Goal: Task Accomplishment & Management: Complete application form

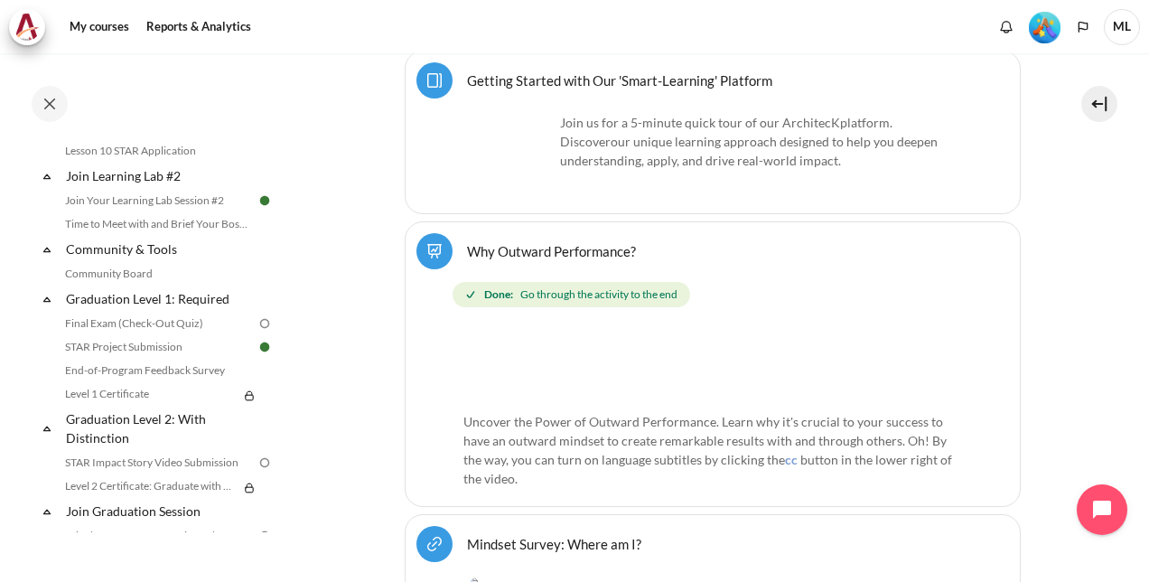
scroll to position [1837, 0]
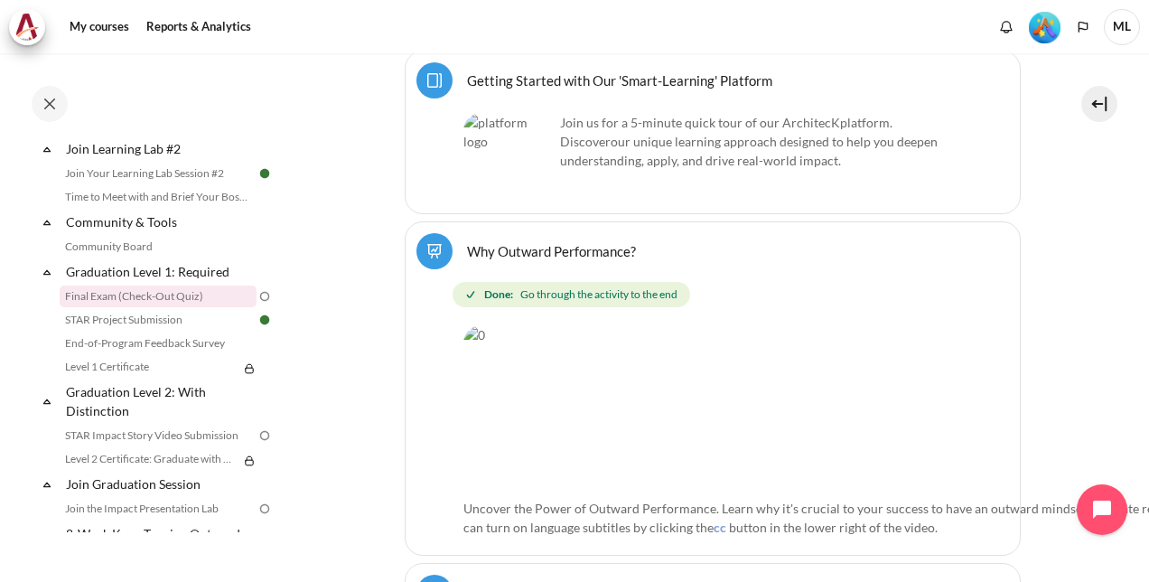
click at [157, 307] on link "Final Exam (Check-Out Quiz)" at bounding box center [158, 296] width 197 height 22
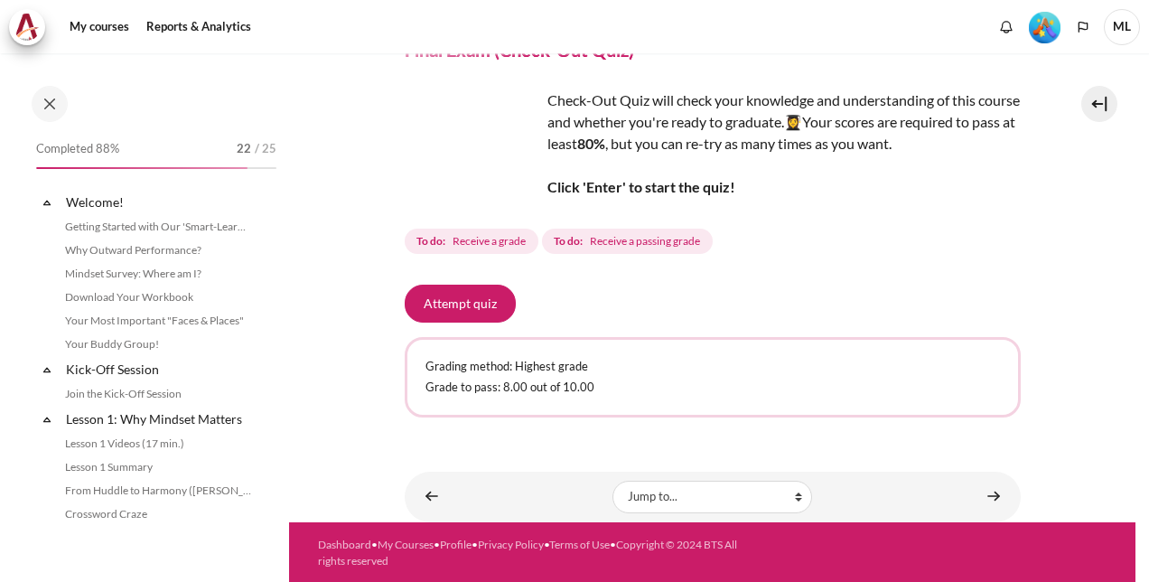
scroll to position [1818, 0]
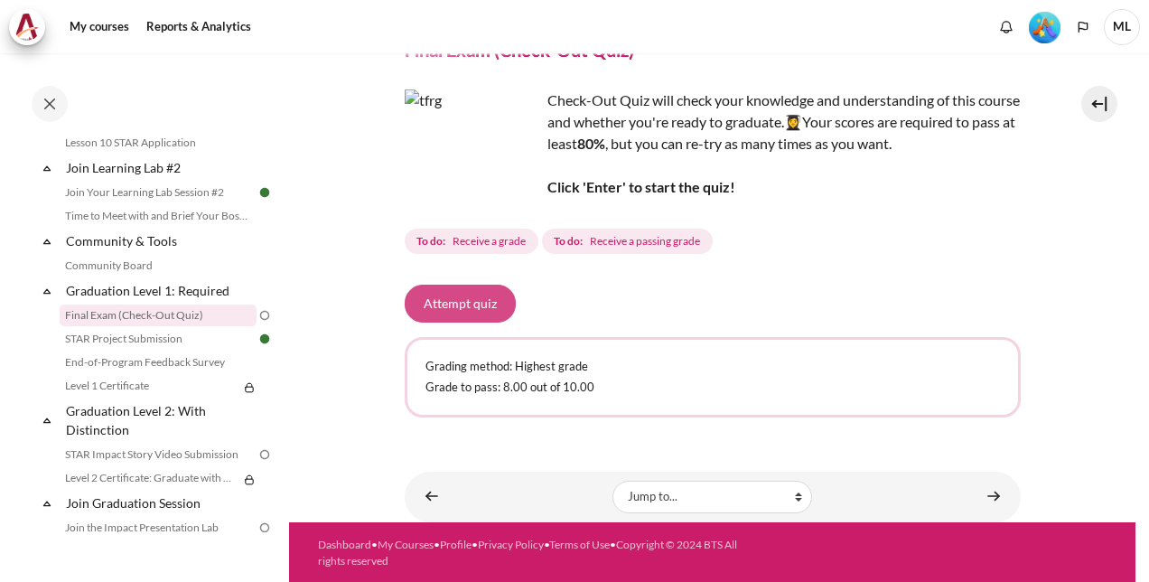
click at [491, 305] on button "Attempt quiz" at bounding box center [460, 304] width 111 height 38
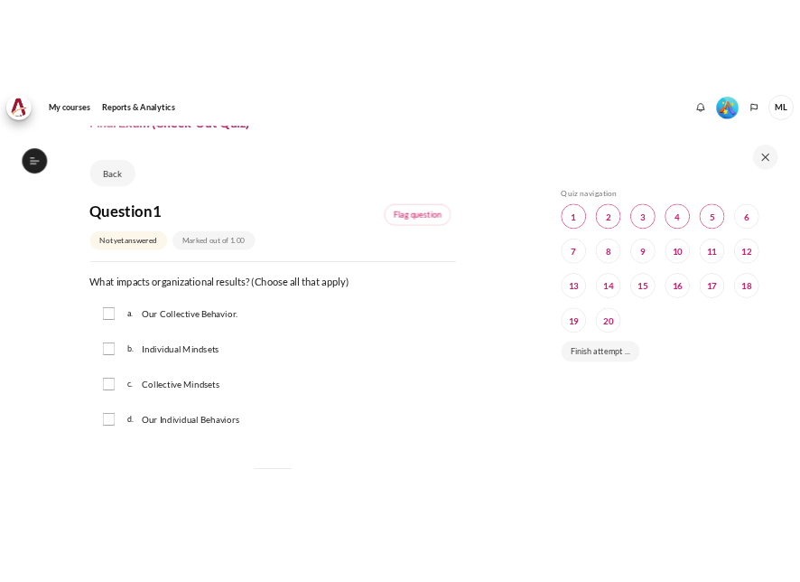
scroll to position [1818, 0]
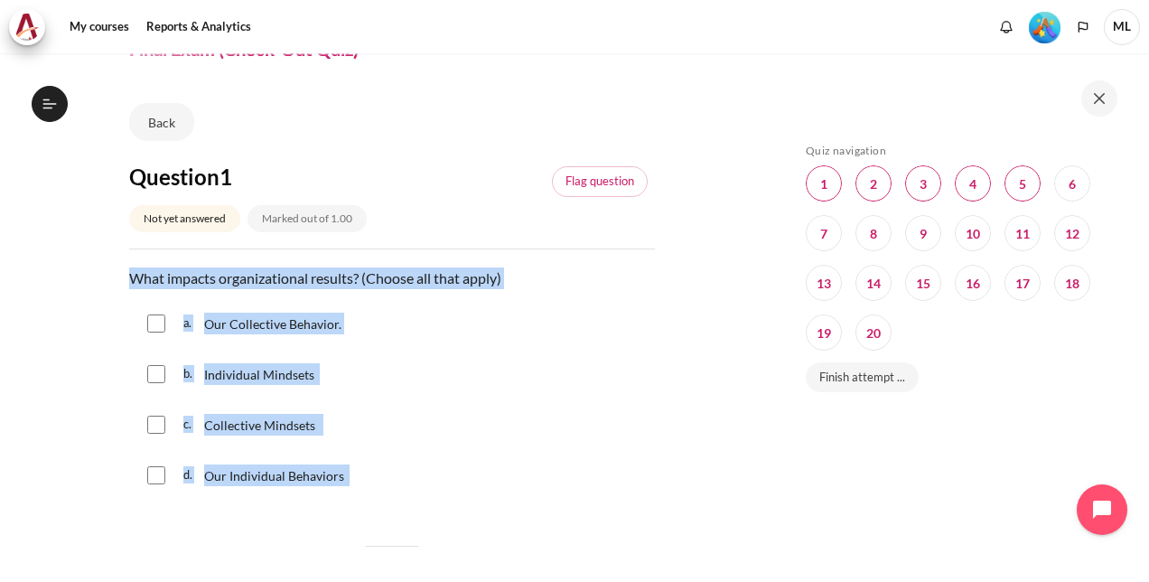
drag, startPoint x: 329, startPoint y: 465, endPoint x: 123, endPoint y: 272, distance: 282.5
copy div "What impacts organizational results? (Choose all that apply) Question 1 Answer …"
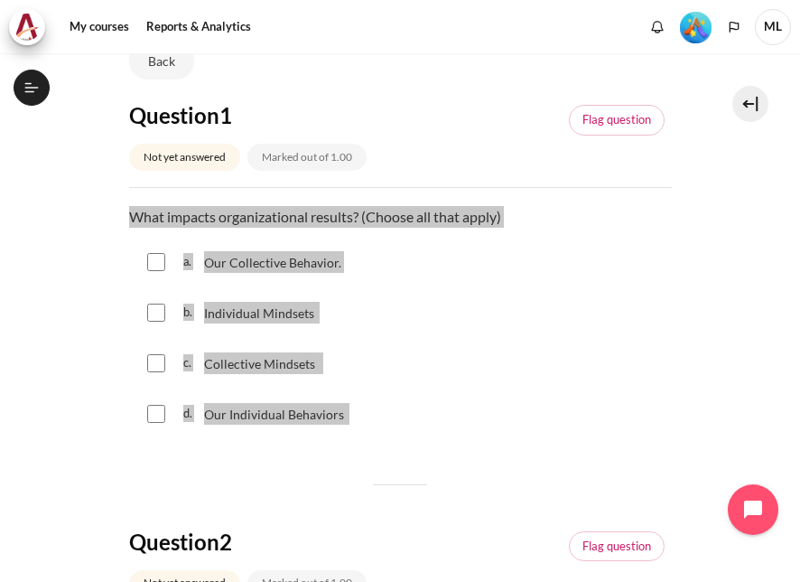
scroll to position [181, 0]
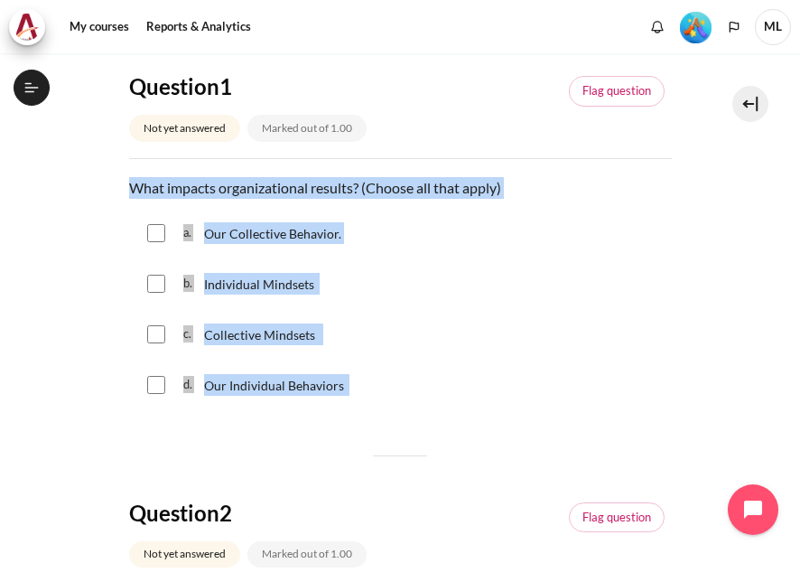
click at [157, 237] on input "Content" at bounding box center [156, 233] width 18 height 18
checkbox input "true"
click at [161, 291] on input "Content" at bounding box center [156, 284] width 18 height 18
checkbox input "true"
click at [155, 339] on input "Content" at bounding box center [156, 334] width 18 height 18
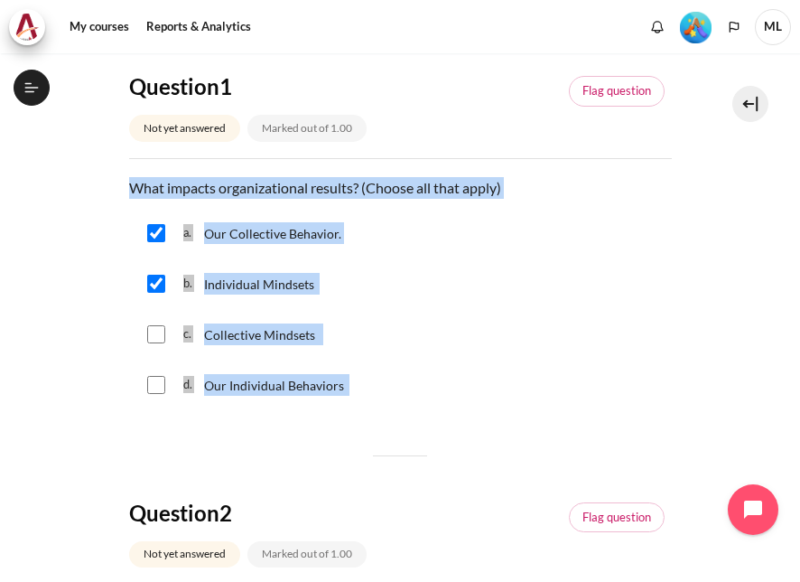
checkbox input "true"
drag, startPoint x: 148, startPoint y: 385, endPoint x: 186, endPoint y: 385, distance: 37.9
click at [150, 385] on input "Content" at bounding box center [156, 385] width 18 height 18
checkbox input "true"
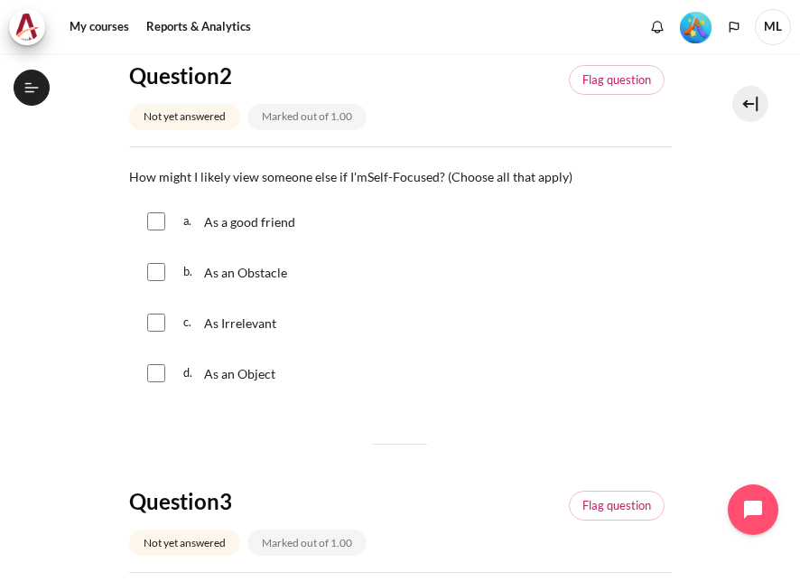
scroll to position [632, 0]
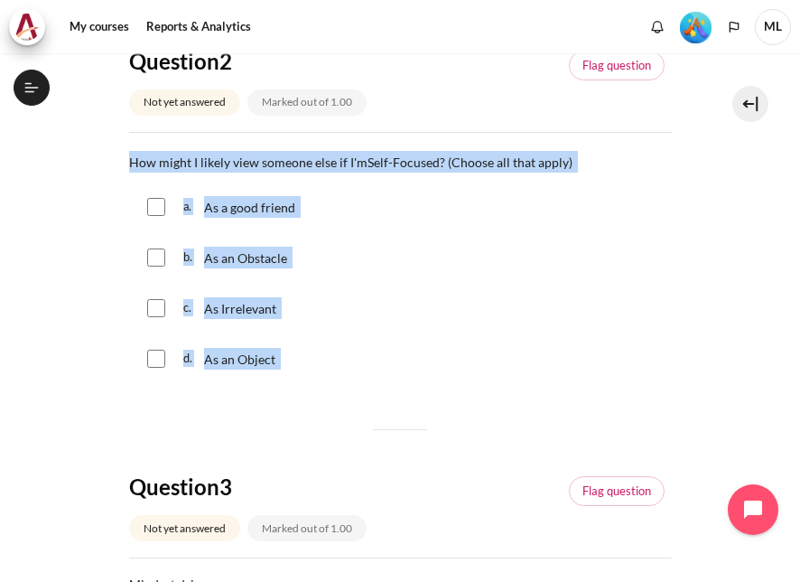
drag, startPoint x: 300, startPoint y: 360, endPoint x: 131, endPoint y: 164, distance: 259.5
click at [131, 164] on div "Question text How might I likely view someone else if I'm Self-Focused ? (Choos…" at bounding box center [400, 268] width 543 height 235
copy div "How might I likely view someone else if I'm Self-Focused ? (Choose all that app…"
click at [155, 251] on input "Content" at bounding box center [156, 257] width 18 height 18
checkbox input "true"
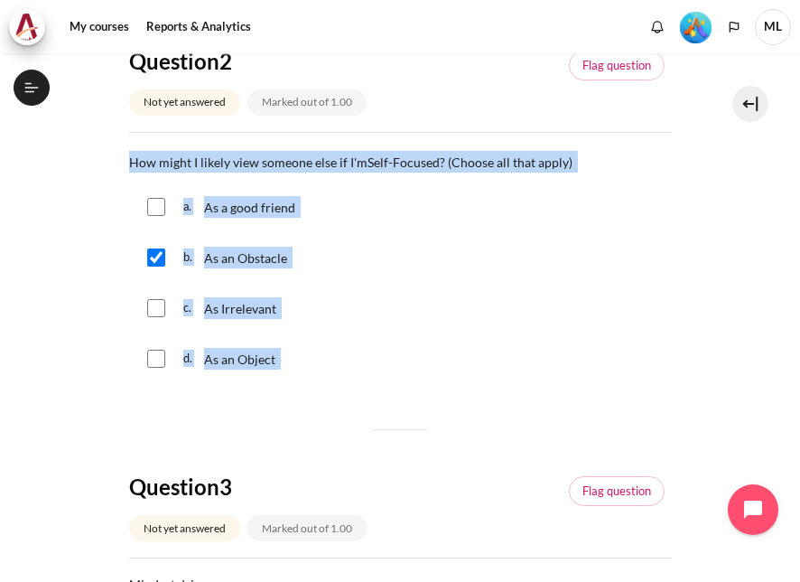
drag, startPoint x: 159, startPoint y: 302, endPoint x: 159, endPoint y: 338, distance: 36.1
click at [158, 303] on input "Content" at bounding box center [156, 308] width 18 height 18
checkbox input "true"
click at [156, 360] on input "Content" at bounding box center [156, 359] width 18 height 18
checkbox input "true"
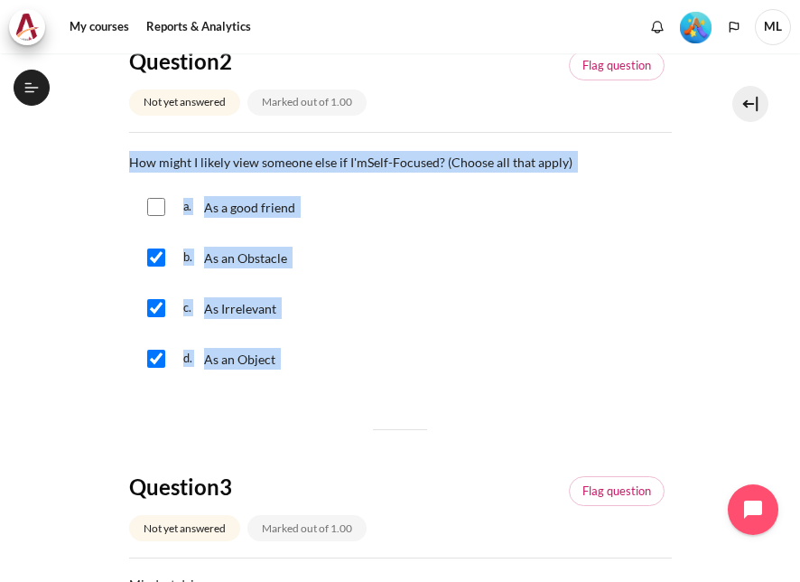
click at [507, 322] on div "c. As Irrelevant" at bounding box center [400, 308] width 543 height 47
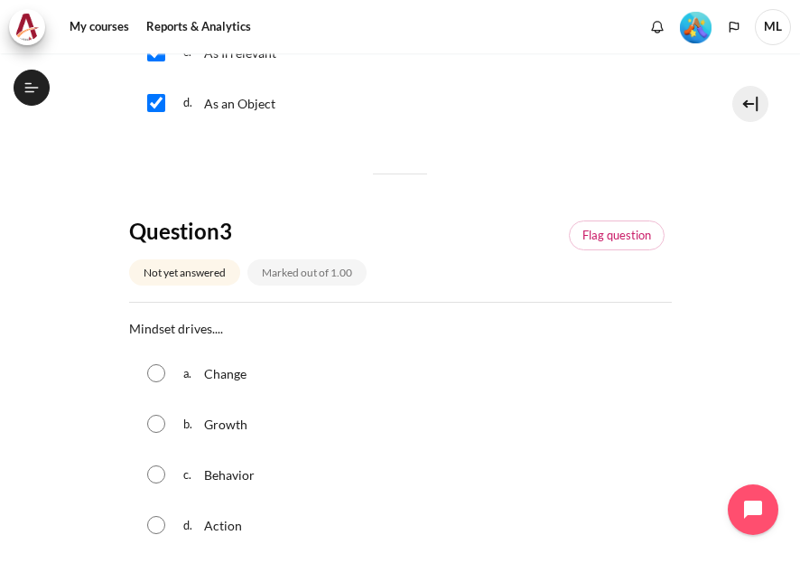
scroll to position [903, 0]
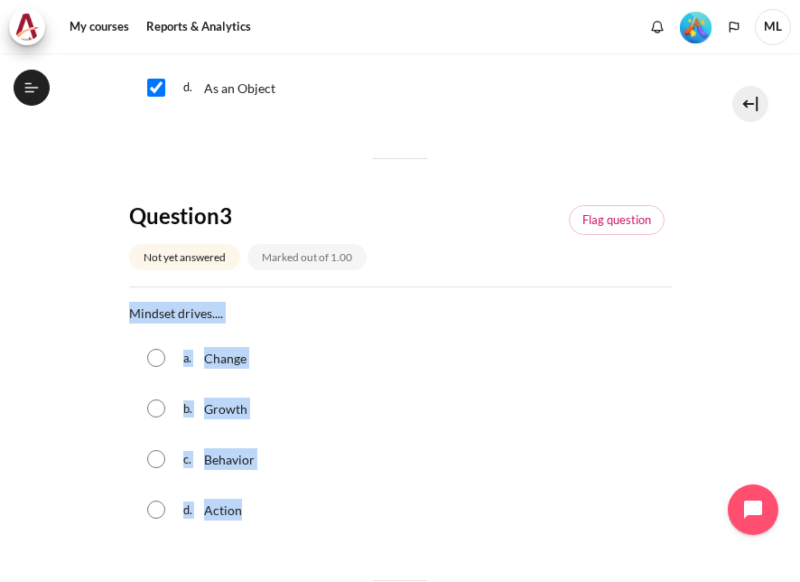
drag, startPoint x: 128, startPoint y: 313, endPoint x: 304, endPoint y: 503, distance: 259.6
click at [304, 503] on div "Question text Mindset drives.... Question 3 Answer a. Change b. Growth c. Behav…" at bounding box center [400, 419] width 543 height 235
copy div "Mindset drives.... Question 3 Answer a. Change b. Growth c. Behavior d. Action"
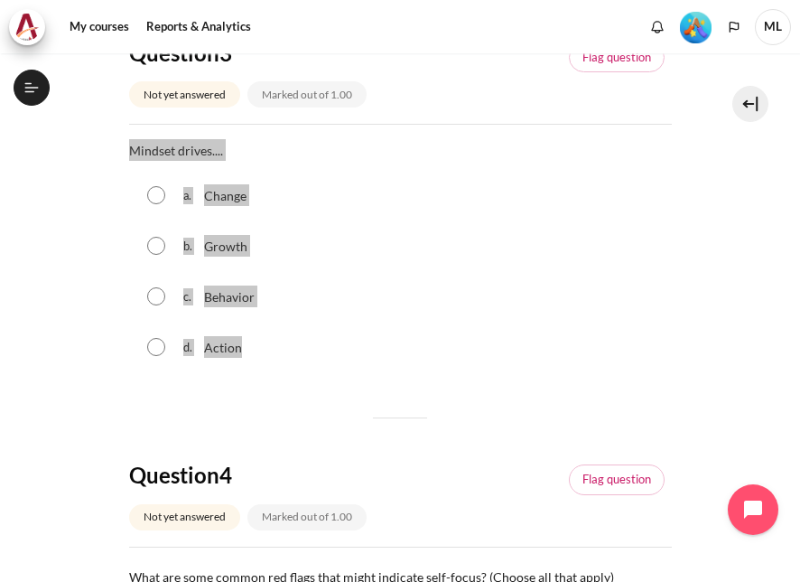
scroll to position [1084, 0]
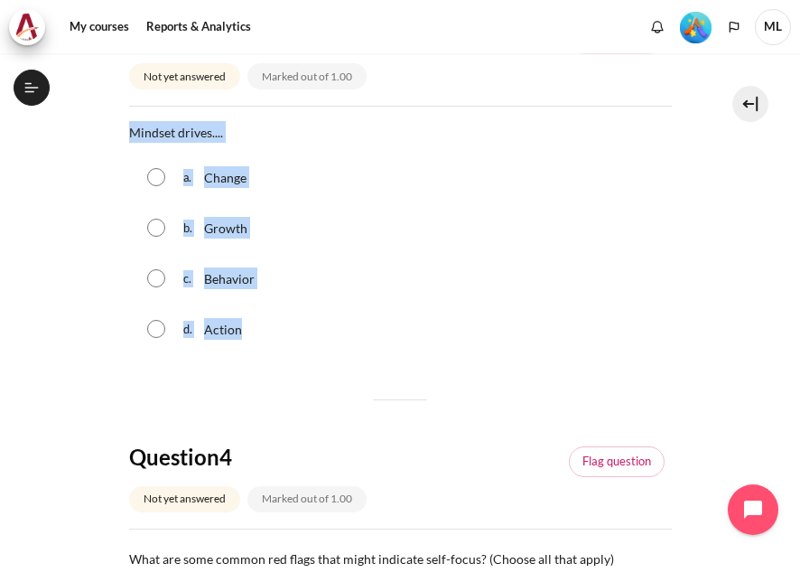
click at [445, 268] on div "c. Behavior" at bounding box center [400, 278] width 543 height 47
click at [228, 281] on span "Behavior" at bounding box center [229, 278] width 51 height 15
radio input "true"
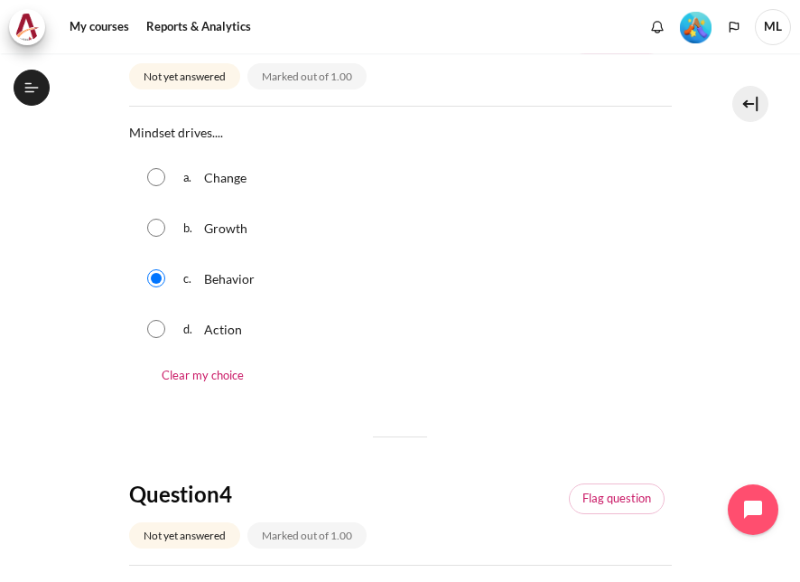
click at [154, 331] on input "Content" at bounding box center [156, 329] width 18 height 18
radio input "true"
click at [167, 275] on div "c. Behavior" at bounding box center [400, 278] width 543 height 47
click at [164, 277] on input "Content" at bounding box center [156, 278] width 18 height 18
radio input "true"
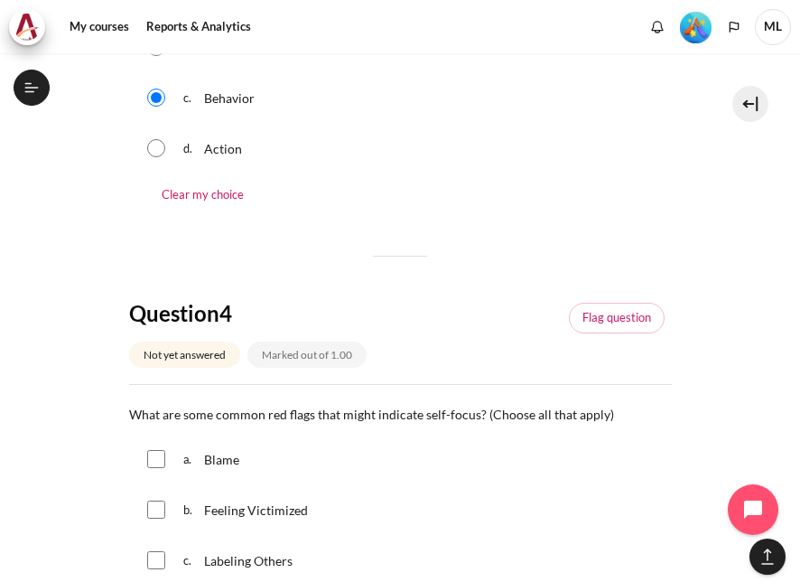
scroll to position [1446, 0]
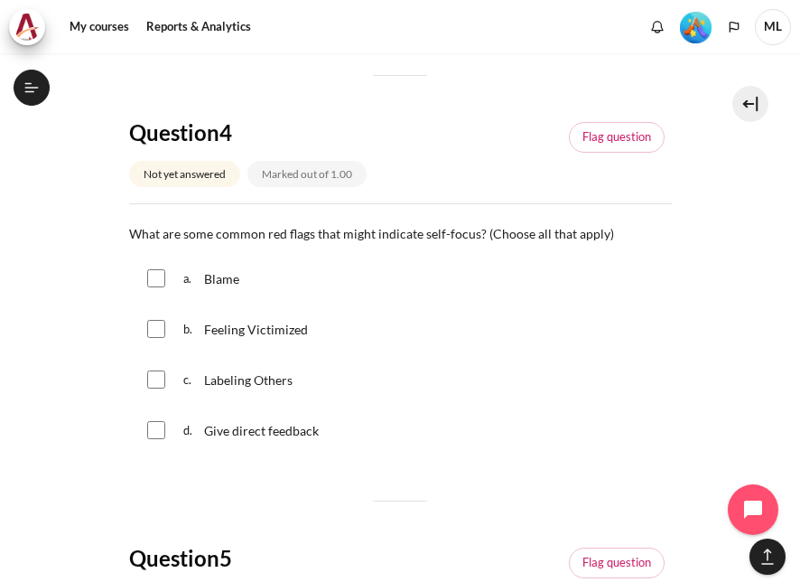
drag, startPoint x: 322, startPoint y: 423, endPoint x: 131, endPoint y: 233, distance: 269.0
click at [131, 233] on div "Question text What are some common red flags that might indicate self-focus? (C…" at bounding box center [400, 339] width 543 height 235
copy div "What are some common red flags that might indicate self-focus? (Choose all that…"
click at [424, 359] on div "c. Labeling Others" at bounding box center [400, 379] width 543 height 47
click at [244, 385] on span "Labeling Others" at bounding box center [248, 379] width 89 height 15
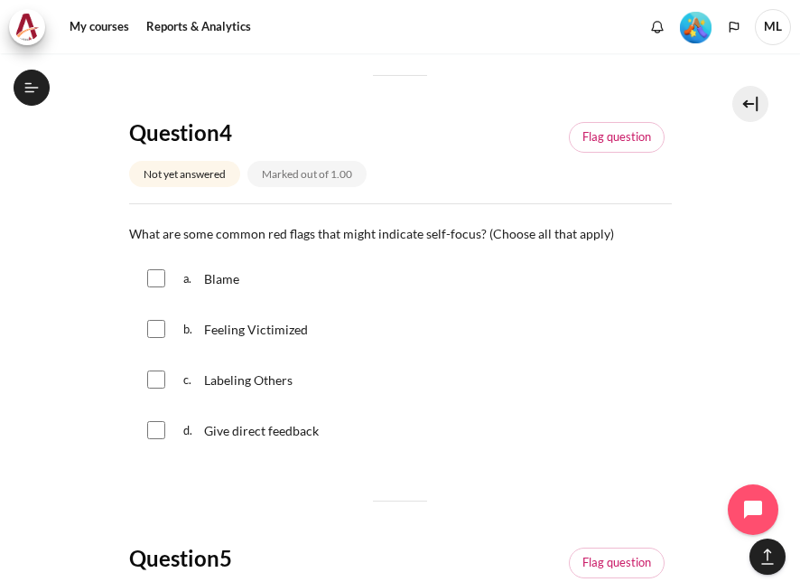
checkbox input "true"
click at [157, 323] on input "Content" at bounding box center [156, 329] width 18 height 18
checkbox input "true"
click at [161, 283] on input "Content" at bounding box center [156, 278] width 18 height 18
checkbox input "true"
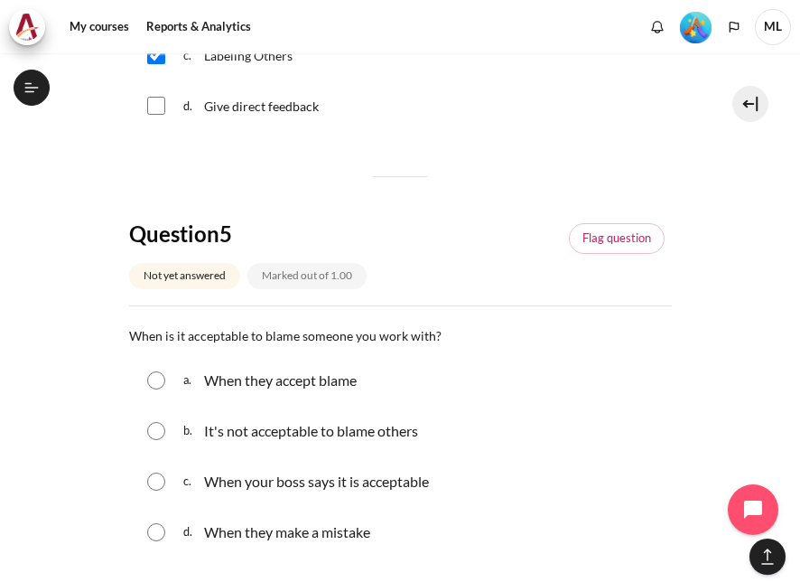
scroll to position [1807, 0]
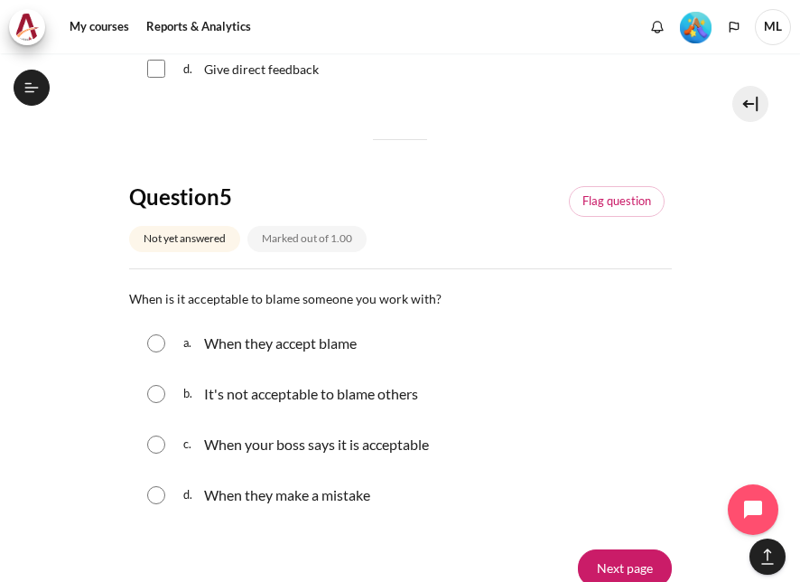
drag, startPoint x: 404, startPoint y: 502, endPoint x: 128, endPoint y: 291, distance: 347.3
click at [129, 291] on div "Question text When is it acceptable to blame someone you work with? Question 5 …" at bounding box center [400, 404] width 543 height 235
copy div "When is it acceptable to blame someone you work with? Question 5 Answer a. When…"
click at [152, 395] on input "Content" at bounding box center [156, 394] width 18 height 18
radio input "true"
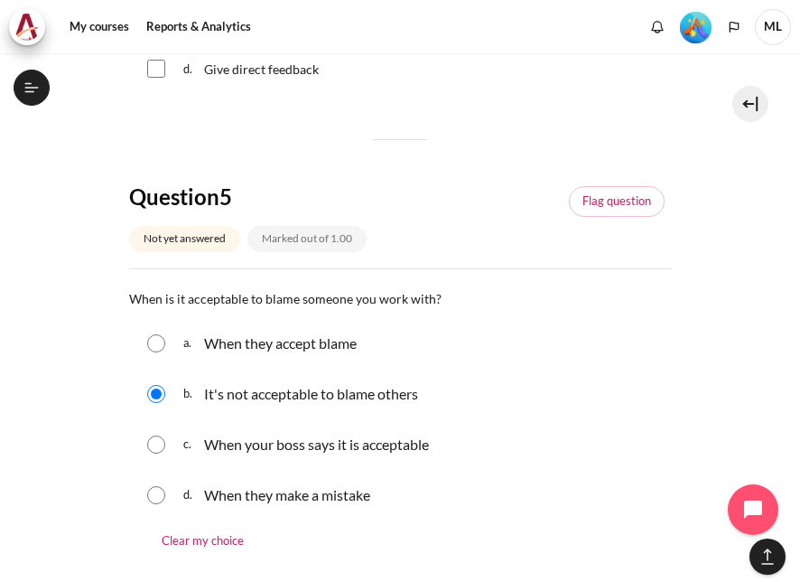
click at [501, 382] on div "b. It's not acceptable to blame others" at bounding box center [400, 393] width 543 height 47
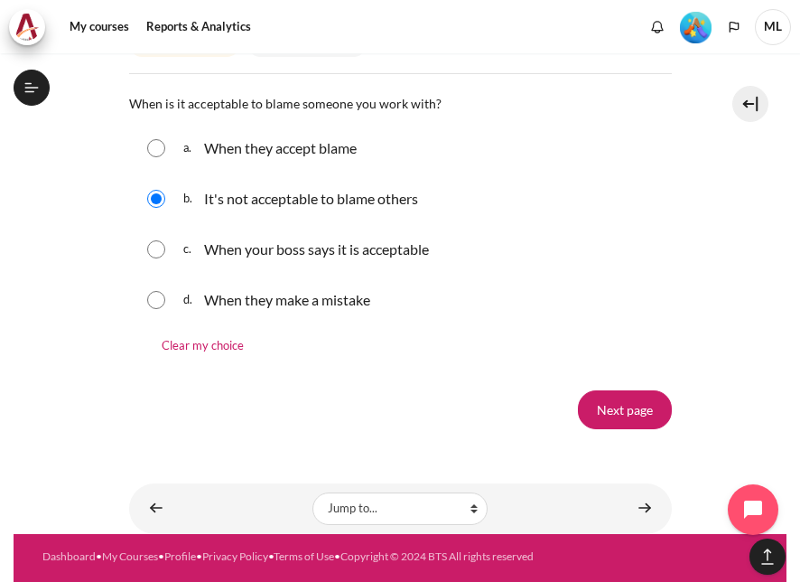
scroll to position [2010, 0]
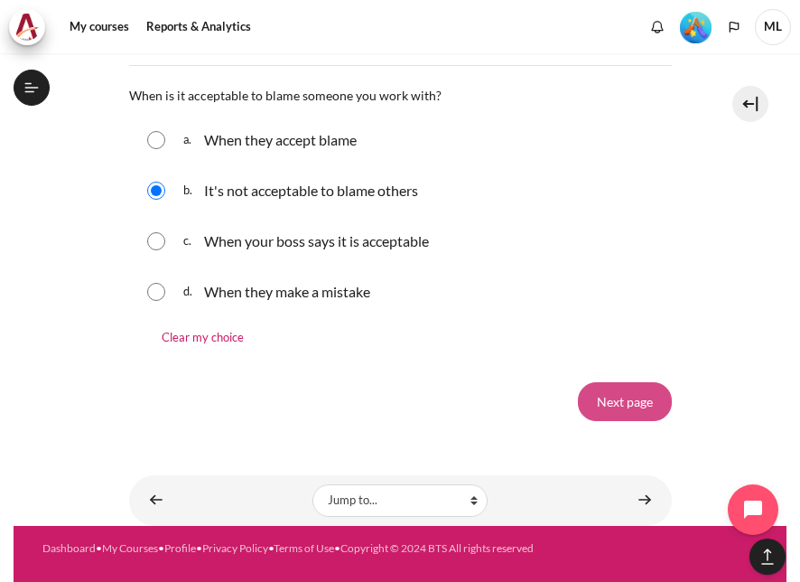
click at [601, 401] on input "Next page" at bounding box center [625, 401] width 94 height 38
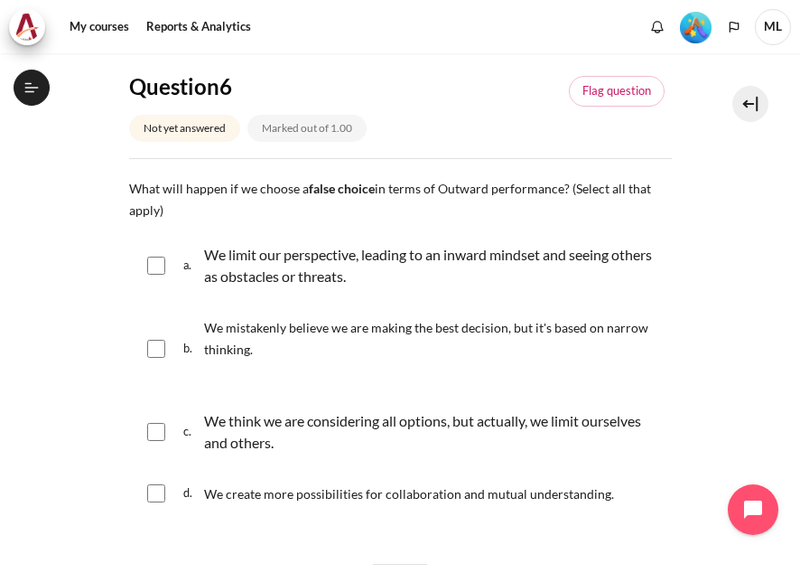
scroll to position [1961, 0]
drag, startPoint x: 605, startPoint y: 501, endPoint x: 130, endPoint y: 183, distance: 572.3
click at [130, 183] on div "Question text What will happen if we choose a false choice in terms of Outward …" at bounding box center [400, 348] width 543 height 343
copy div "What will happen if we choose a false choice in terms of Outward performance? (…"
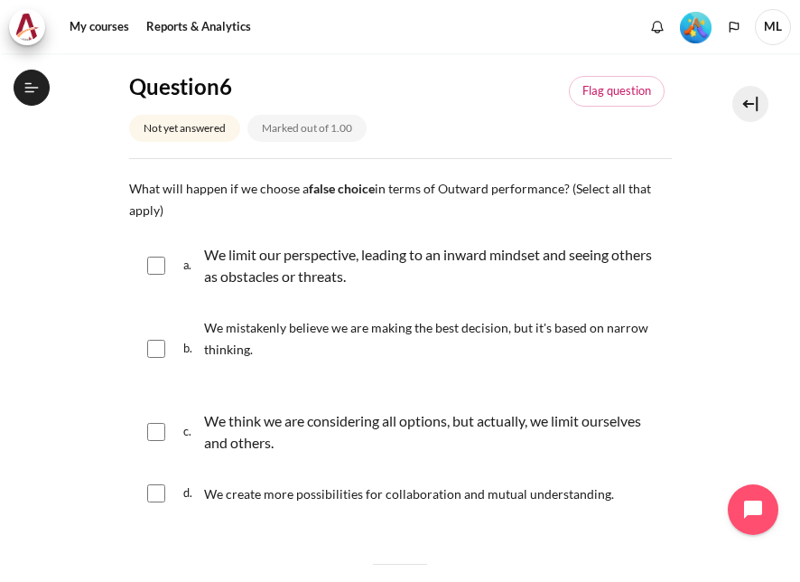
click at [163, 264] on input "Content" at bounding box center [156, 266] width 18 height 18
checkbox input "true"
click at [154, 351] on input "Content" at bounding box center [156, 349] width 18 height 18
checkbox input "true"
click at [157, 428] on input "Content" at bounding box center [156, 432] width 18 height 18
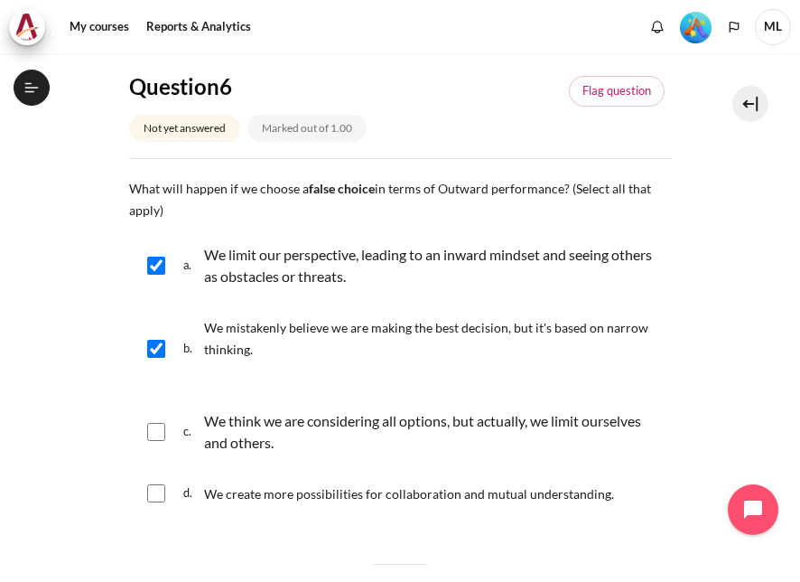
checkbox input "true"
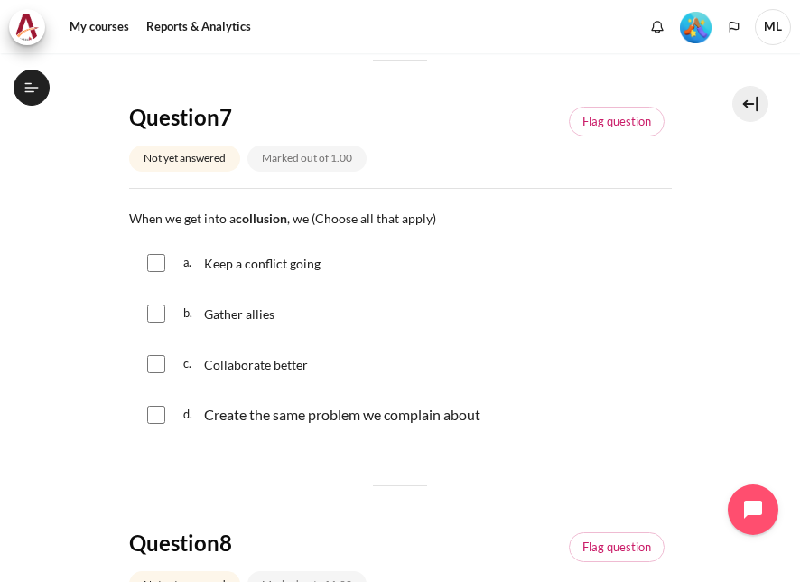
scroll to position [723, 0]
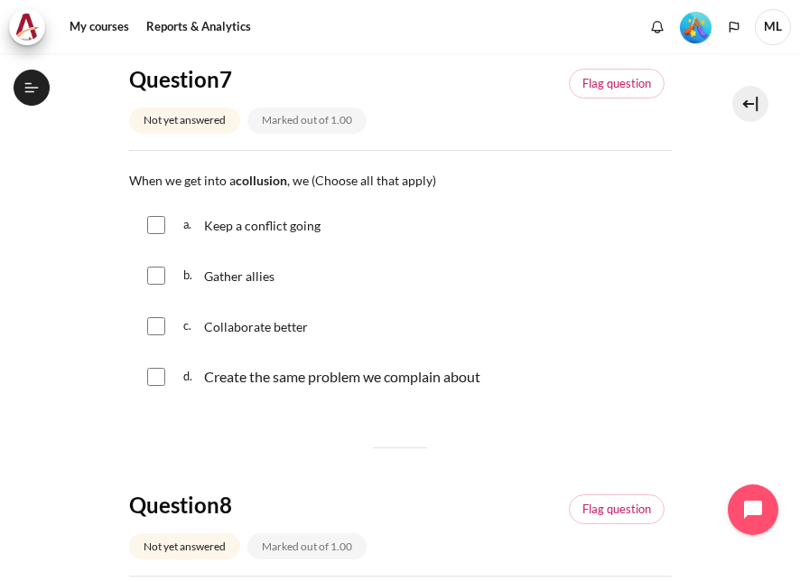
drag, startPoint x: 502, startPoint y: 379, endPoint x: 125, endPoint y: 174, distance: 429.7
click at [125, 174] on section "My courses SG B1 Graduation Level 1: Required Final Exam (Check-Out Quiz) Final…" at bounding box center [400, 591] width 773 height 2520
click at [464, 265] on div "b. Gather allies" at bounding box center [400, 275] width 543 height 47
click at [159, 225] on input "Content" at bounding box center [156, 225] width 18 height 18
checkbox input "true"
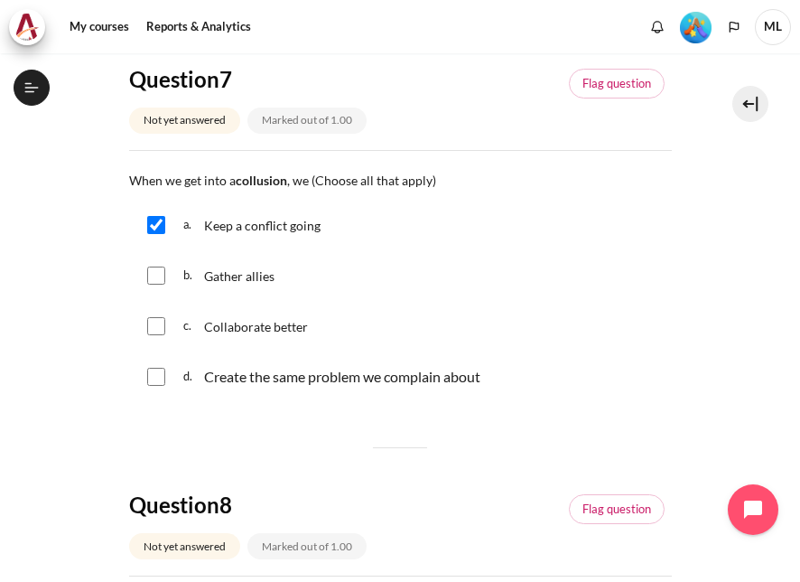
click at [159, 281] on input "Content" at bounding box center [156, 276] width 18 height 18
checkbox input "true"
click at [153, 365] on div "d. Create the same problem we complain about" at bounding box center [400, 376] width 543 height 47
click at [160, 374] on input "Content" at bounding box center [156, 377] width 18 height 18
checkbox input "true"
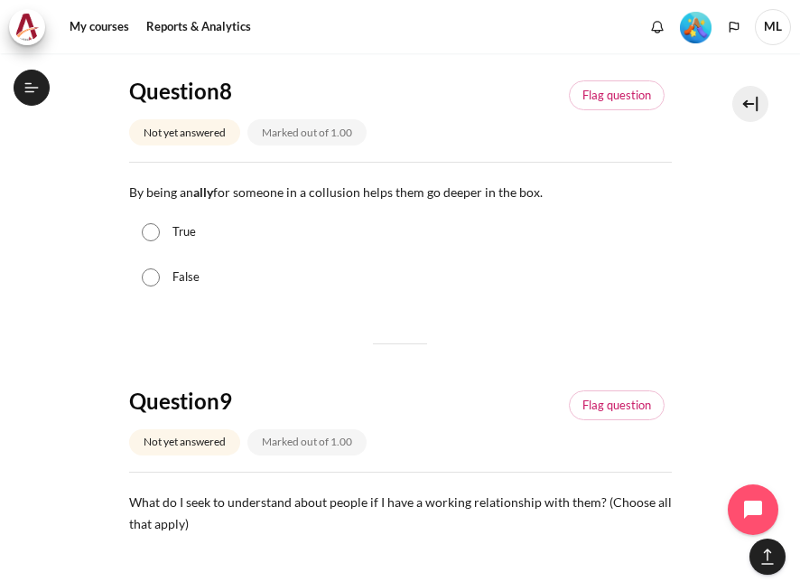
scroll to position [1175, 0]
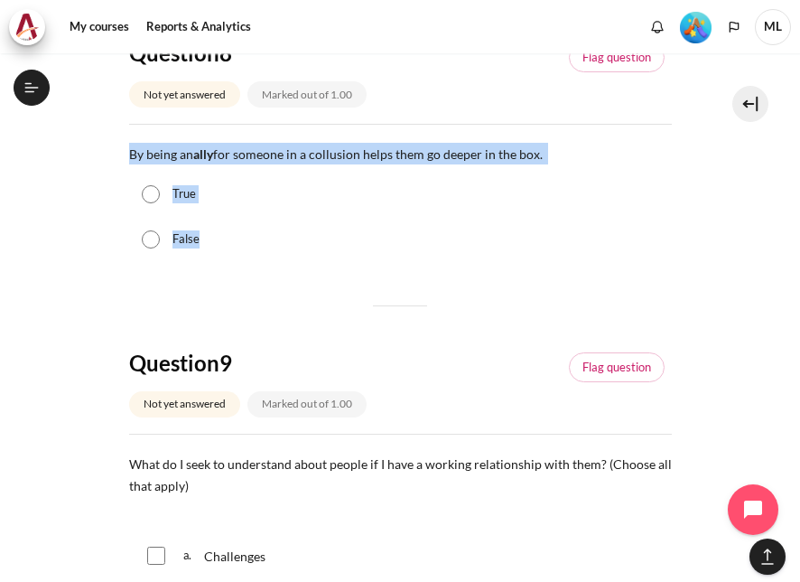
drag, startPoint x: 266, startPoint y: 248, endPoint x: 111, endPoint y: 147, distance: 184.2
click at [111, 147] on section "My courses SG B1 Graduation Level 1: Required Final Exam (Check-Out Quiz) Final…" at bounding box center [400, 139] width 773 height 2520
copy div "By being an ally for someone in a collusion helps them go deeper in the box. Qu…"
click at [154, 192] on input "True" at bounding box center [151, 194] width 18 height 18
radio input "true"
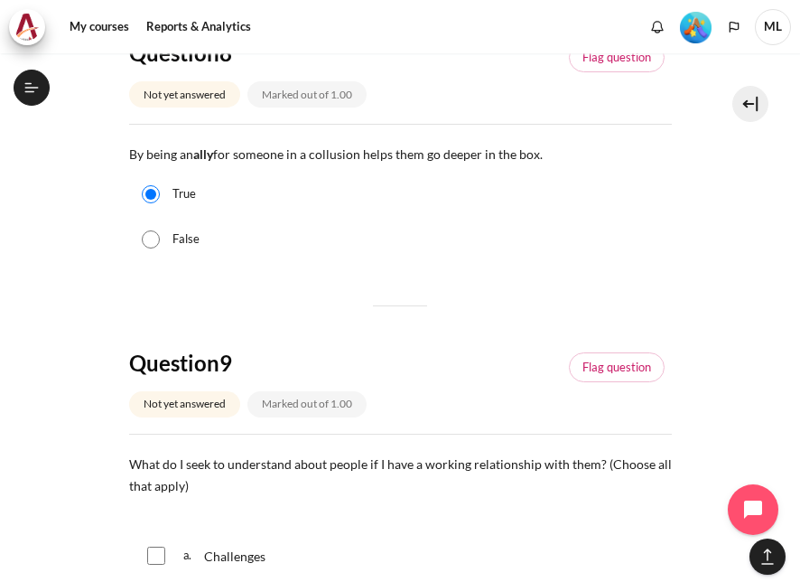
click at [484, 304] on div "Question 6 Not yet answered Marked out of 1.00 Flag question Question text What…" at bounding box center [400, 185] width 543 height 2215
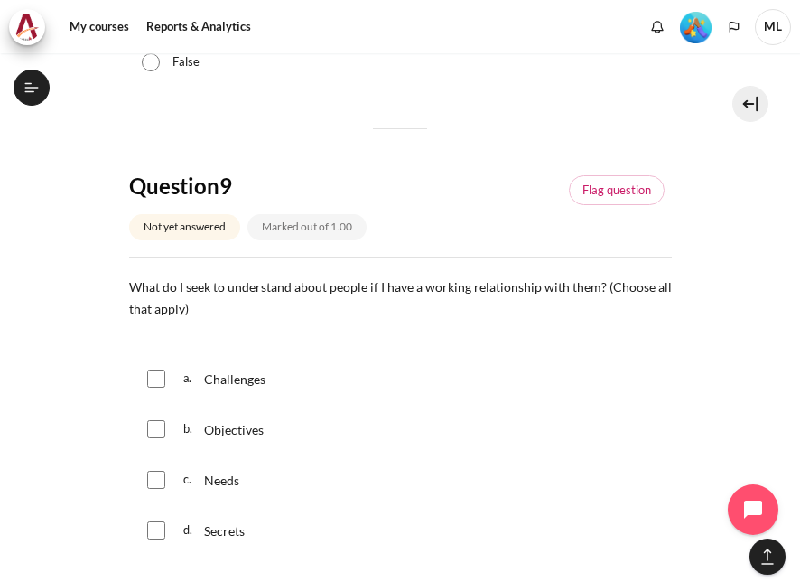
scroll to position [1446, 0]
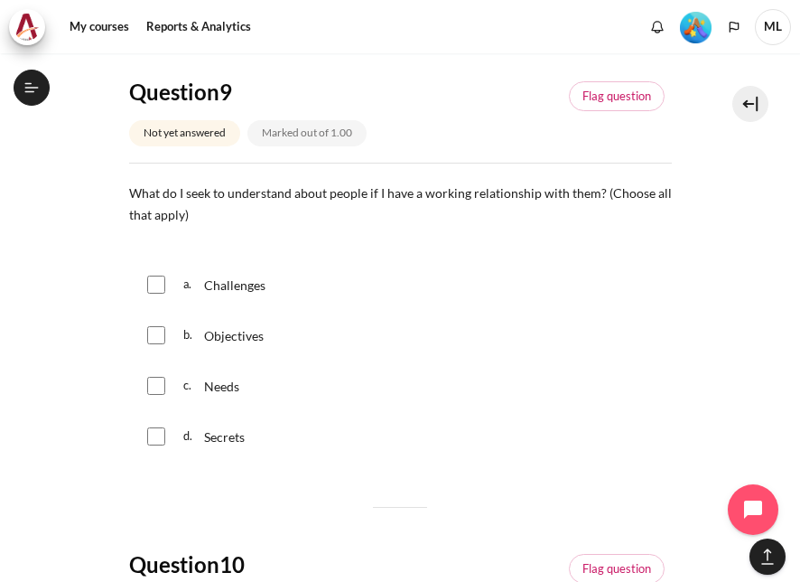
drag, startPoint x: 287, startPoint y: 445, endPoint x: 117, endPoint y: 190, distance: 306.7
copy div "What do I seek to understand about people if I have a working relationship with…"
click at [485, 326] on div "b. Objectives" at bounding box center [400, 335] width 543 height 47
click at [201, 336] on div "b. Objectives" at bounding box center [224, 335] width 83 height 29
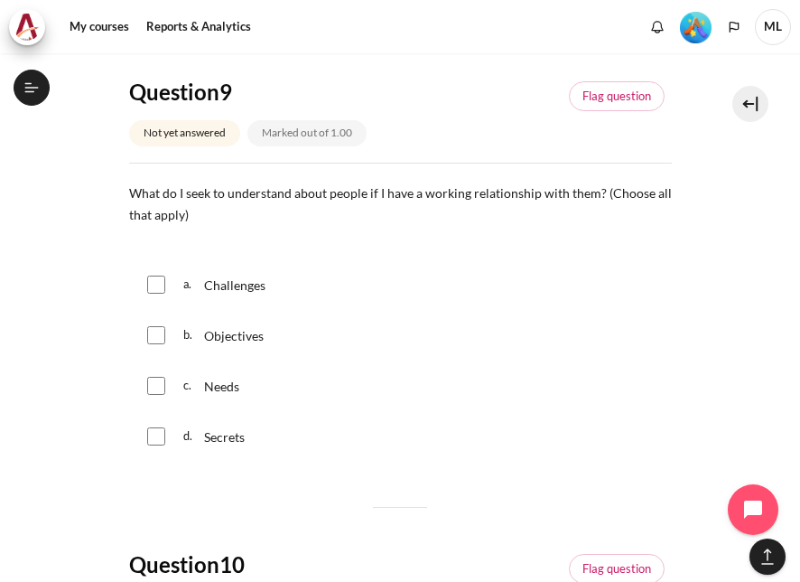
checkbox input "true"
click at [159, 378] on input "Content" at bounding box center [156, 386] width 18 height 18
checkbox input "true"
click at [156, 285] on input "Content" at bounding box center [156, 285] width 18 height 18
checkbox input "true"
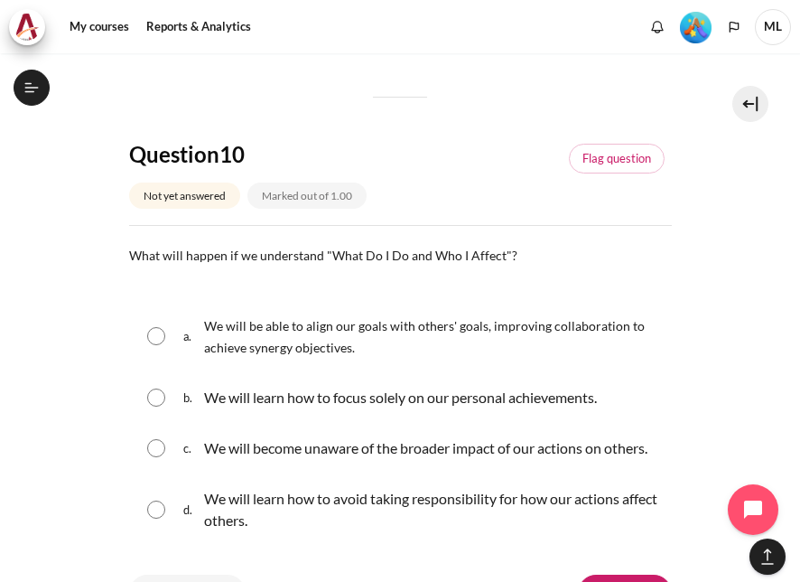
scroll to position [1897, 0]
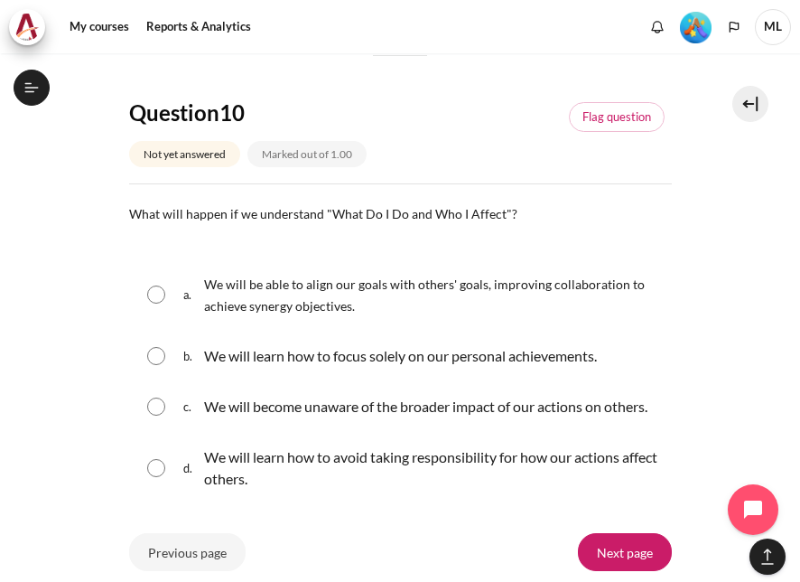
drag, startPoint x: 131, startPoint y: 212, endPoint x: 352, endPoint y: 504, distance: 366.3
click at [352, 504] on div "Question text What will happen if we understand "What Do I Do and Who I Affect"…" at bounding box center [400, 354] width 543 height 304
copy div "What will happen if we understand "What Do I Do and Who I Affect"? Question 10 …"
click at [157, 292] on input "Content" at bounding box center [156, 294] width 18 height 18
radio input "true"
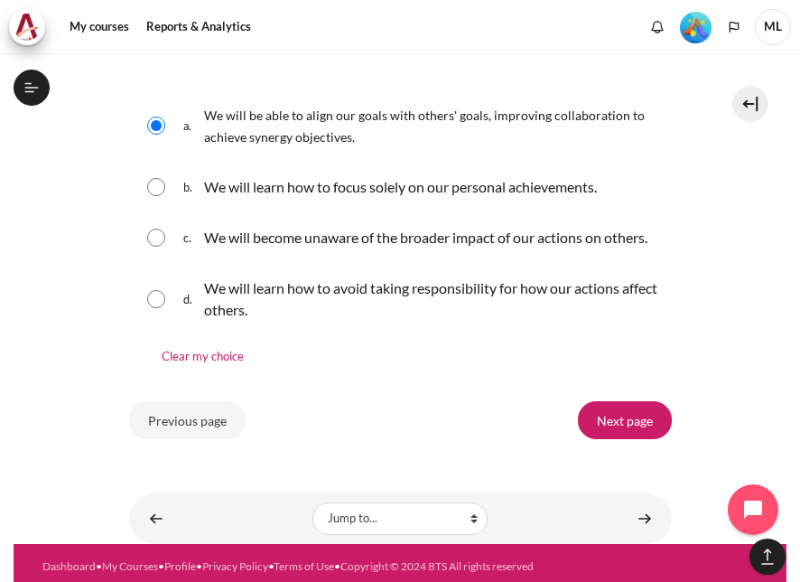
scroll to position [2107, 0]
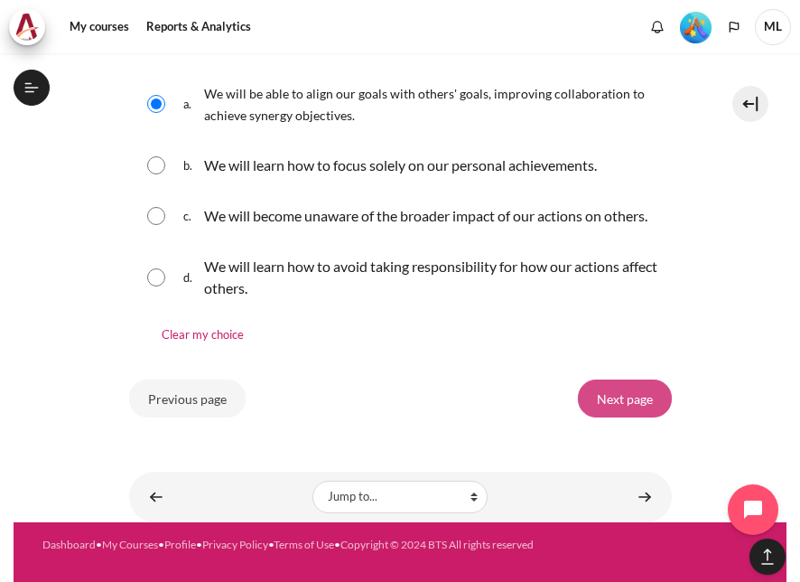
click at [613, 393] on input "Next page" at bounding box center [625, 398] width 94 height 38
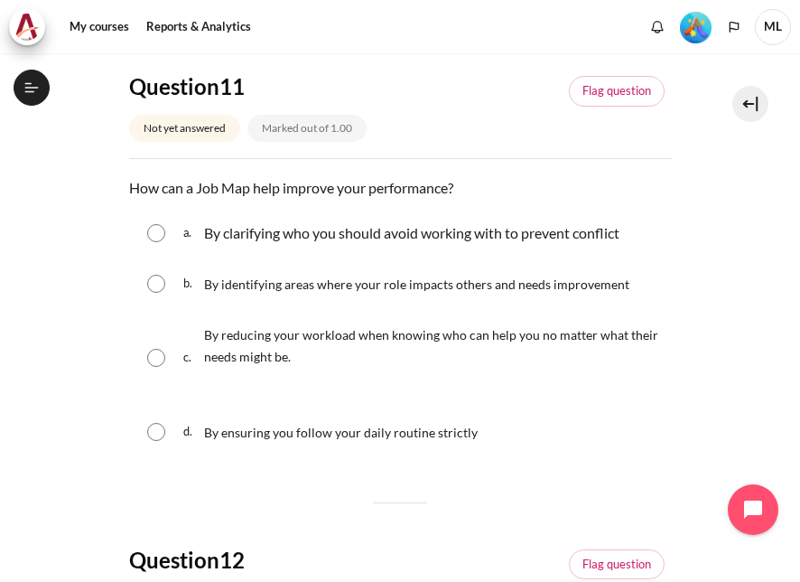
scroll to position [1961, 0]
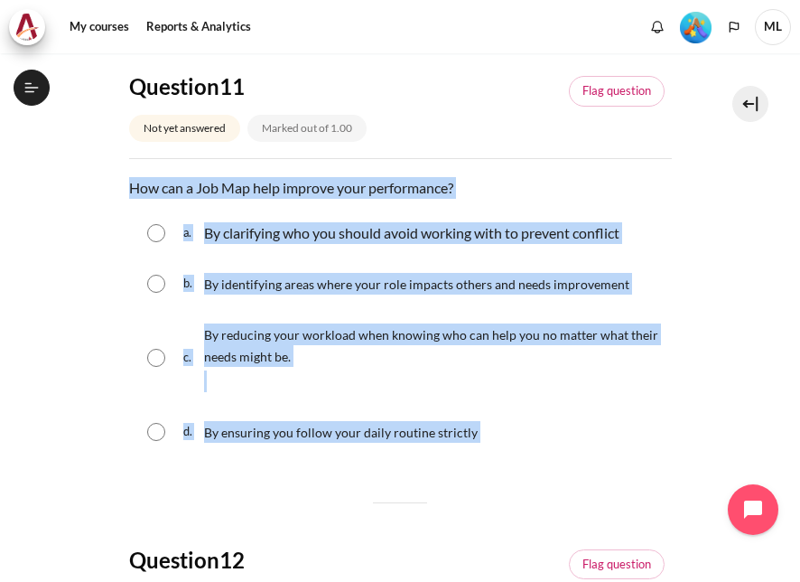
drag, startPoint x: 125, startPoint y: 183, endPoint x: 524, endPoint y: 432, distance: 470.3
copy div "How can a Job Map help improve your performance? Question 11 Answer a. By clari…"
click at [155, 282] on input "Content" at bounding box center [156, 284] width 18 height 18
radio input "true"
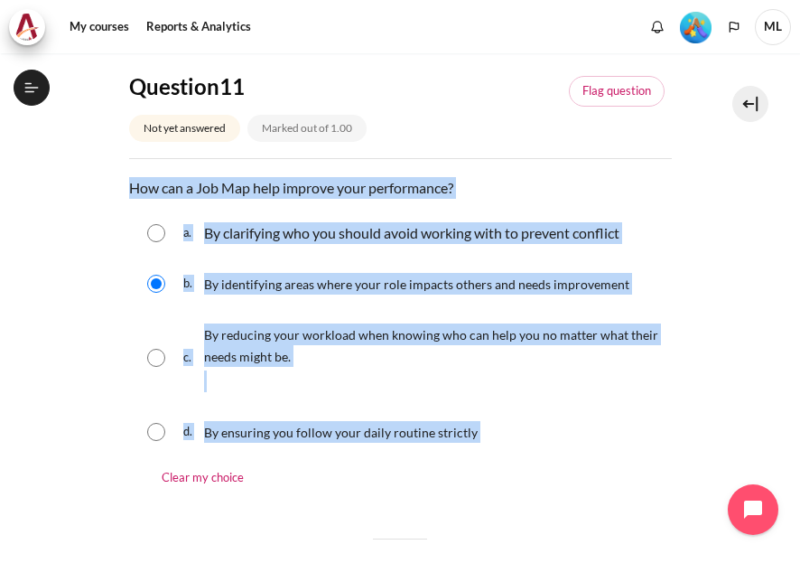
click at [540, 398] on div "c. By reducing your workload when knowing who can help you no matter what their…" at bounding box center [400, 358] width 543 height 94
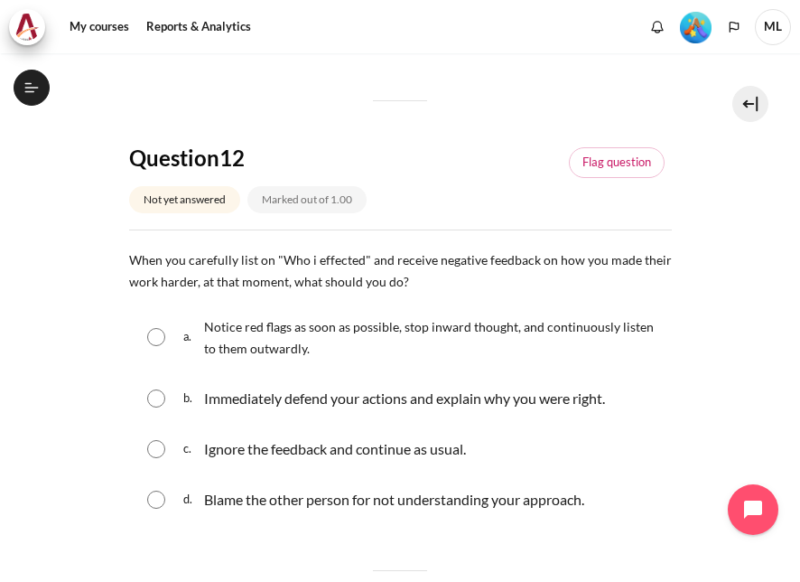
scroll to position [632, 0]
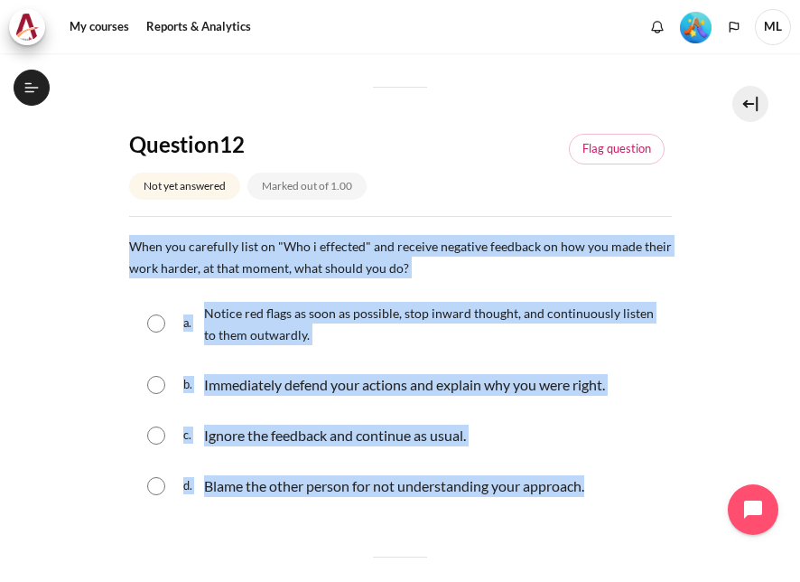
drag, startPoint x: 498, startPoint y: 426, endPoint x: 79, endPoint y: 248, distance: 455.4
copy div "When you carefully list on "Who i effected" and receive negative feedback on ho…"
click at [160, 323] on input "Content" at bounding box center [156, 323] width 18 height 18
radio input "true"
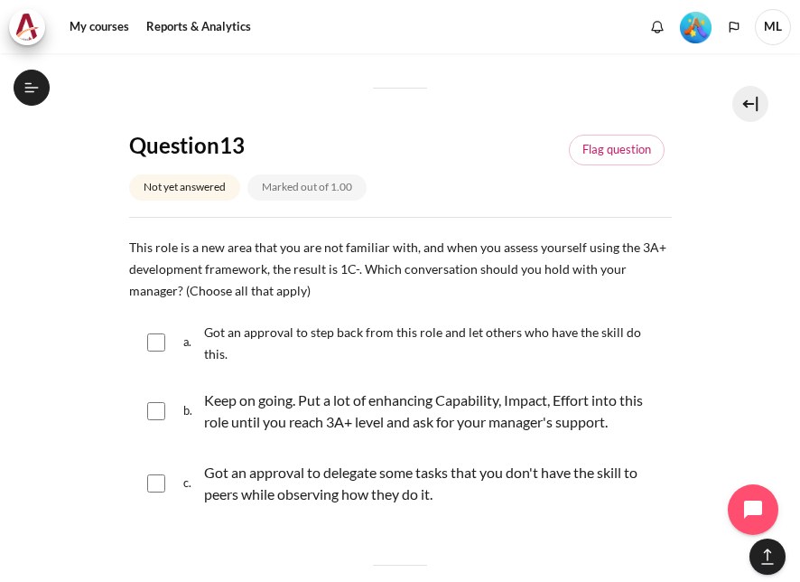
scroll to position [1175, 0]
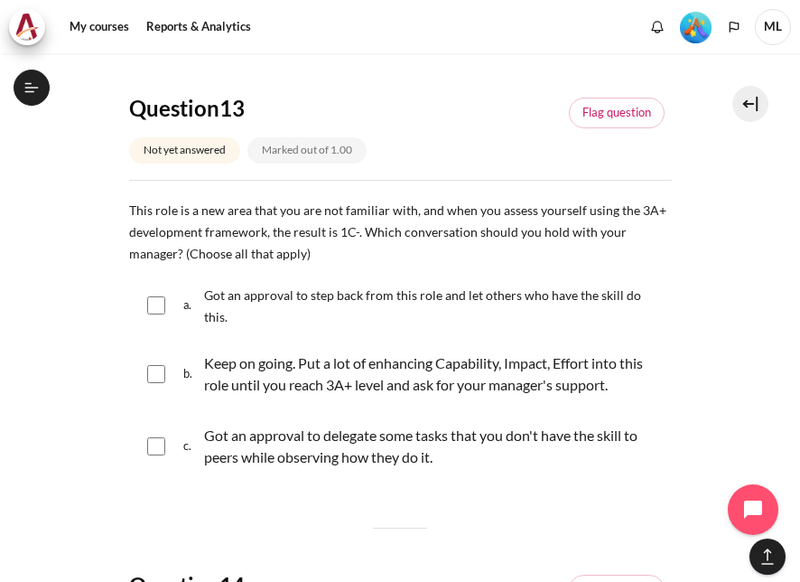
drag, startPoint x: 458, startPoint y: 461, endPoint x: 125, endPoint y: 210, distance: 417.4
click at [125, 210] on section "My courses SG B1 Graduation Level 1: Required Final Exam (Check-Out Quiz) Final…" at bounding box center [400, 247] width 773 height 2736
copy div "This role is a new area that you are not familiar with, and when you assess you…"
click at [390, 329] on div "a. Got an approval to step back from this role and let others who have the skil…" at bounding box center [400, 305] width 543 height 61
click at [156, 370] on input "Content" at bounding box center [156, 374] width 18 height 18
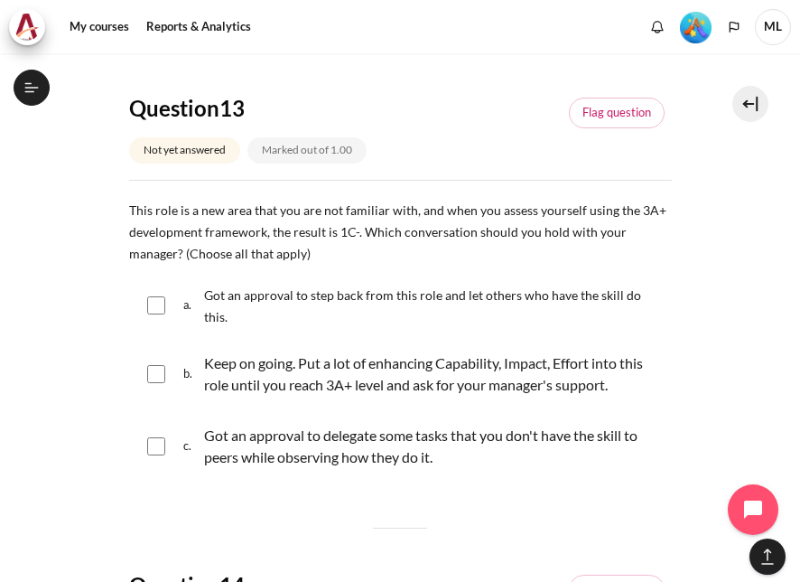
checkbox input "true"
click at [157, 441] on input "Content" at bounding box center [156, 446] width 18 height 18
checkbox input "true"
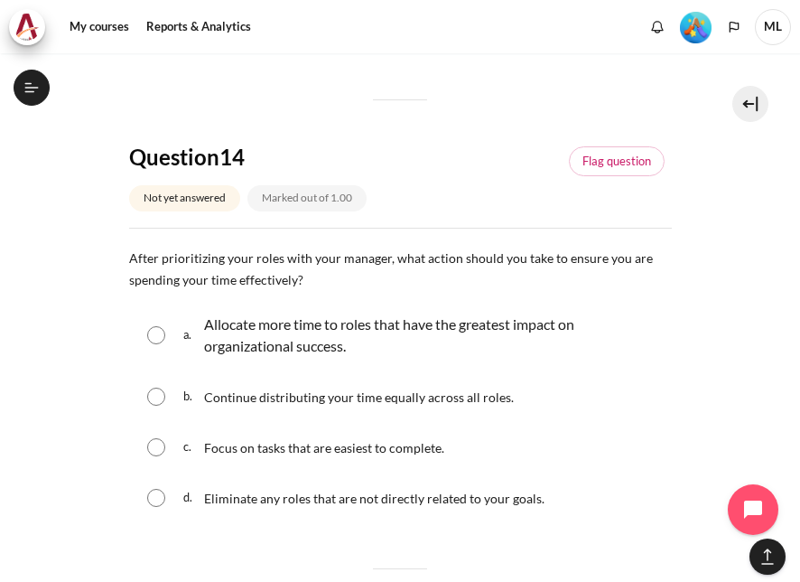
scroll to position [1626, 0]
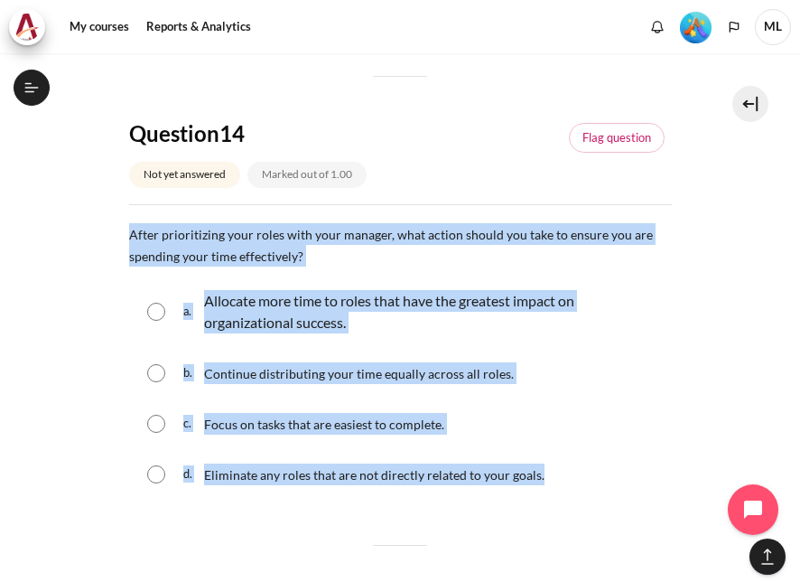
drag, startPoint x: 128, startPoint y: 234, endPoint x: 544, endPoint y: 491, distance: 488.4
click at [544, 491] on div "Question text After prioritizing your roles with your manager, what action shou…" at bounding box center [400, 362] width 543 height 278
copy div "After prioritizing your roles with your manager, what action should you take to…"
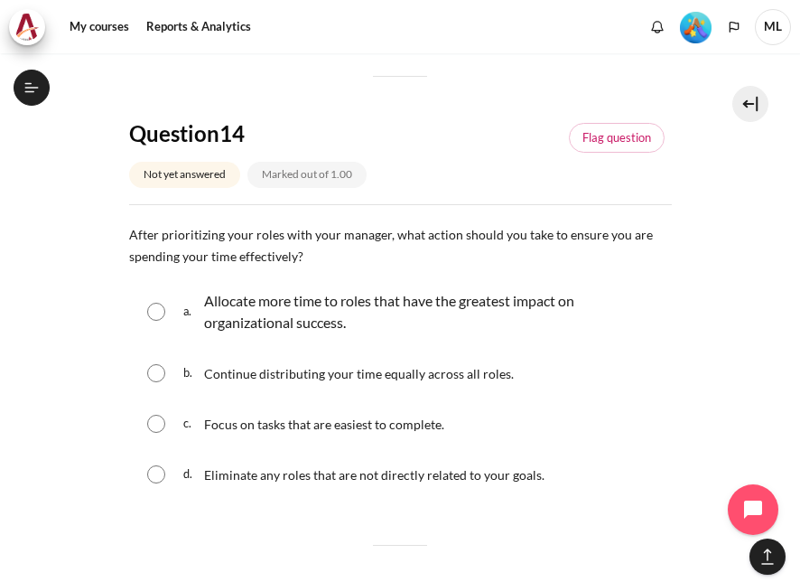
click at [188, 303] on span "a." at bounding box center [191, 311] width 17 height 51
radio input "true"
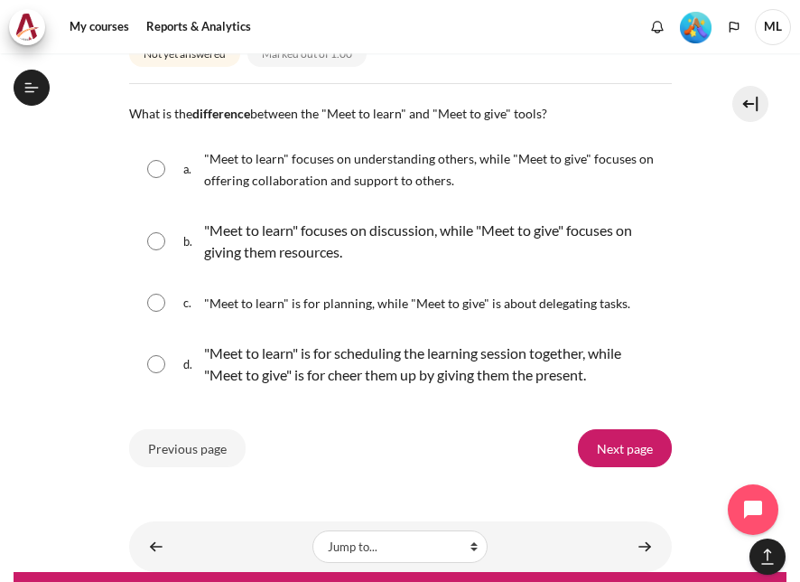
scroll to position [2259, 0]
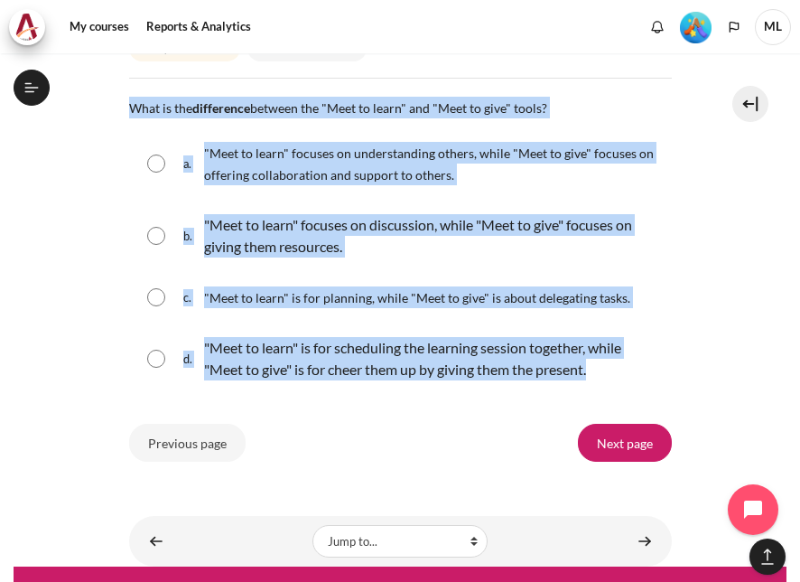
drag, startPoint x: 598, startPoint y: 370, endPoint x: 114, endPoint y: 97, distance: 555.8
copy div "What is the difference between the "Meet to learn" and "Meet to give" tools? Qu…"
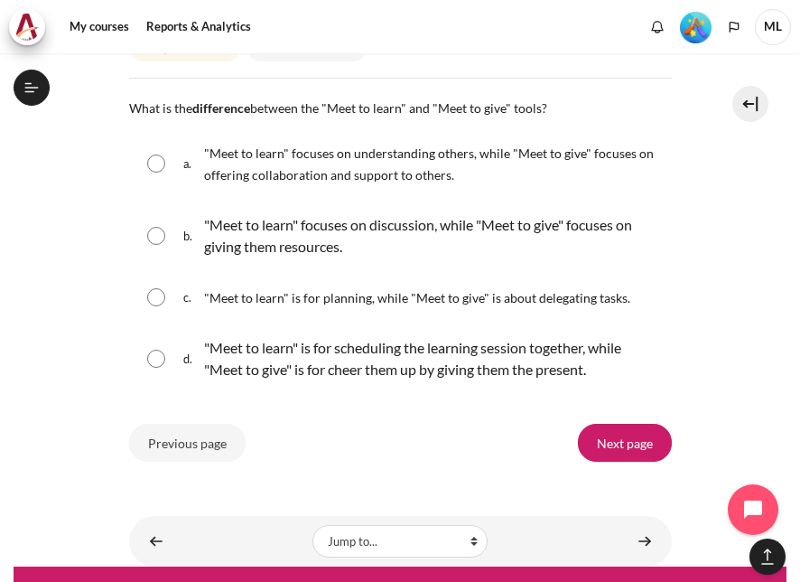
click at [152, 159] on input "Content" at bounding box center [156, 163] width 18 height 18
radio input "true"
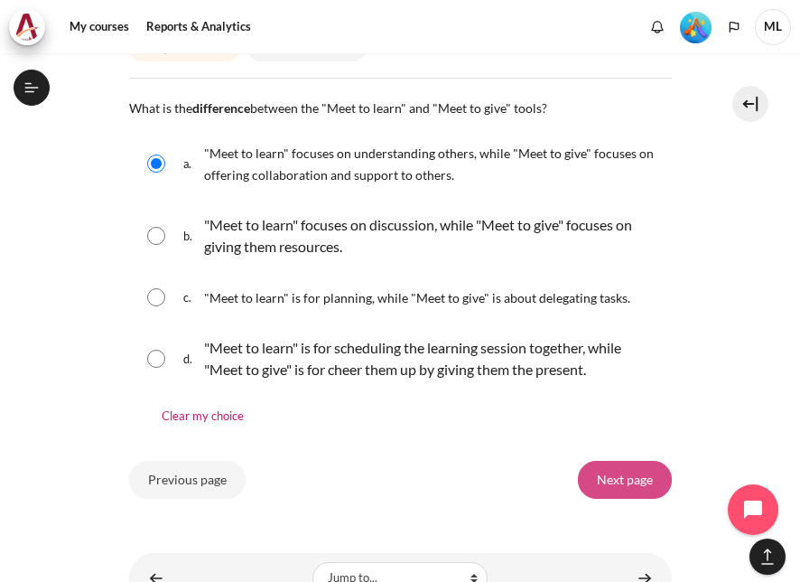
click at [622, 470] on input "Next page" at bounding box center [625, 480] width 94 height 38
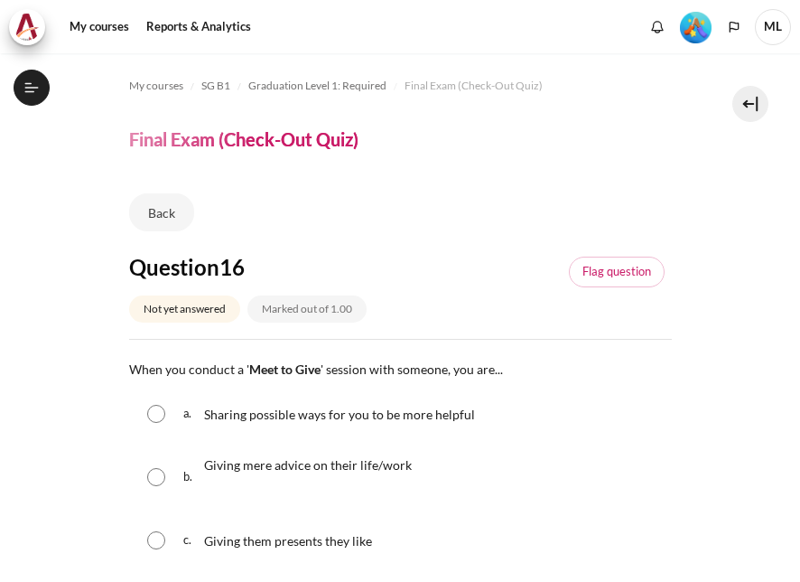
scroll to position [181, 0]
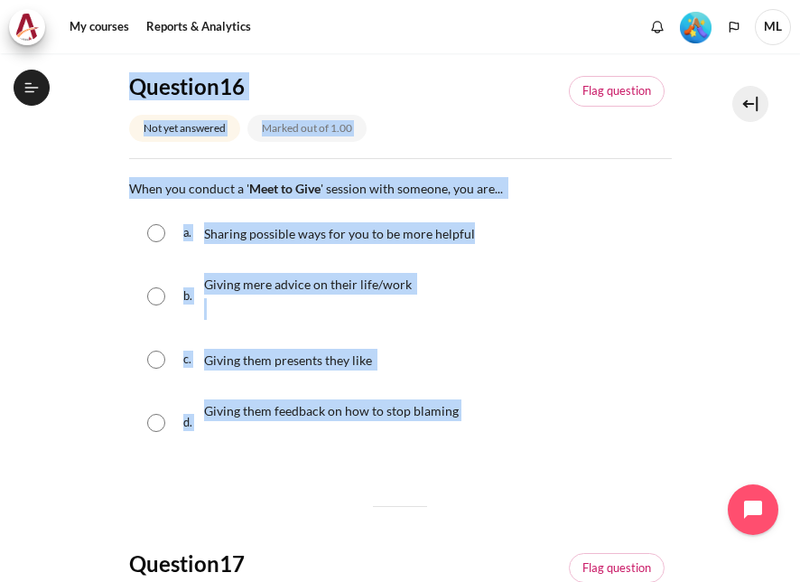
drag, startPoint x: 485, startPoint y: 414, endPoint x: 123, endPoint y: 172, distance: 435.8
click at [582, 293] on div "b. Giving mere advice on their life/work" at bounding box center [400, 296] width 543 height 72
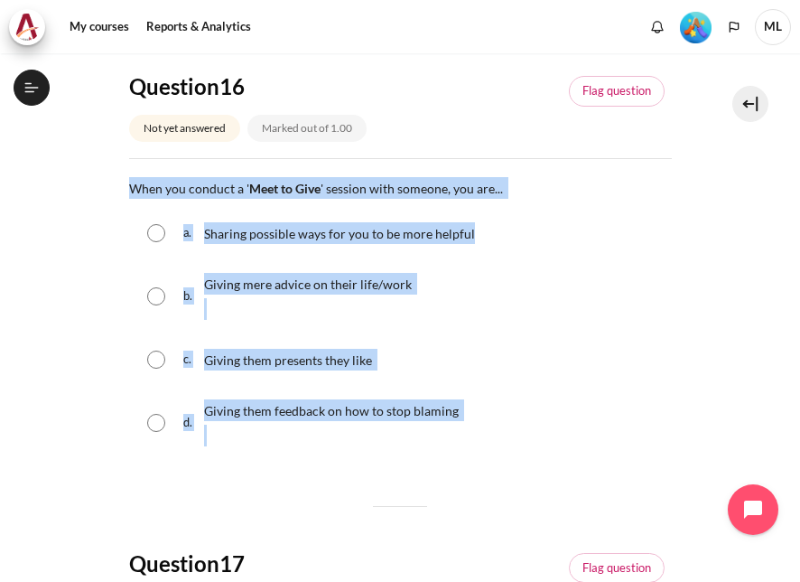
drag, startPoint x: 470, startPoint y: 419, endPoint x: 81, endPoint y: 177, distance: 457.8
copy div "When you conduct a ' Meet to Give ' session with someone, you are... Question 1…"
click at [158, 227] on input "Content" at bounding box center [156, 233] width 18 height 18
radio input "true"
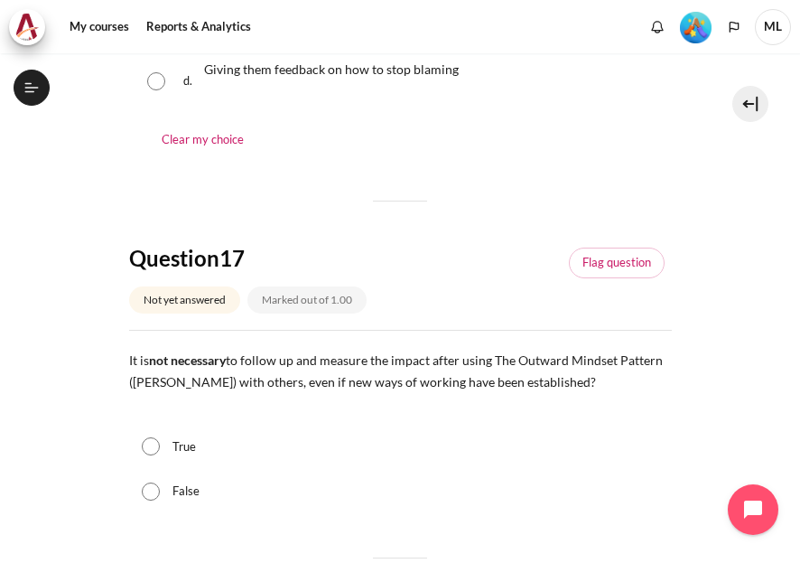
scroll to position [632, 0]
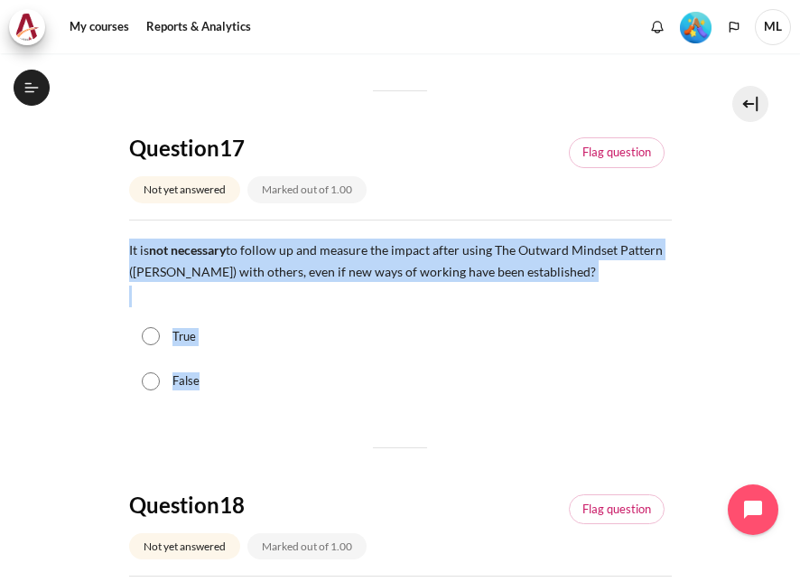
drag, startPoint x: 213, startPoint y: 385, endPoint x: 125, endPoint y: 242, distance: 168.0
copy div "It is not necessary to follow up and measure the impact after using The Outward…"
click at [325, 385] on div "False" at bounding box center [400, 381] width 543 height 45
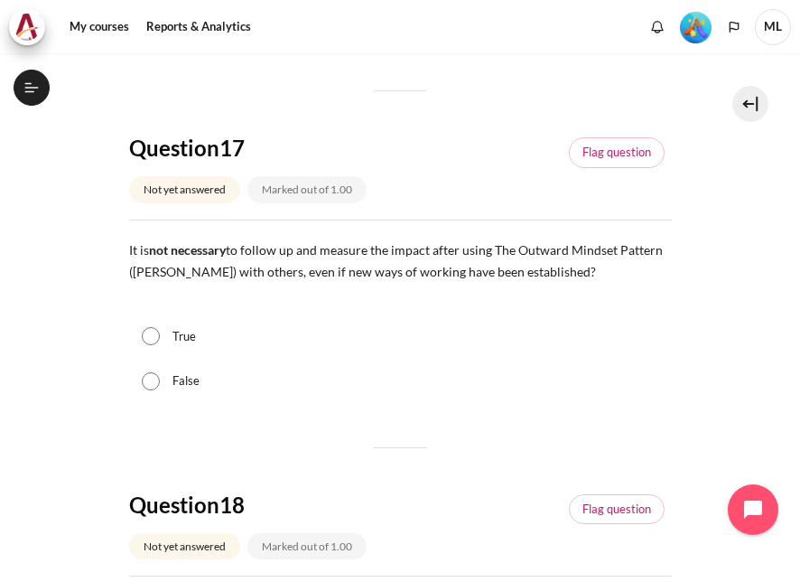
click at [143, 381] on input "False" at bounding box center [151, 381] width 18 height 18
radio input "true"
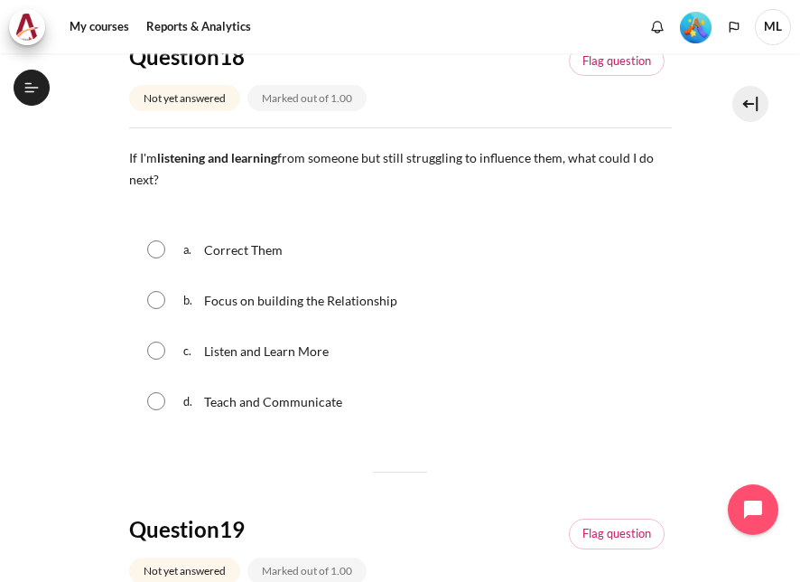
scroll to position [1084, 0]
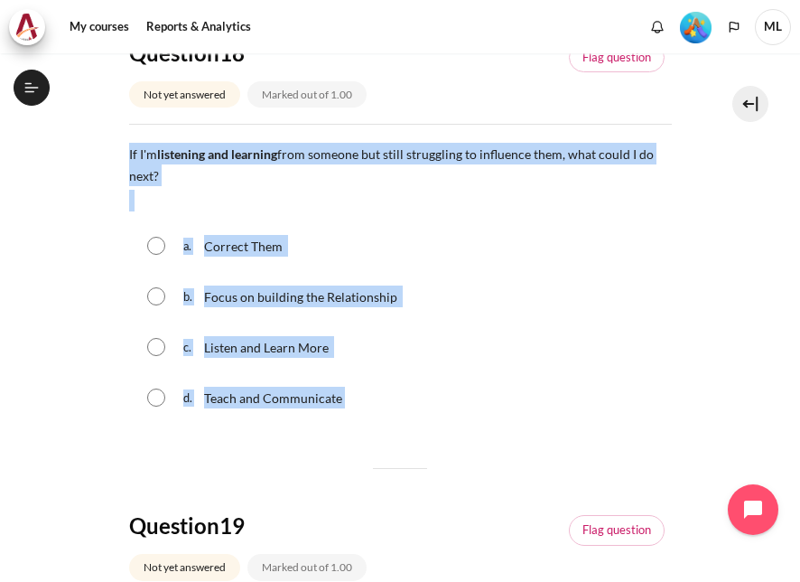
drag, startPoint x: 381, startPoint y: 400, endPoint x: 116, endPoint y: 154, distance: 362.5
click at [116, 154] on section "My courses SG B1 Graduation Level 1: Required Final Exam (Check-Out Quiz) Final…" at bounding box center [400, 193] width 773 height 2448
copy div "If I'm listening and learning from someone but still struggling to influence th…"
click at [151, 342] on input "Content" at bounding box center [156, 347] width 18 height 18
radio input "true"
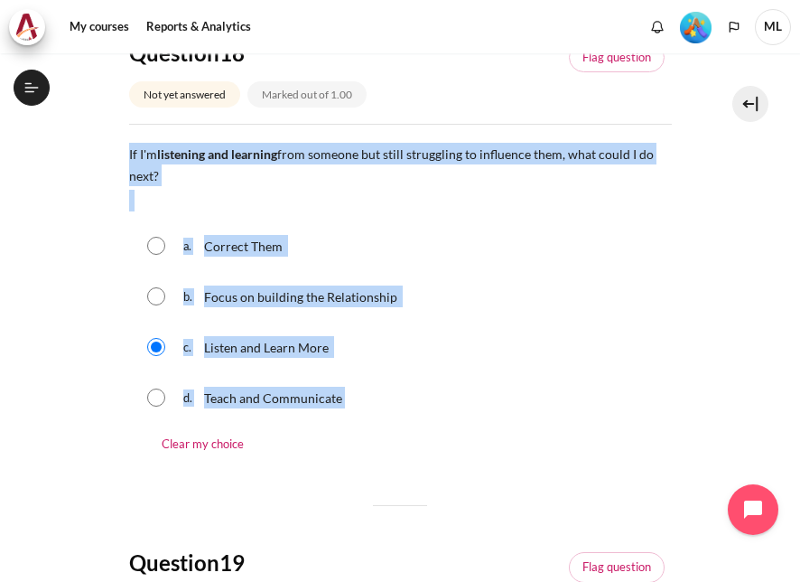
click at [155, 293] on input "Content" at bounding box center [156, 296] width 18 height 18
radio input "true"
click at [515, 385] on div "d. Teach and Communicate" at bounding box center [400, 397] width 543 height 47
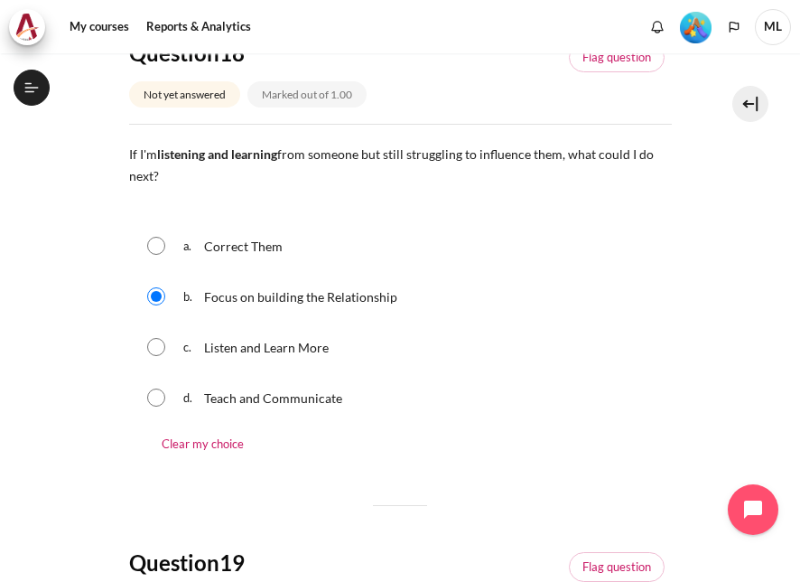
click at [622, 316] on div "b. Focus on building the Relationship" at bounding box center [400, 296] width 543 height 47
click at [155, 343] on input "Content" at bounding box center [156, 347] width 18 height 18
radio input "true"
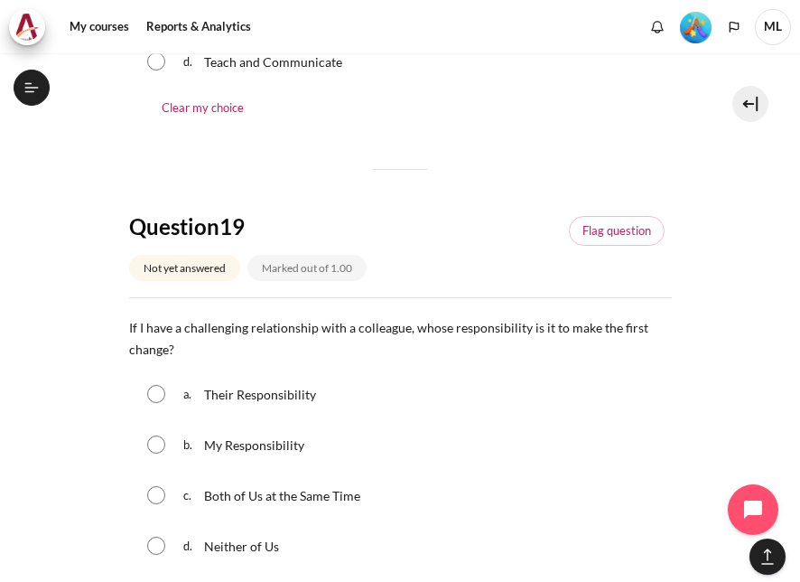
scroll to position [1446, 0]
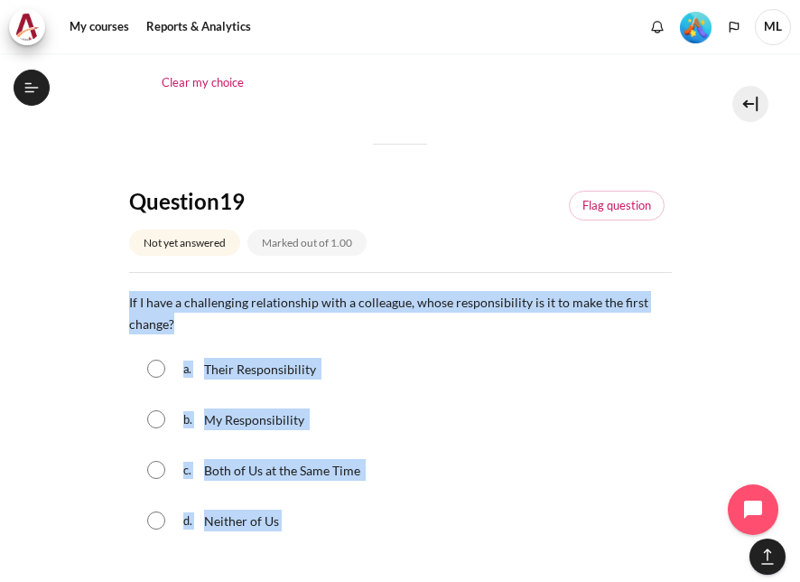
drag, startPoint x: 322, startPoint y: 509, endPoint x: 123, endPoint y: 295, distance: 292.2
copy div "If I have a challenging relationship with a colleague, whose responsibility is …"
click at [491, 417] on div "b. My Responsibility" at bounding box center [400, 419] width 543 height 47
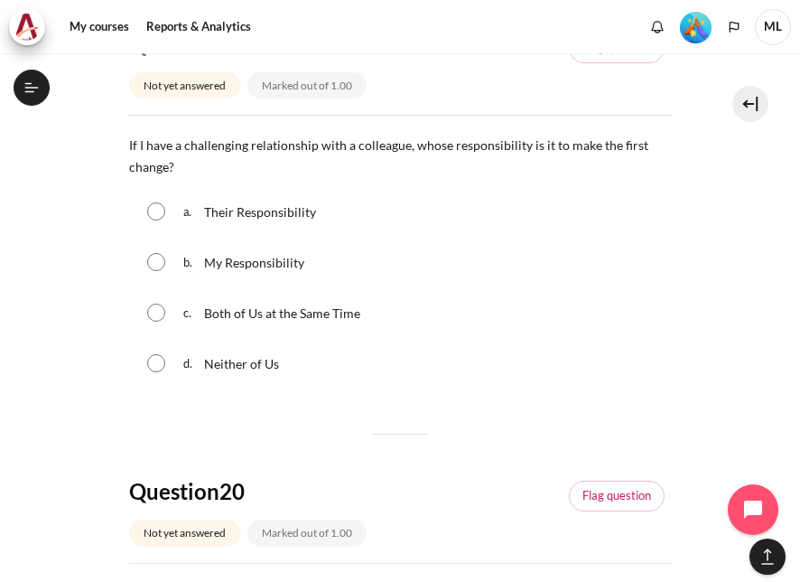
scroll to position [1626, 0]
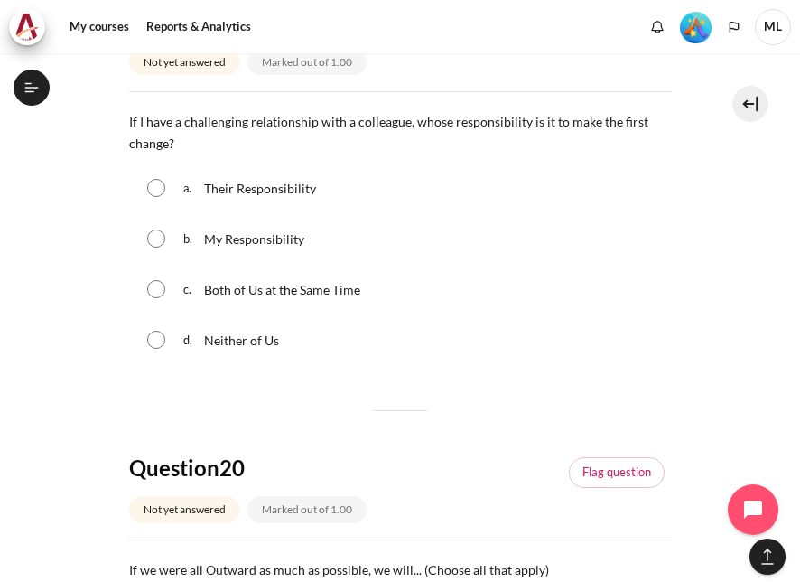
click at [154, 239] on input "Content" at bounding box center [156, 238] width 18 height 18
radio input "true"
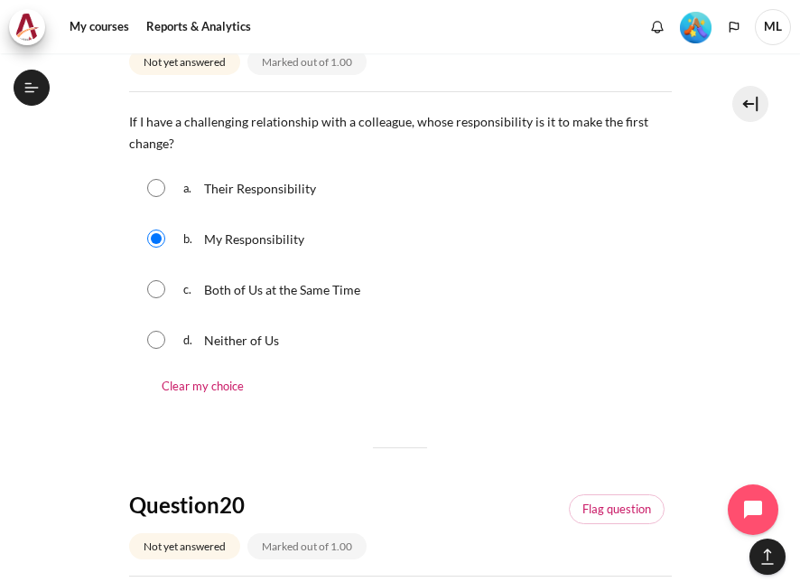
click at [446, 271] on div "c. Both of Us at the Same Time" at bounding box center [400, 289] width 543 height 47
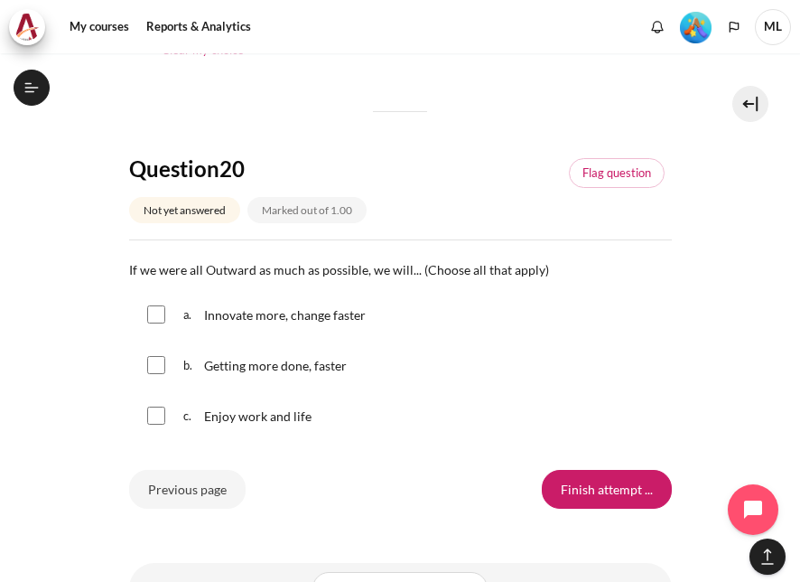
scroll to position [1988, 0]
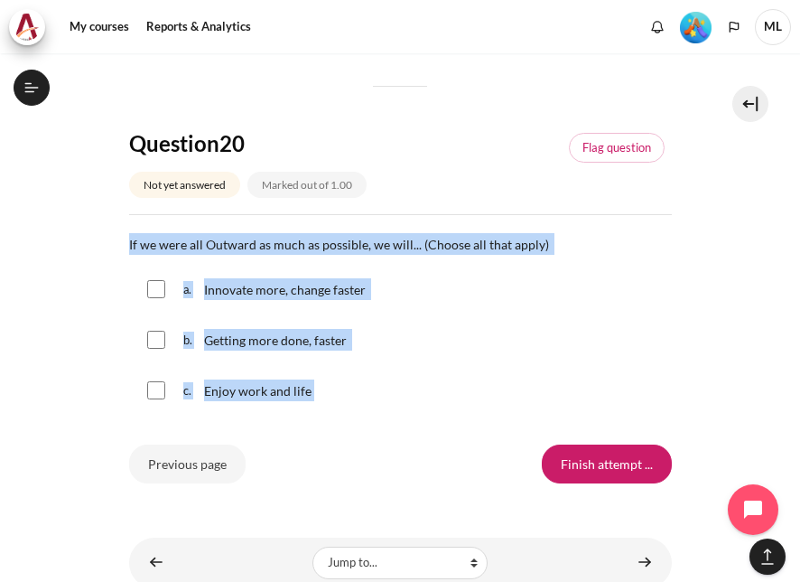
drag, startPoint x: 338, startPoint y: 387, endPoint x: 114, endPoint y: 232, distance: 272.2
copy div "If we were all Outward as much as possible, we will... (Choose all that apply) …"
click at [157, 282] on input "Content" at bounding box center [156, 289] width 18 height 18
checkbox input "true"
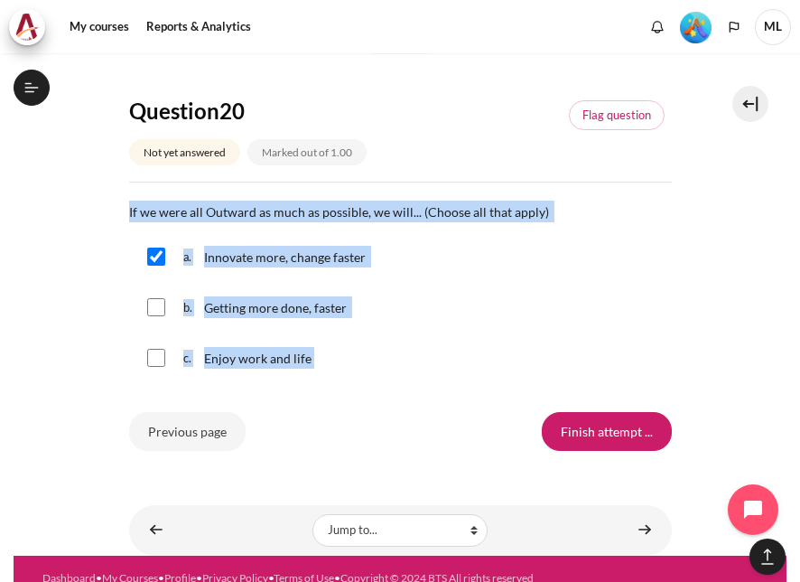
scroll to position [2050, 0]
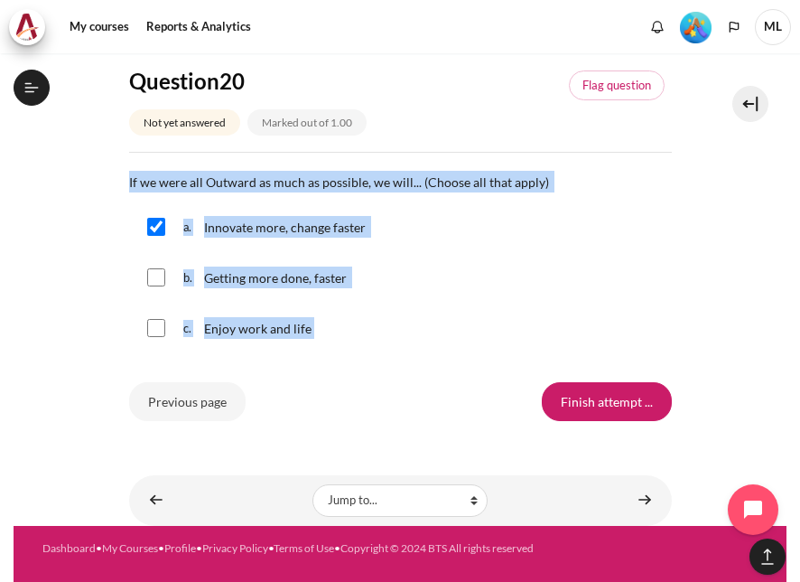
click at [472, 279] on div "b. Getting more done, faster" at bounding box center [400, 277] width 543 height 47
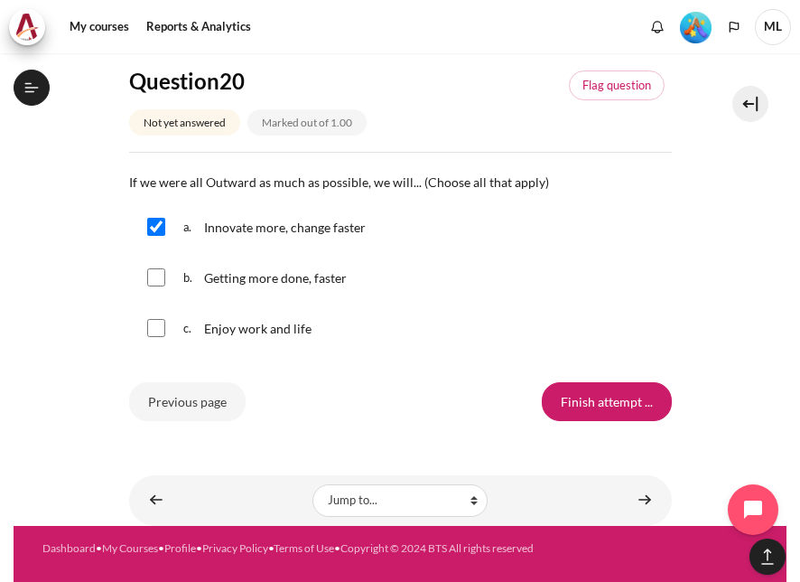
click at [156, 272] on input "Content" at bounding box center [156, 277] width 18 height 18
checkbox input "true"
click at [161, 325] on input "Content" at bounding box center [156, 328] width 18 height 18
checkbox input "true"
click at [616, 394] on input "Finish attempt ..." at bounding box center [607, 401] width 130 height 38
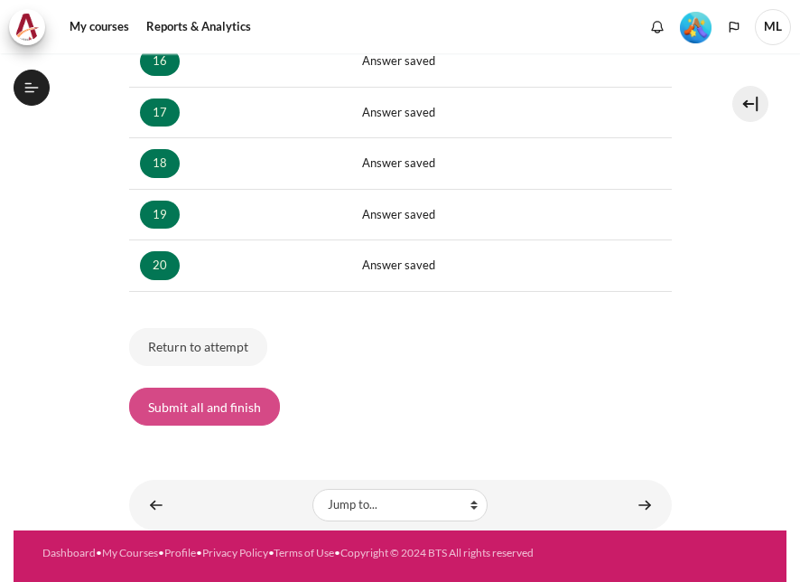
scroll to position [1961, 0]
click at [202, 399] on button "Submit all and finish" at bounding box center [204, 407] width 151 height 38
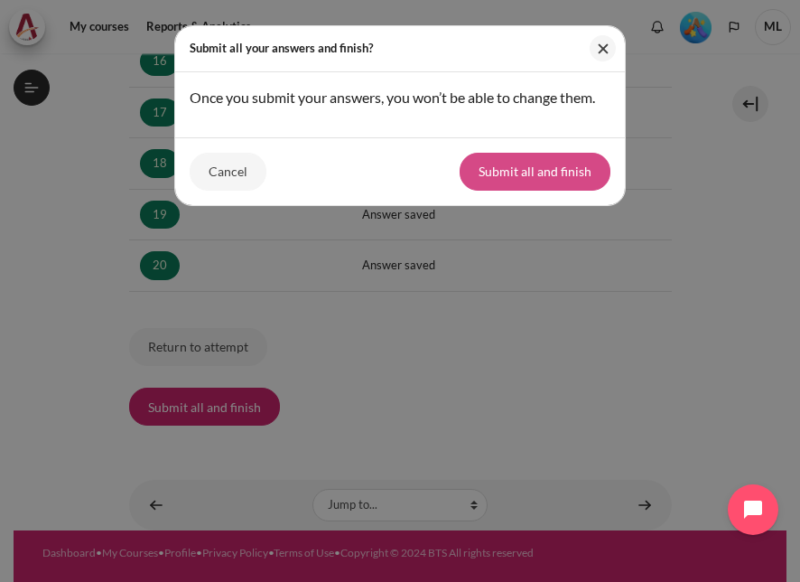
click at [542, 164] on button "Submit all and finish" at bounding box center [535, 172] width 151 height 38
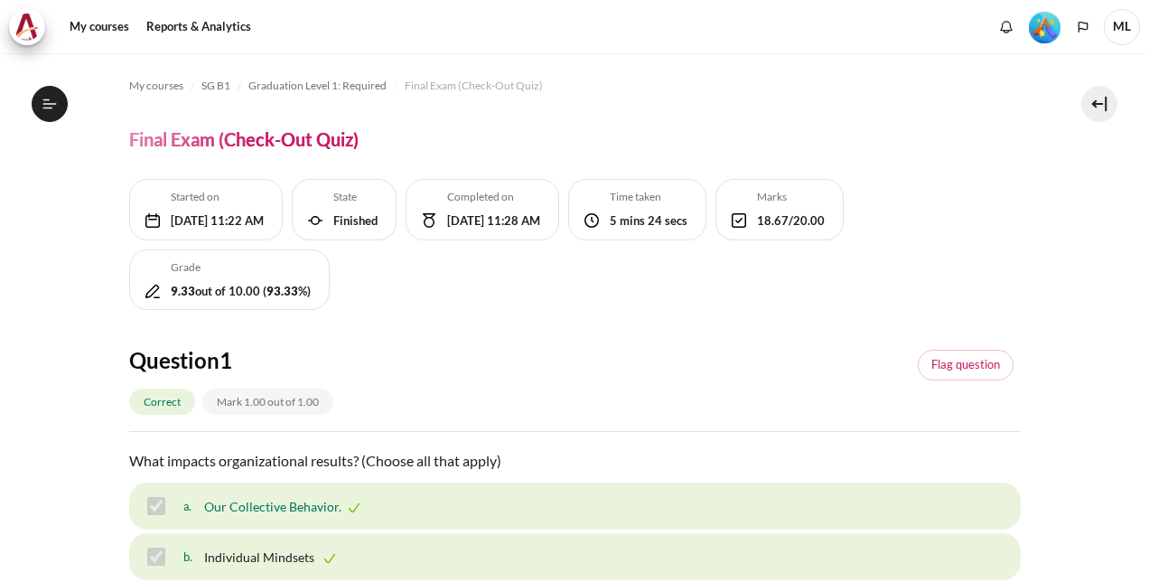
scroll to position [1818, 0]
click at [582, 289] on div "Started [DATE][DATE] 11:22 AM State Finished Completed [DATE][DATE] 11:28 AM Ti…" at bounding box center [575, 249] width 892 height 140
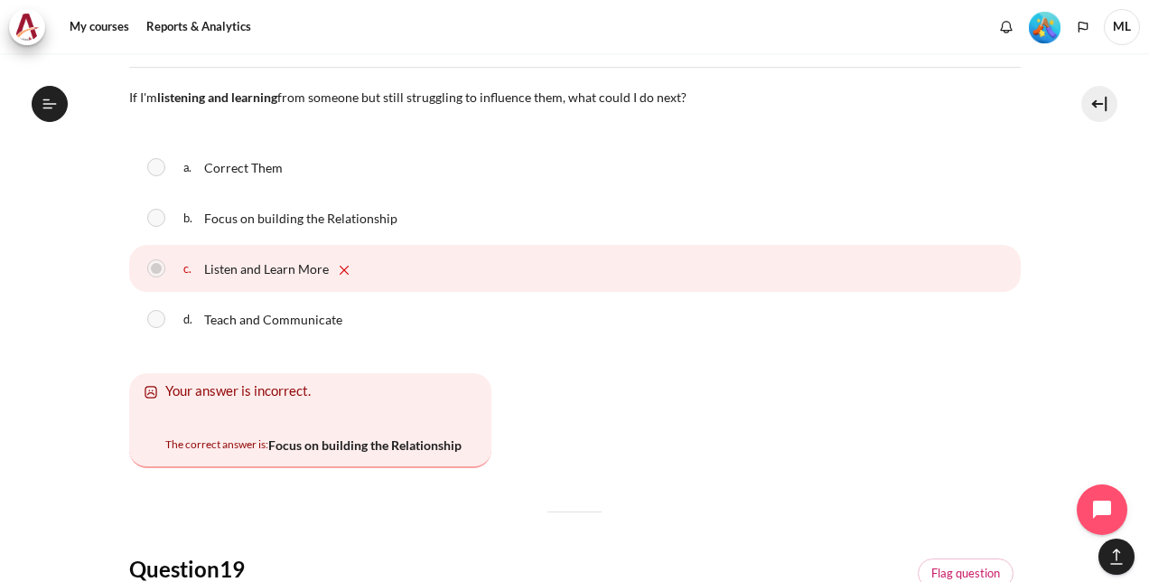
scroll to position [10842, 0]
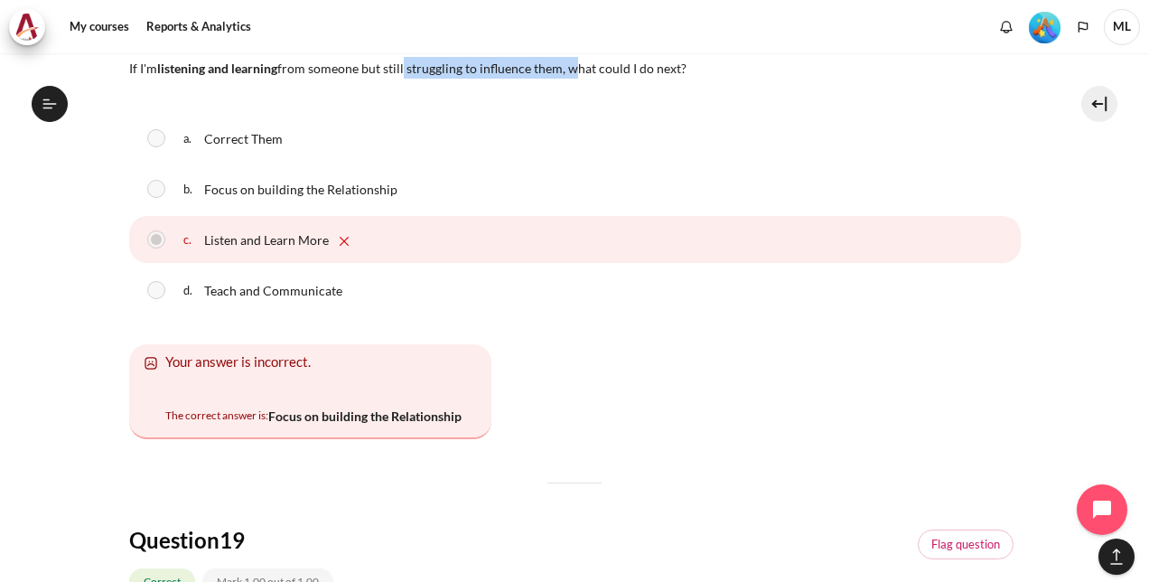
drag, startPoint x: 406, startPoint y: 81, endPoint x: 572, endPoint y: 83, distance: 166.2
click at [572, 76] on span "If I'm listening and learning from someone but still struggling to influence th…" at bounding box center [407, 68] width 557 height 15
drag, startPoint x: 572, startPoint y: 83, endPoint x: 522, endPoint y: 184, distance: 112.7
click at [522, 184] on div "b. Focus on building the Relationship" at bounding box center [575, 188] width 892 height 47
click at [518, 186] on div "b. Focus on building the Relationship" at bounding box center [575, 188] width 892 height 47
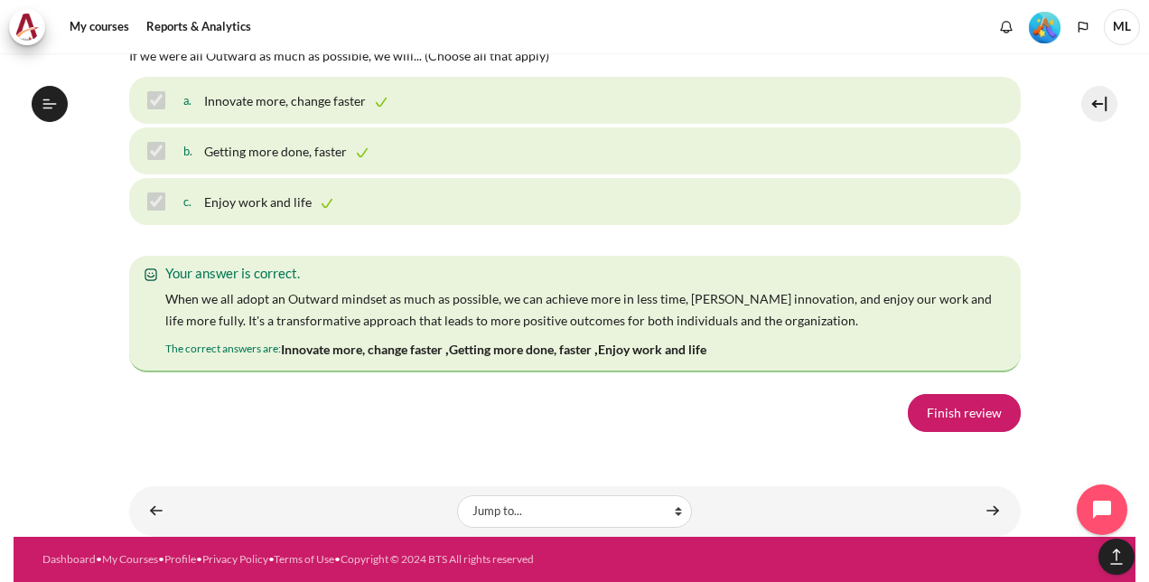
scroll to position [12846, 0]
click at [953, 408] on link "Finish review" at bounding box center [964, 413] width 113 height 38
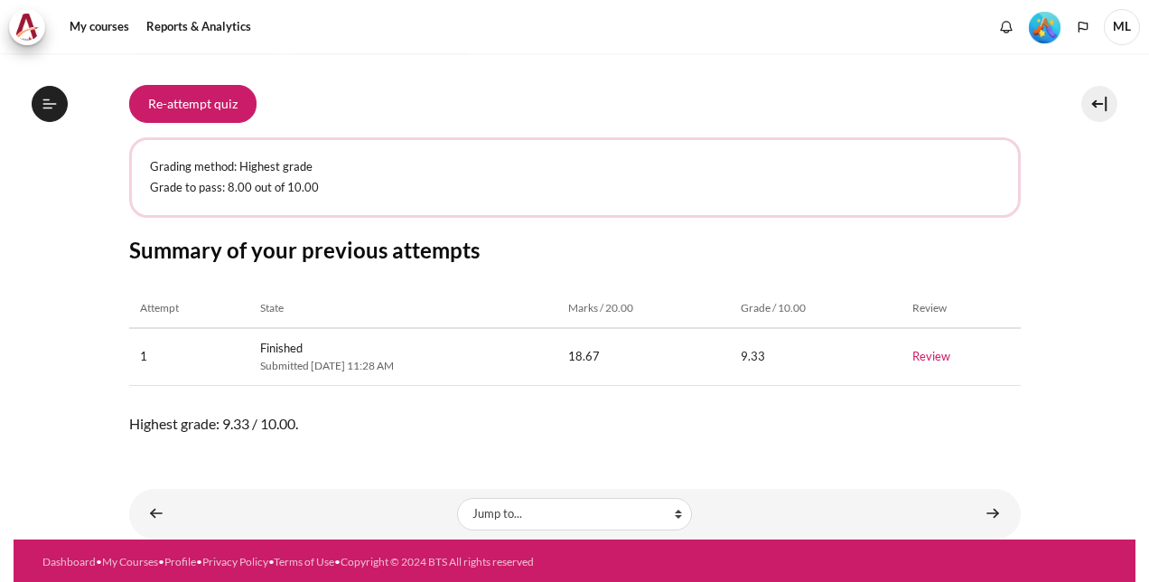
scroll to position [289, 0]
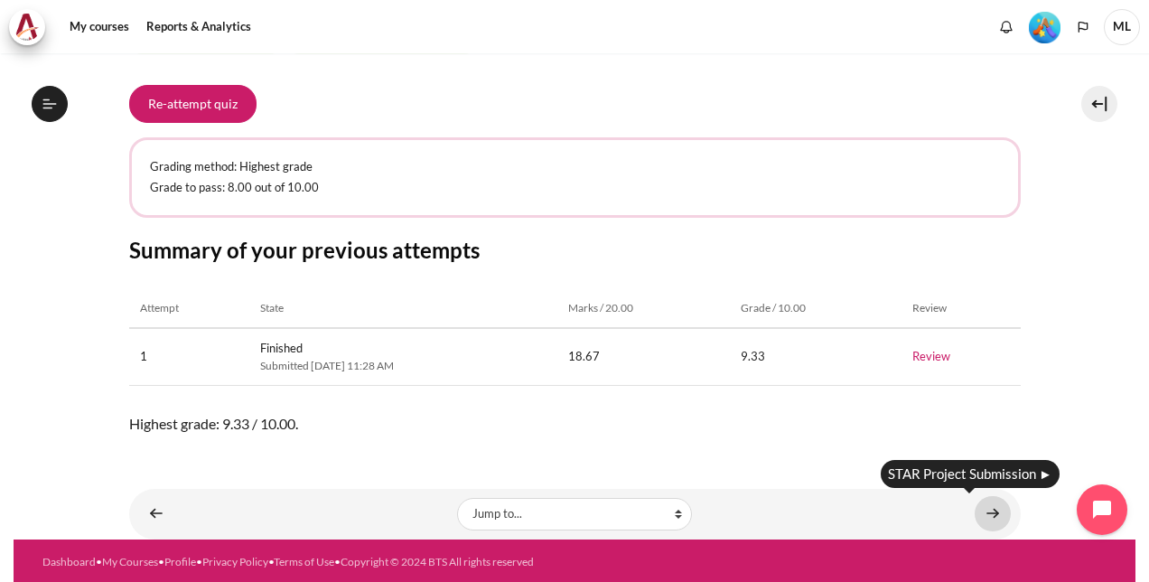
click at [983, 513] on link "Content" at bounding box center [993, 513] width 36 height 35
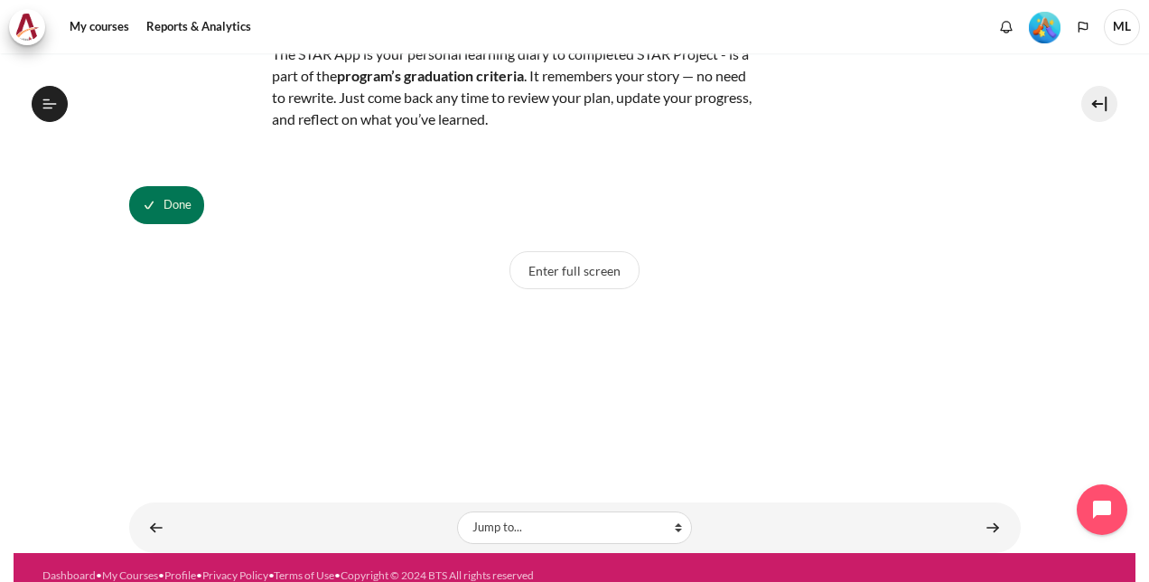
scroll to position [201, 0]
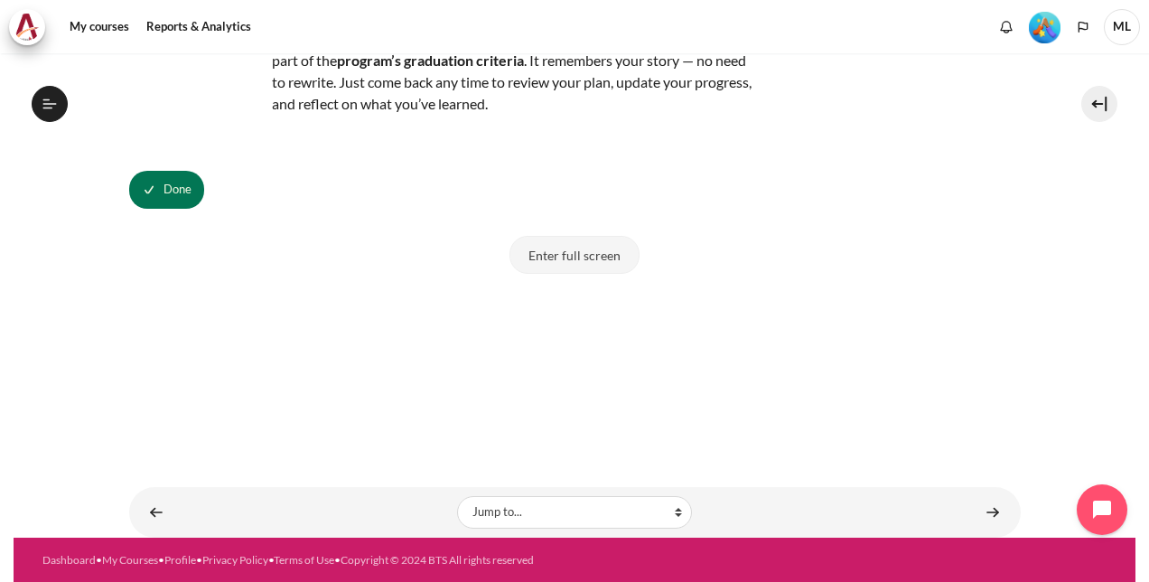
click at [598, 256] on button "Enter full screen" at bounding box center [575, 255] width 130 height 38
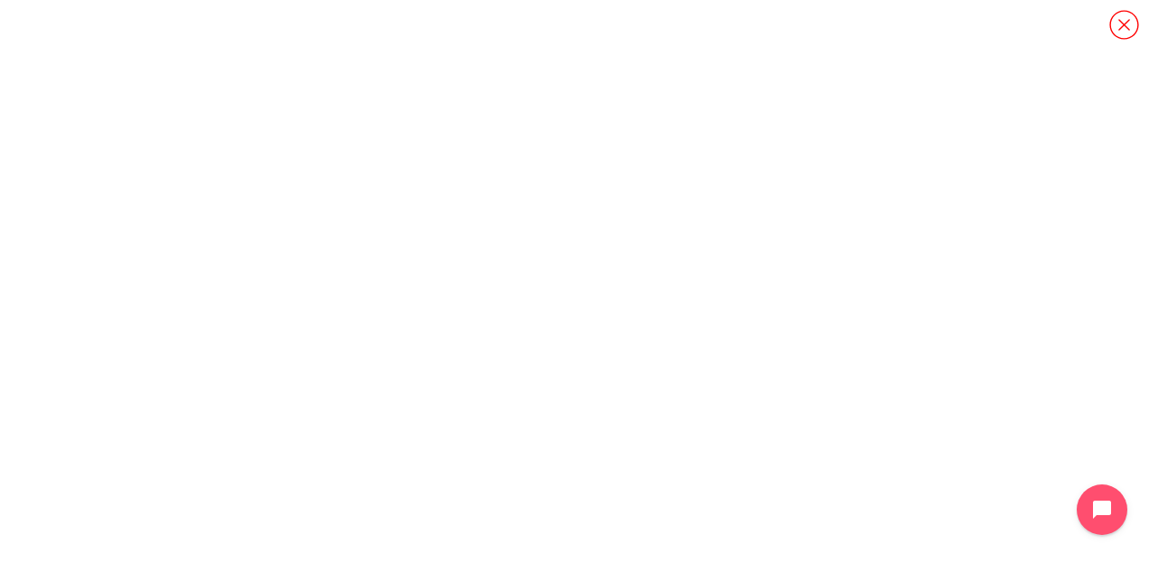
click at [1139, 18] on icon "Content" at bounding box center [1125, 25] width 32 height 32
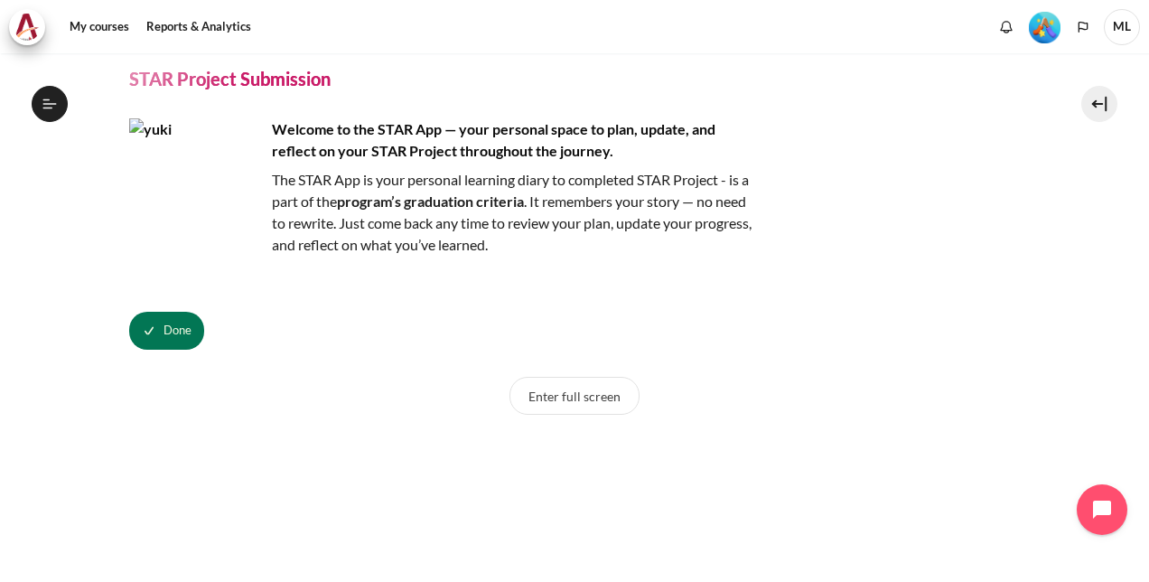
scroll to position [0, 0]
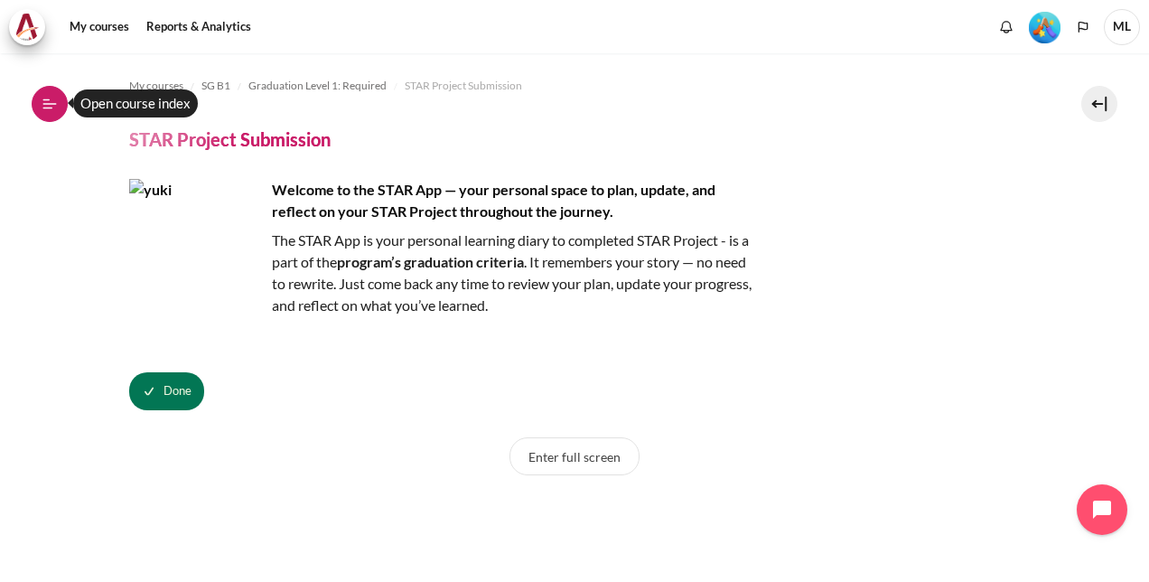
click at [60, 101] on button "Open course index" at bounding box center [50, 104] width 36 height 36
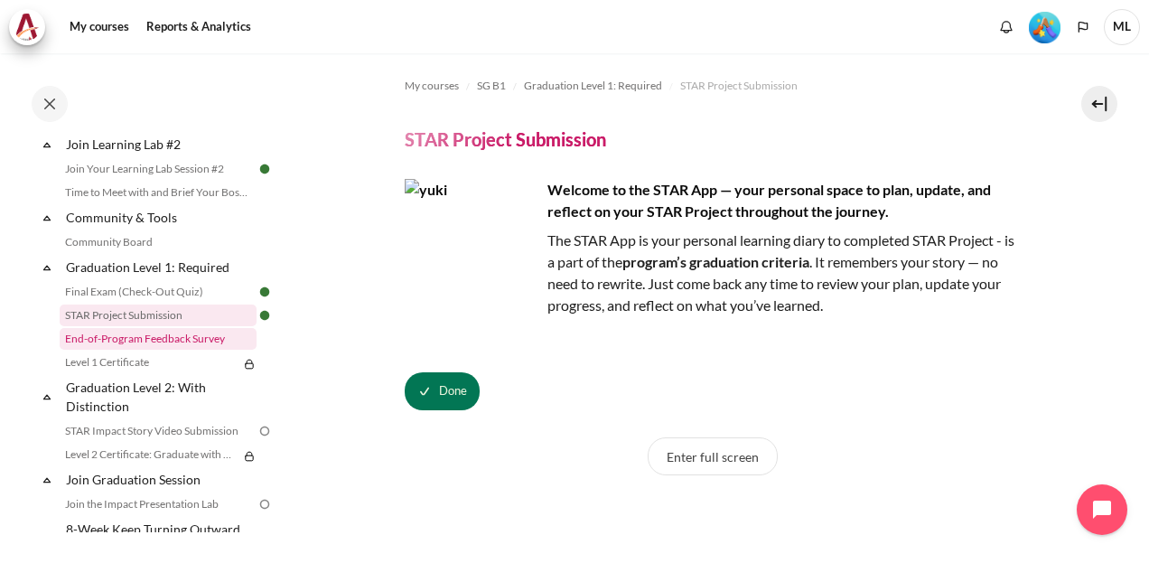
click at [198, 350] on link "End-of-Program Feedback Survey" at bounding box center [158, 339] width 197 height 22
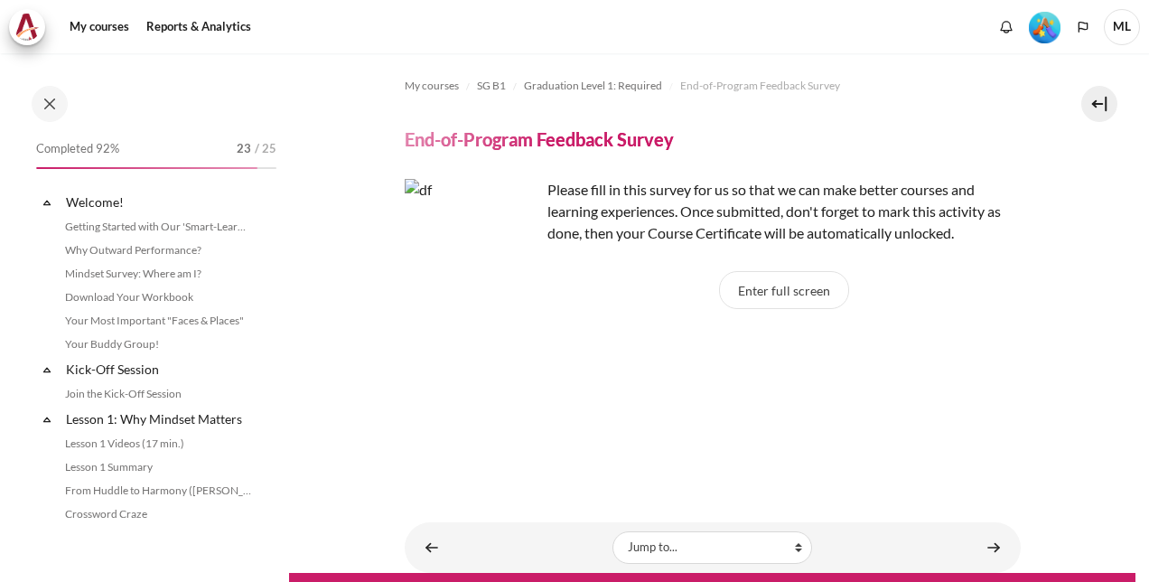
scroll to position [1865, 0]
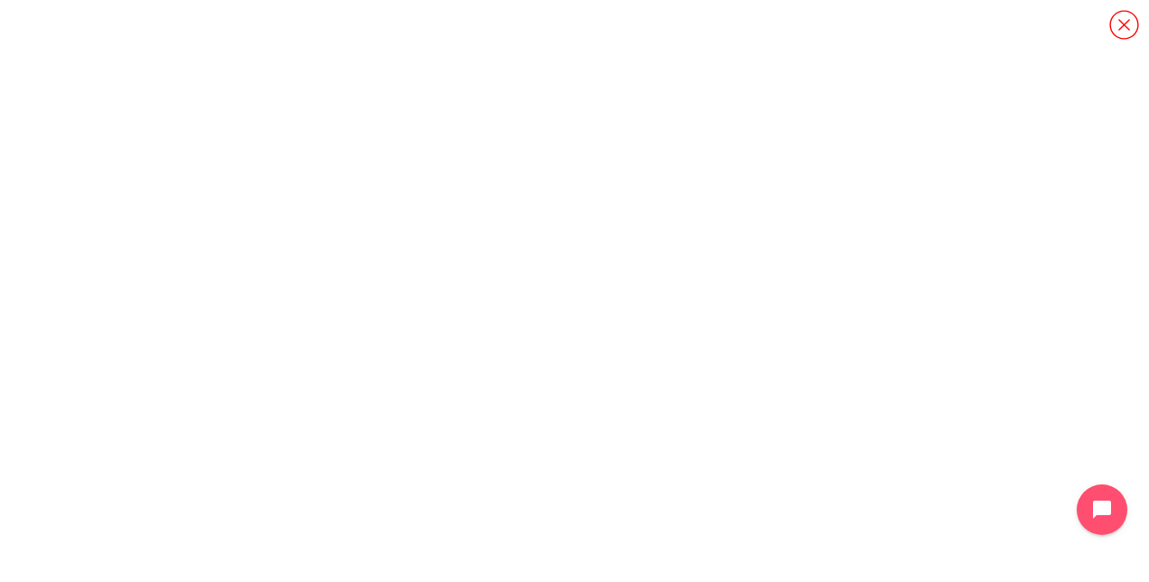
click at [1124, 16] on icon "Content" at bounding box center [1125, 25] width 32 height 32
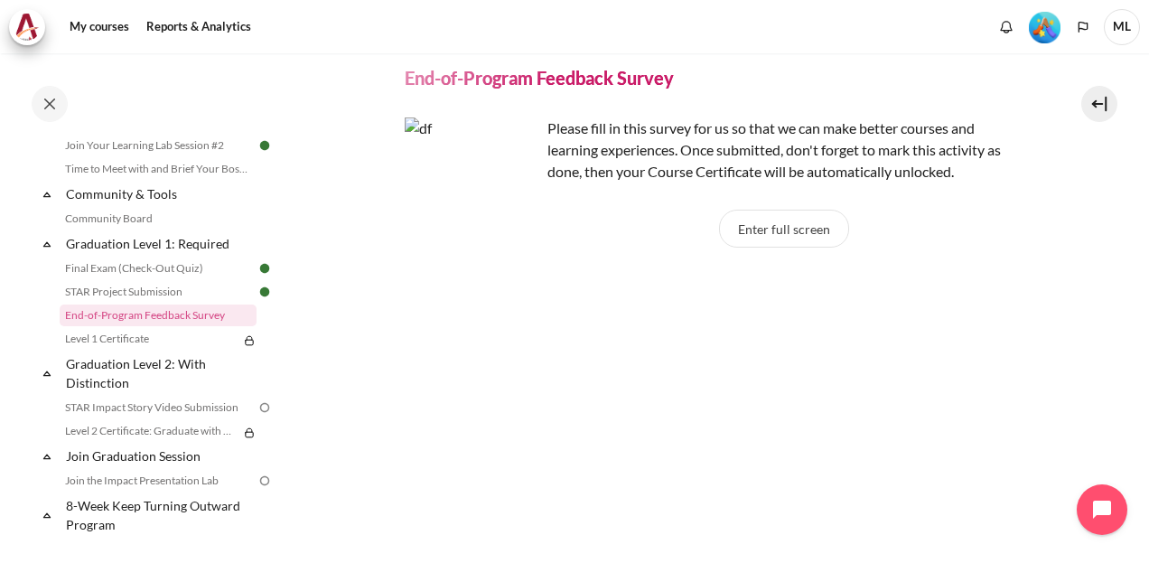
scroll to position [90, 0]
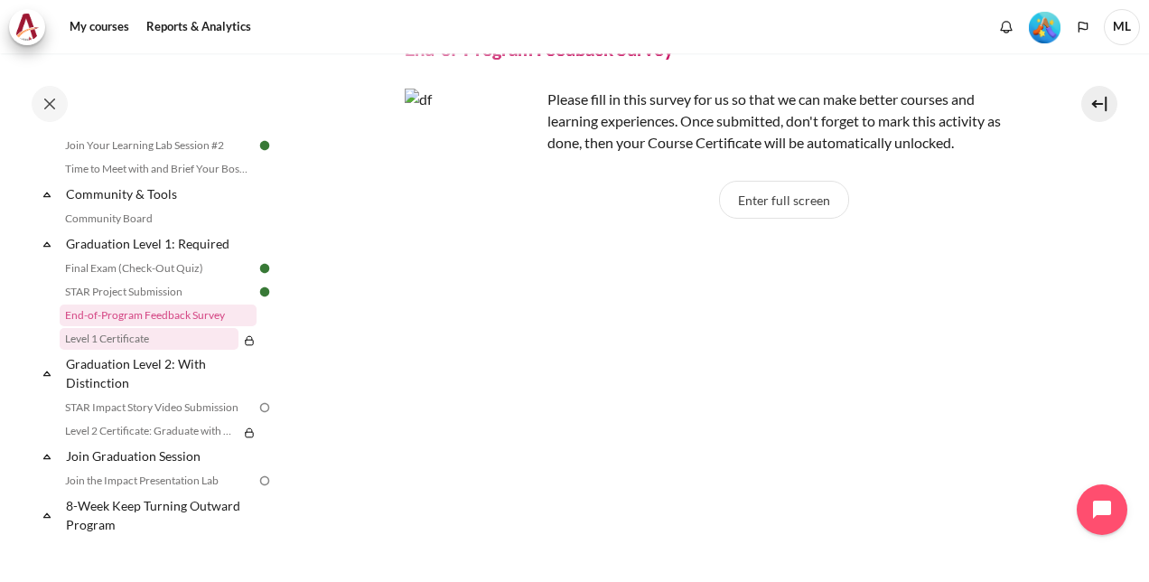
click at [166, 350] on link "Level 1 Certificate" at bounding box center [149, 339] width 179 height 22
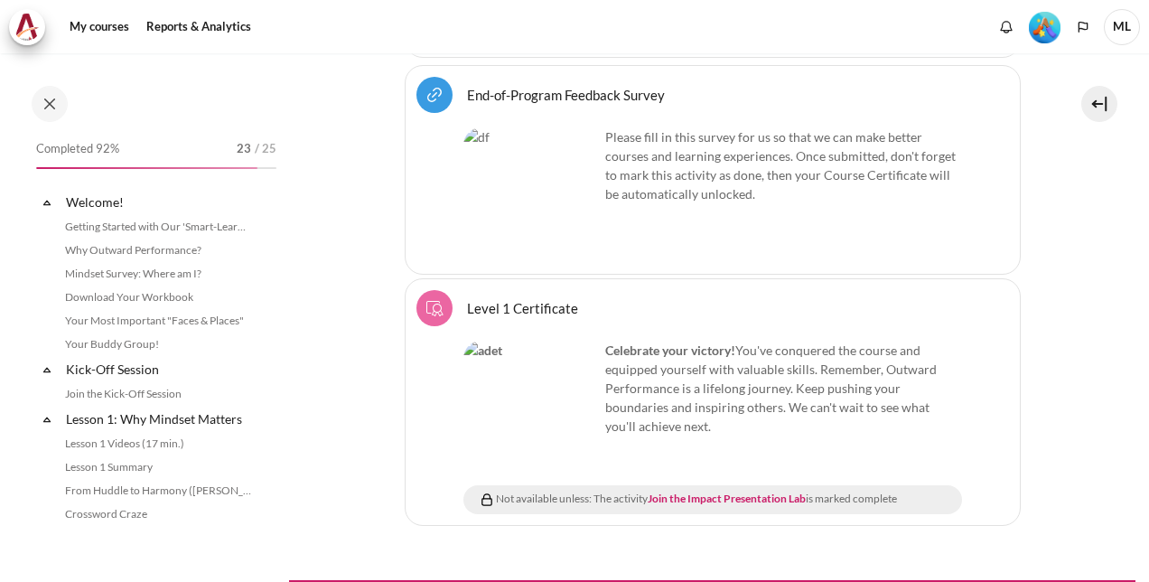
scroll to position [1888, 0]
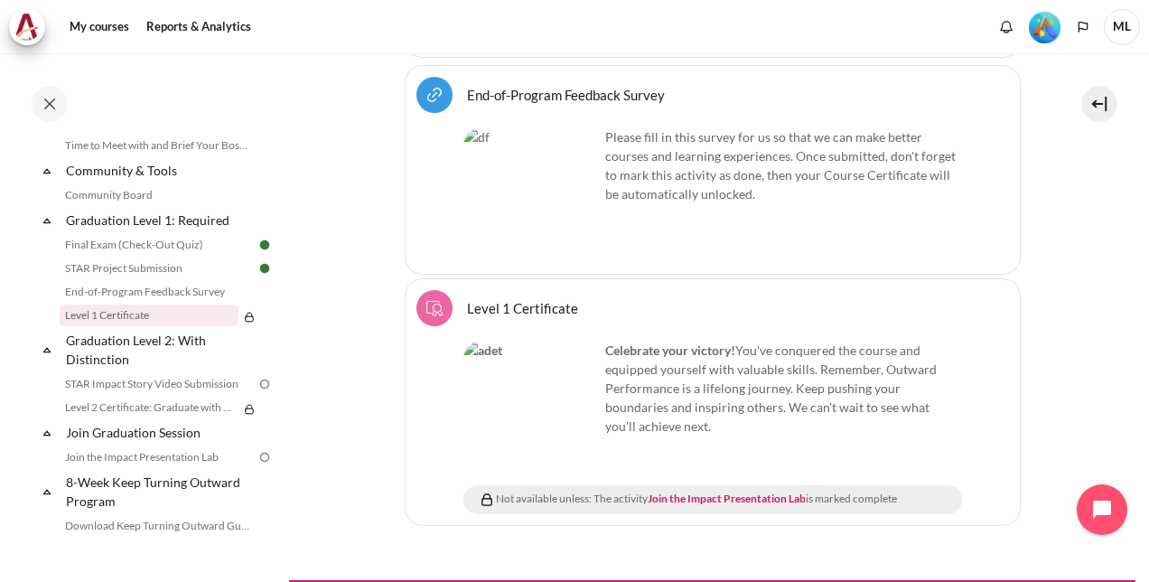
click at [514, 341] on img "Content" at bounding box center [531, 409] width 136 height 136
click at [191, 279] on link "STAR Project Submission" at bounding box center [158, 268] width 197 height 22
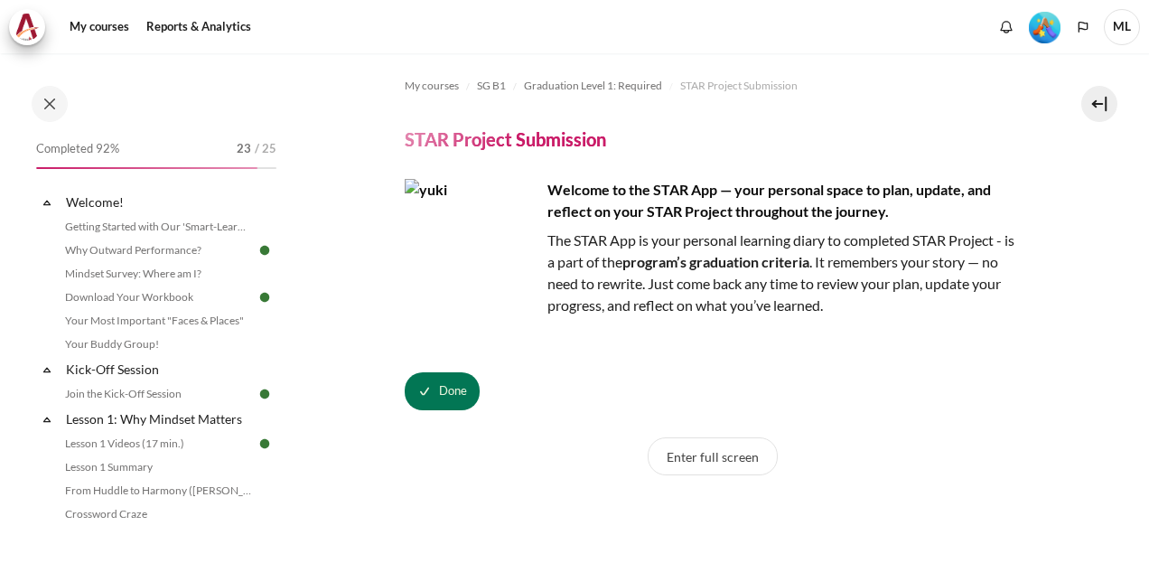
scroll to position [1841, 0]
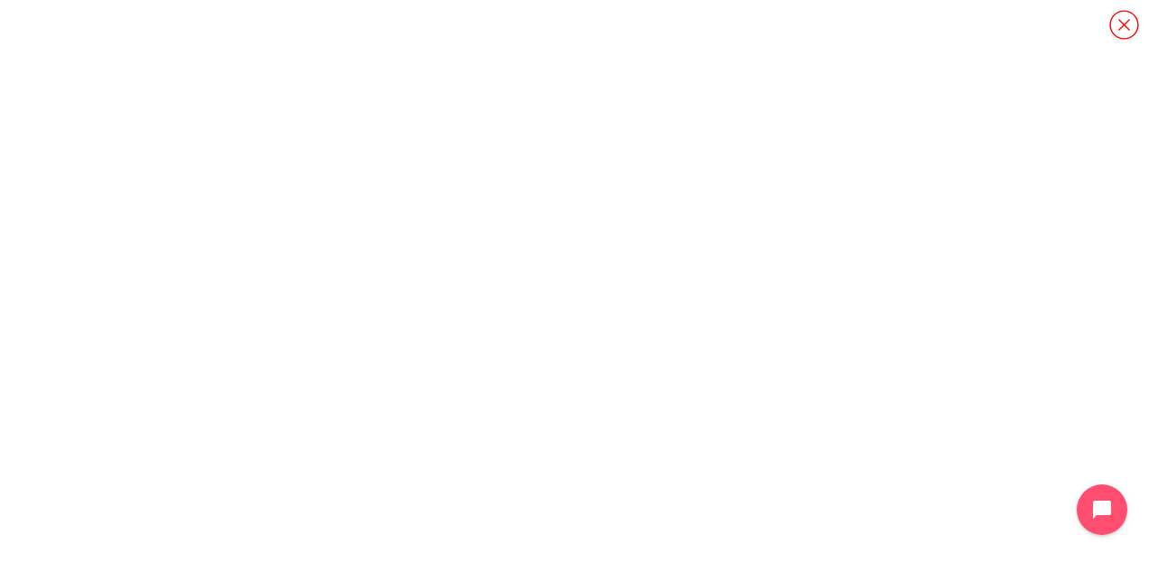
click at [1115, 16] on icon "Content" at bounding box center [1125, 25] width 32 height 32
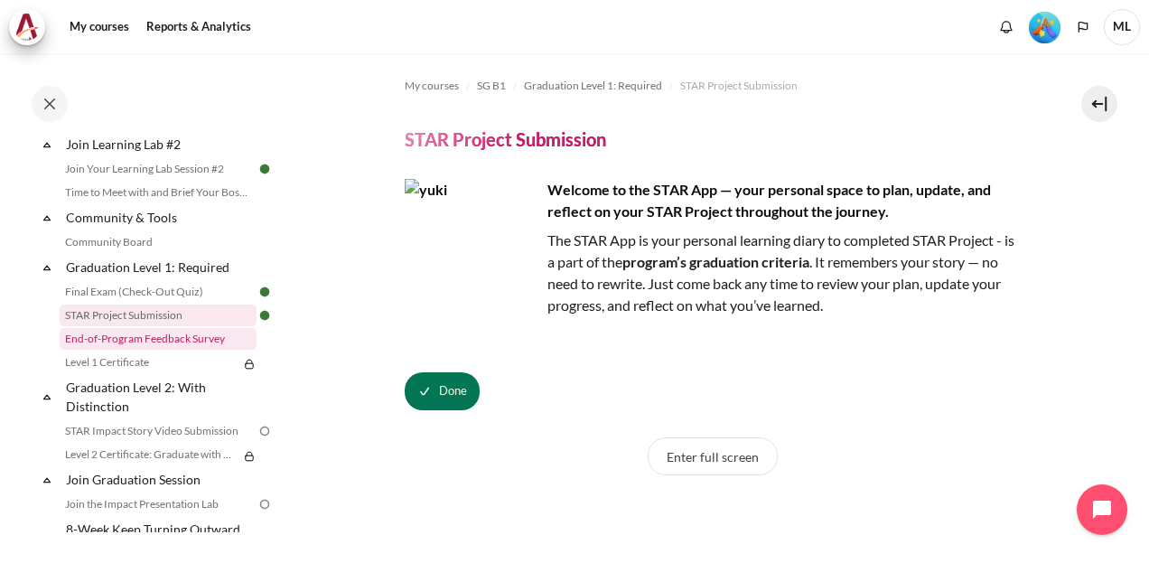
click at [193, 350] on link "End-of-Program Feedback Survey" at bounding box center [158, 339] width 197 height 22
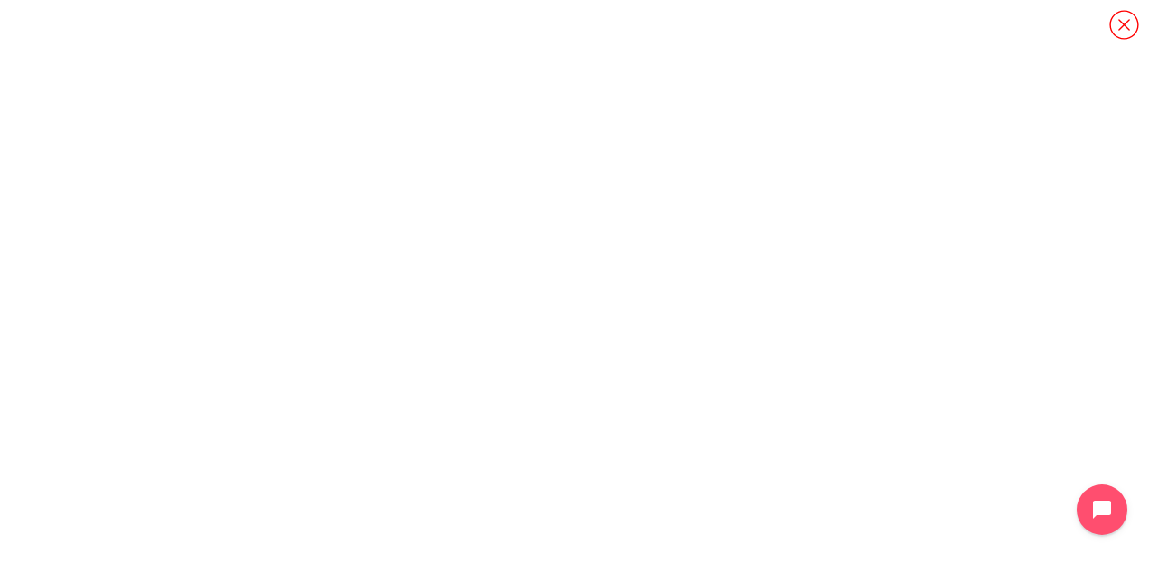
click at [1120, 25] on icon "Content" at bounding box center [1125, 25] width 32 height 32
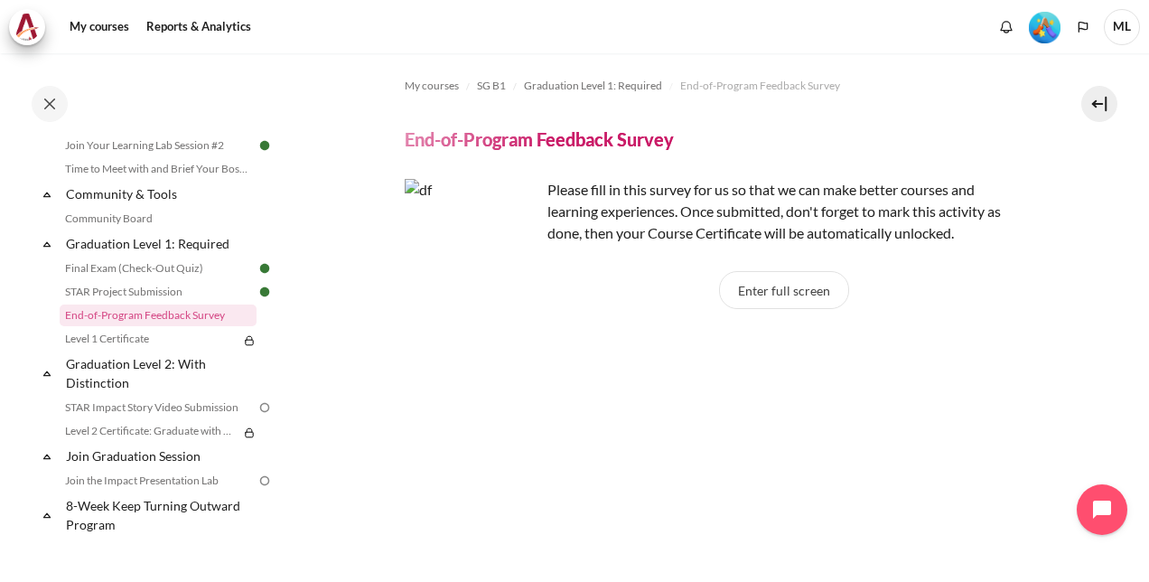
scroll to position [421, 0]
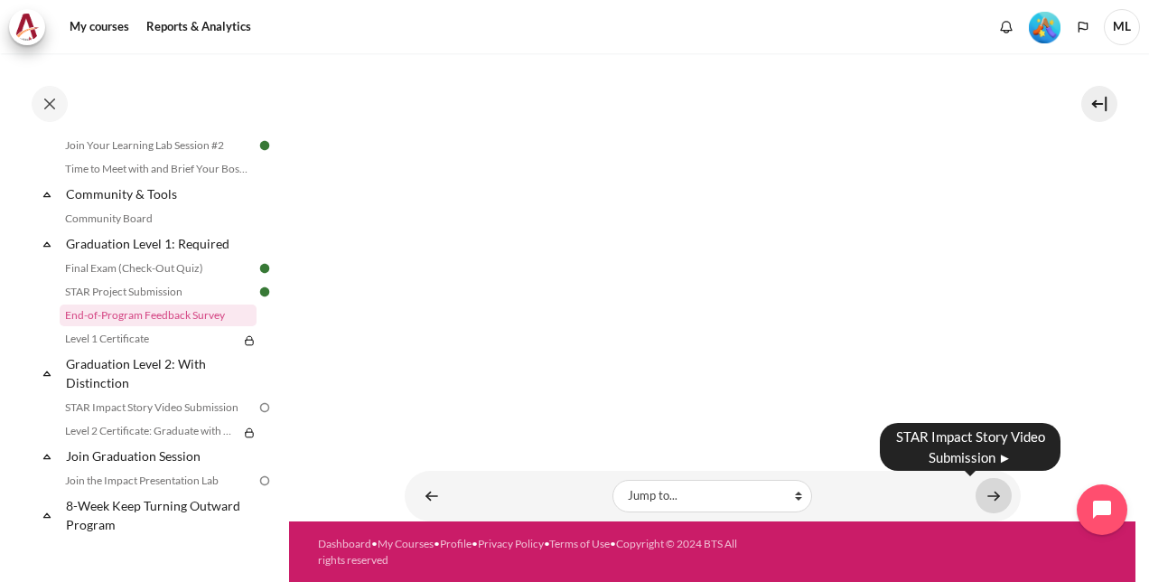
click at [989, 490] on link "Content" at bounding box center [994, 495] width 36 height 35
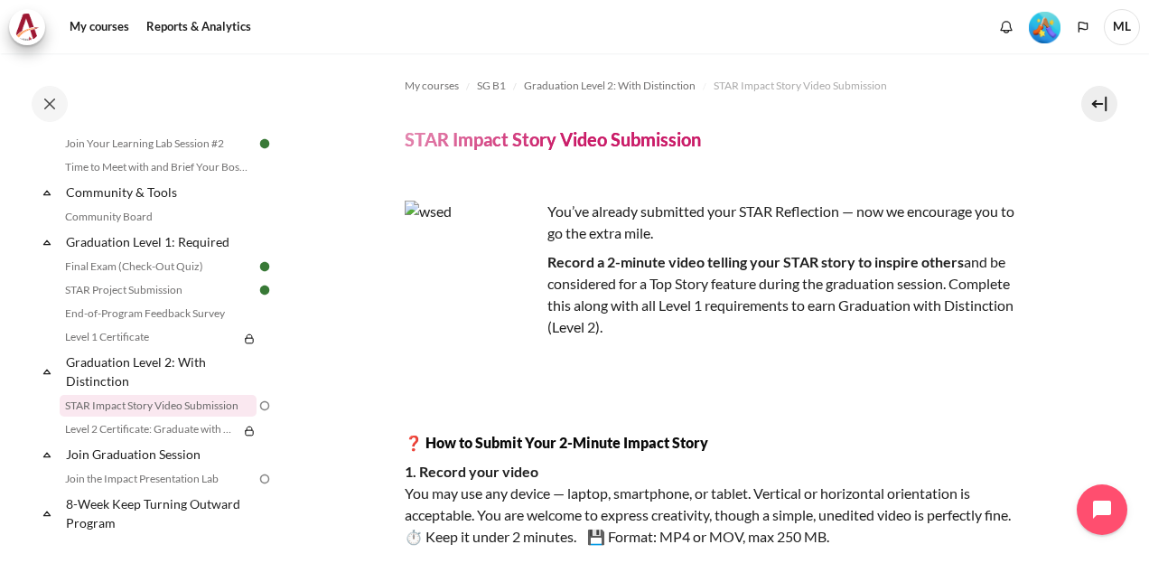
scroll to position [1776, 0]
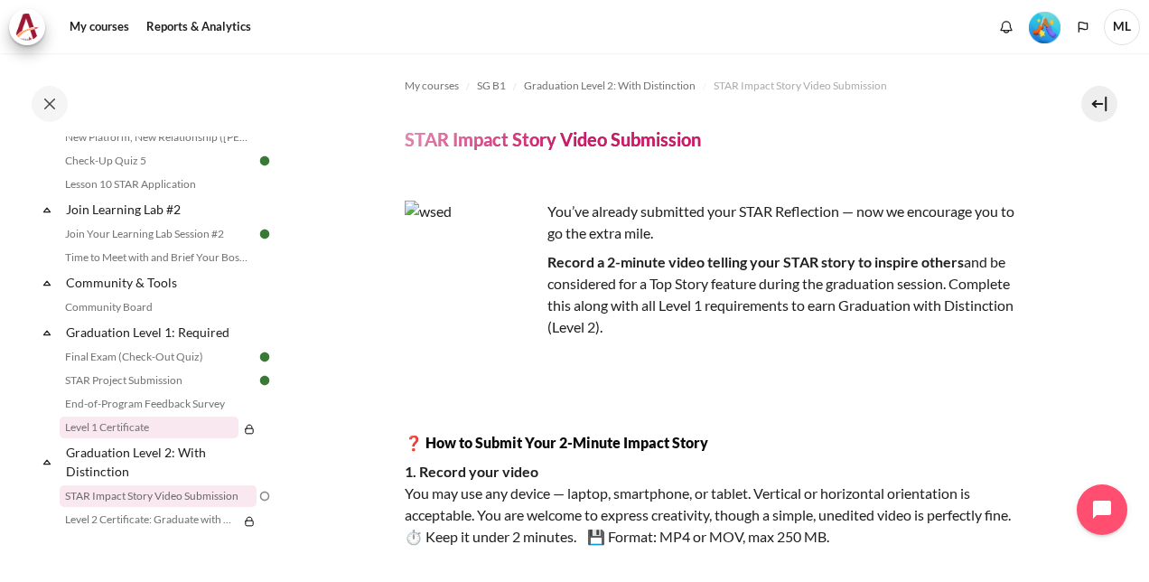
click at [152, 438] on link "Level 1 Certificate" at bounding box center [149, 428] width 179 height 22
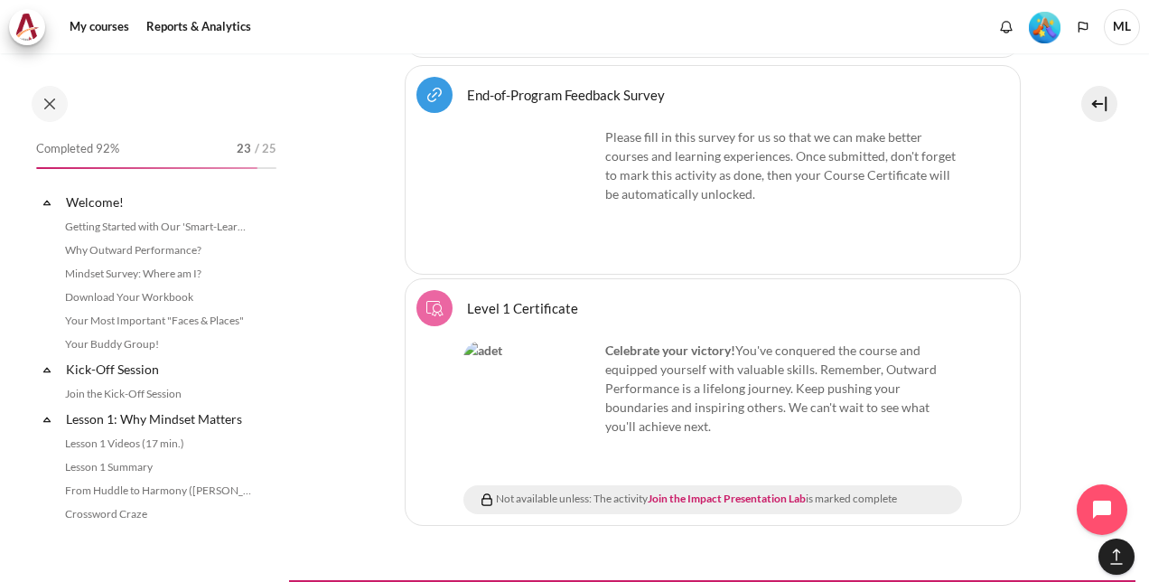
scroll to position [1888, 0]
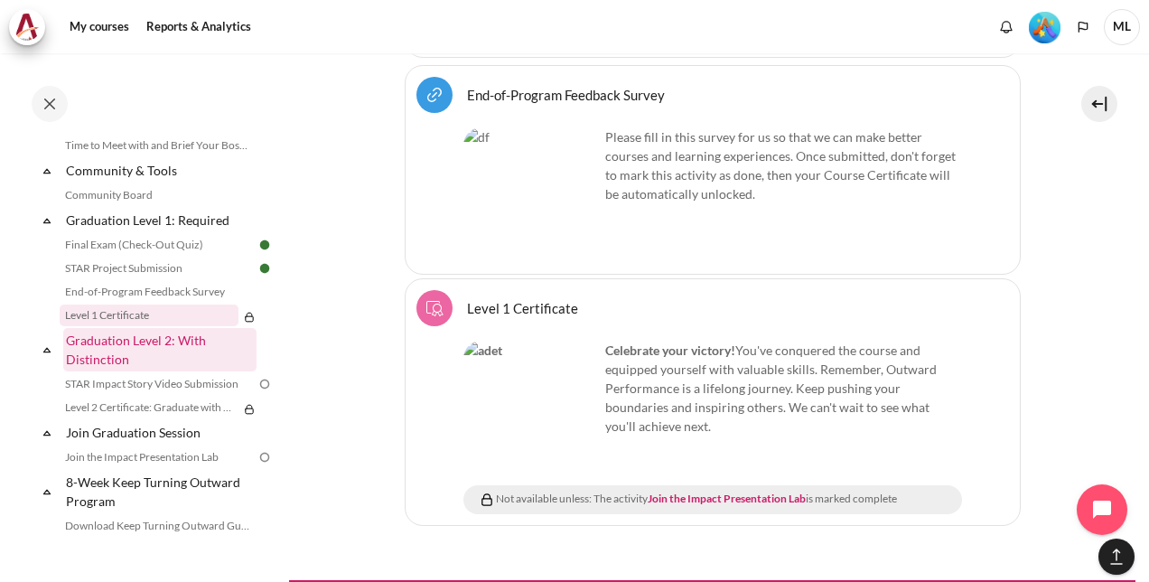
click at [165, 360] on link "Graduation Level 2: With Distinction" at bounding box center [159, 349] width 193 height 43
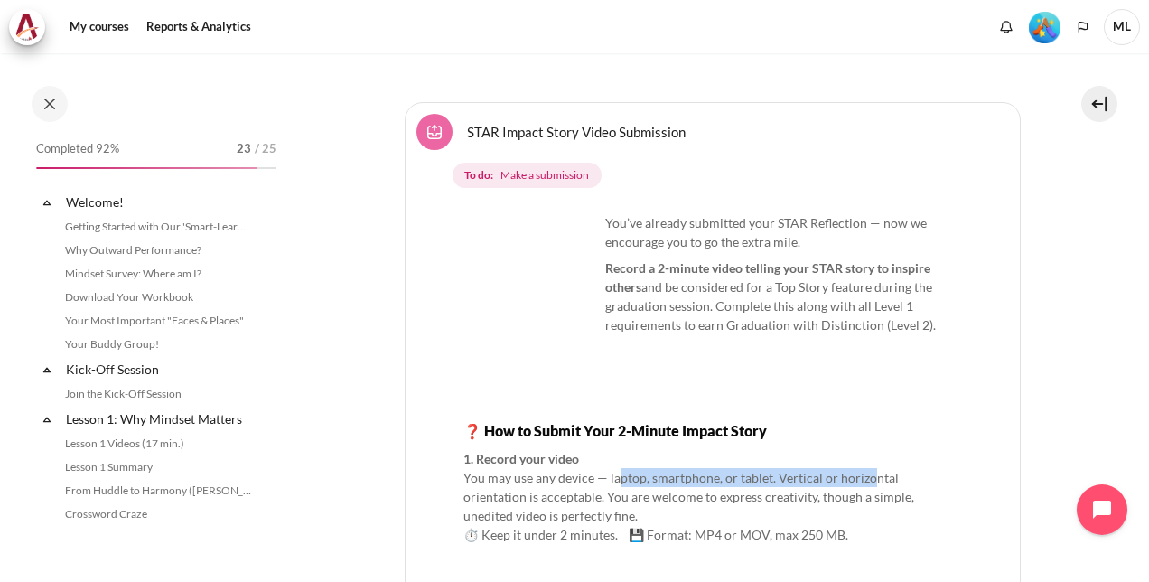
scroll to position [2026, 0]
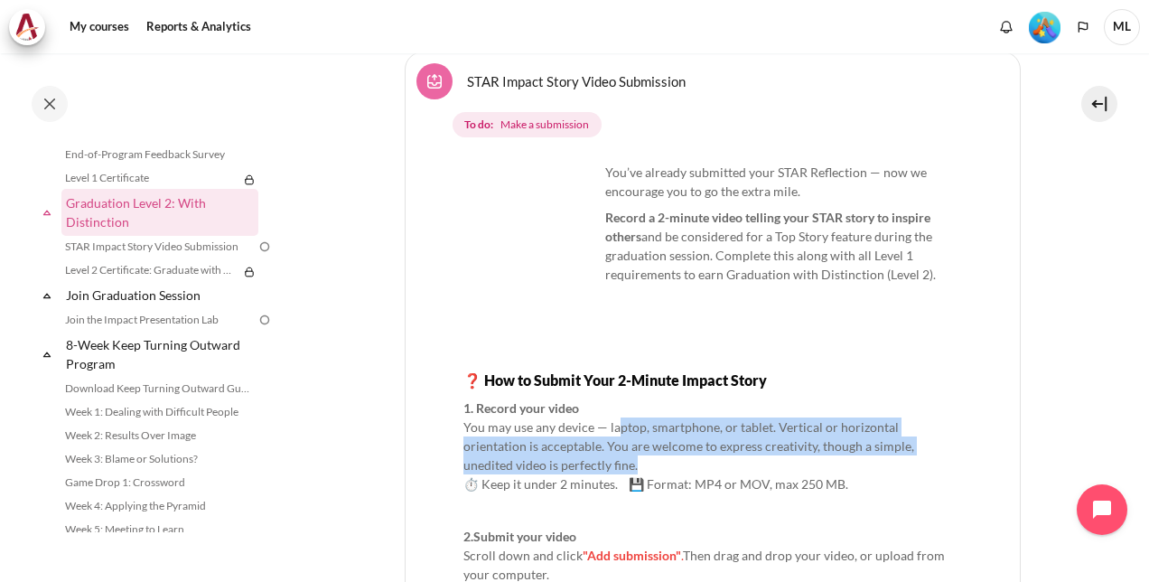
drag, startPoint x: 616, startPoint y: 377, endPoint x: 799, endPoint y: 408, distance: 185.2
click at [799, 408] on p "1. Record your video You may use any device — laptop, smartphone, or tablet. Ve…" at bounding box center [712, 445] width 499 height 95
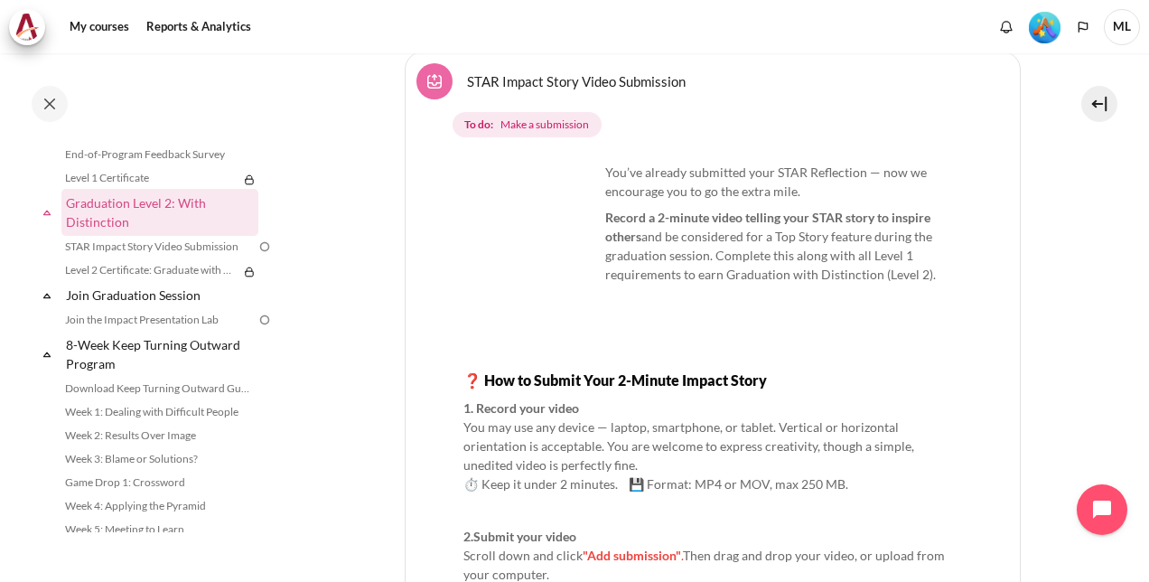
drag, startPoint x: 799, startPoint y: 408, endPoint x: 761, endPoint y: 260, distance: 153.0
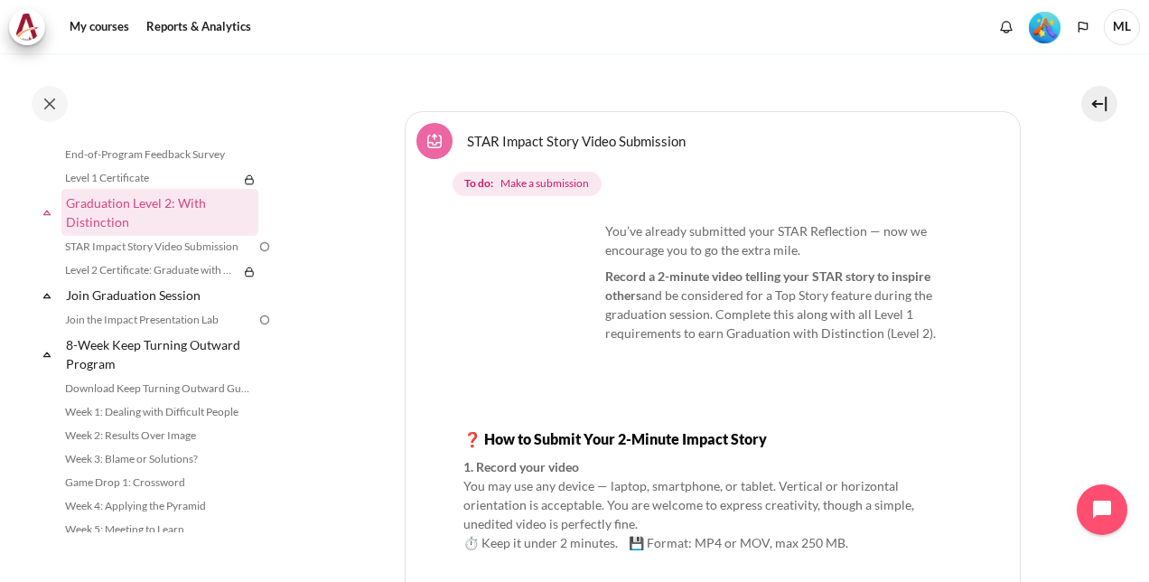
click at [762, 260] on div "You’ve already submitted your STAR Reflection — now we encourage you to go the …" at bounding box center [712, 444] width 499 height 447
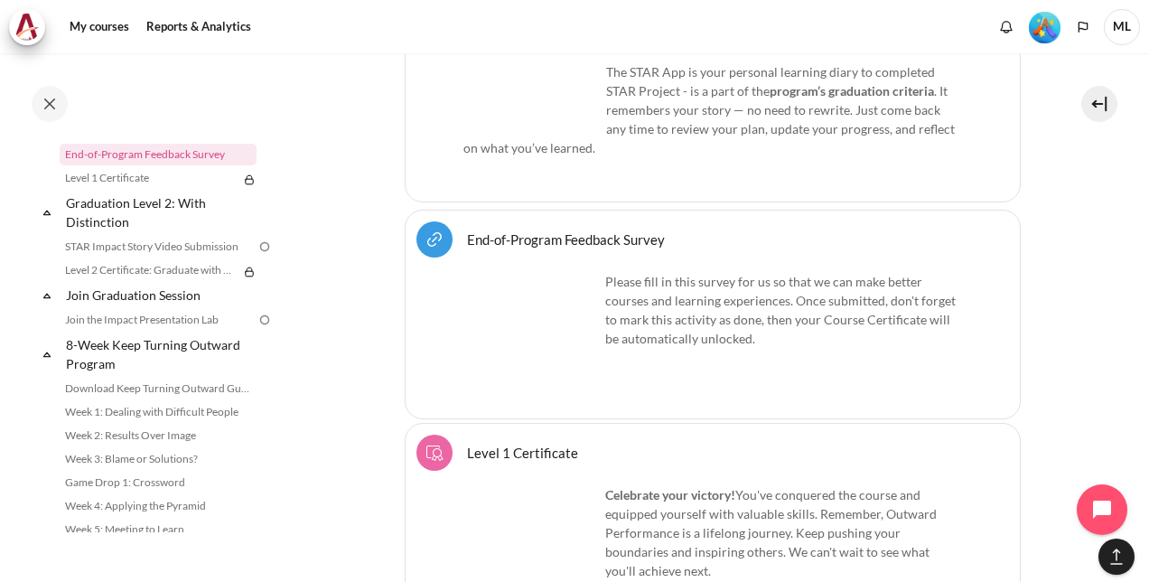
scroll to position [23666, 0]
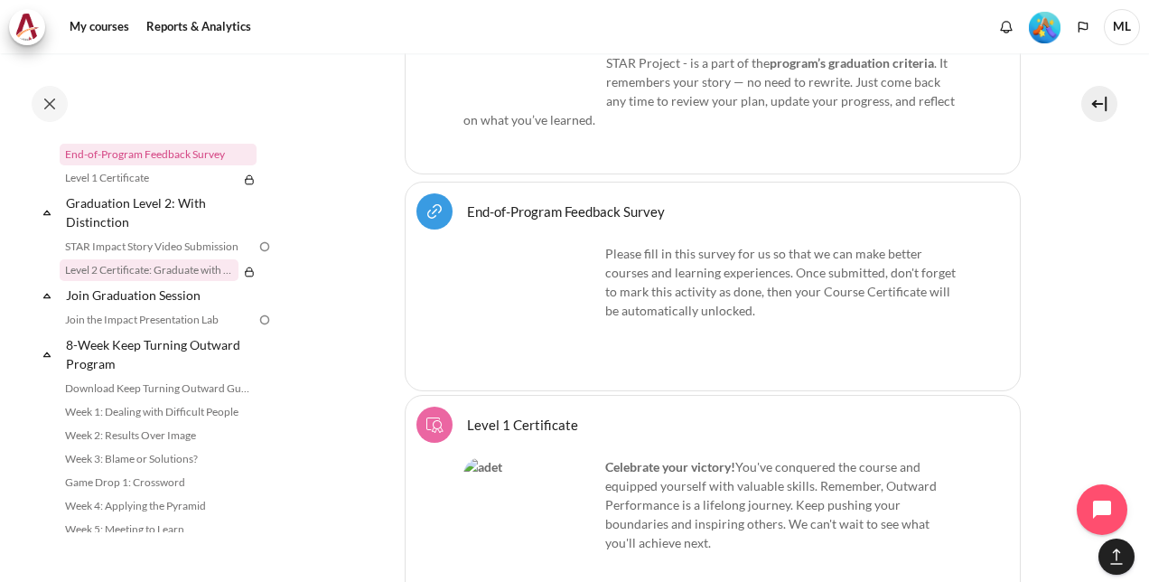
click at [151, 281] on link "Level 2 Certificate: Graduate with Distinction" at bounding box center [149, 270] width 179 height 22
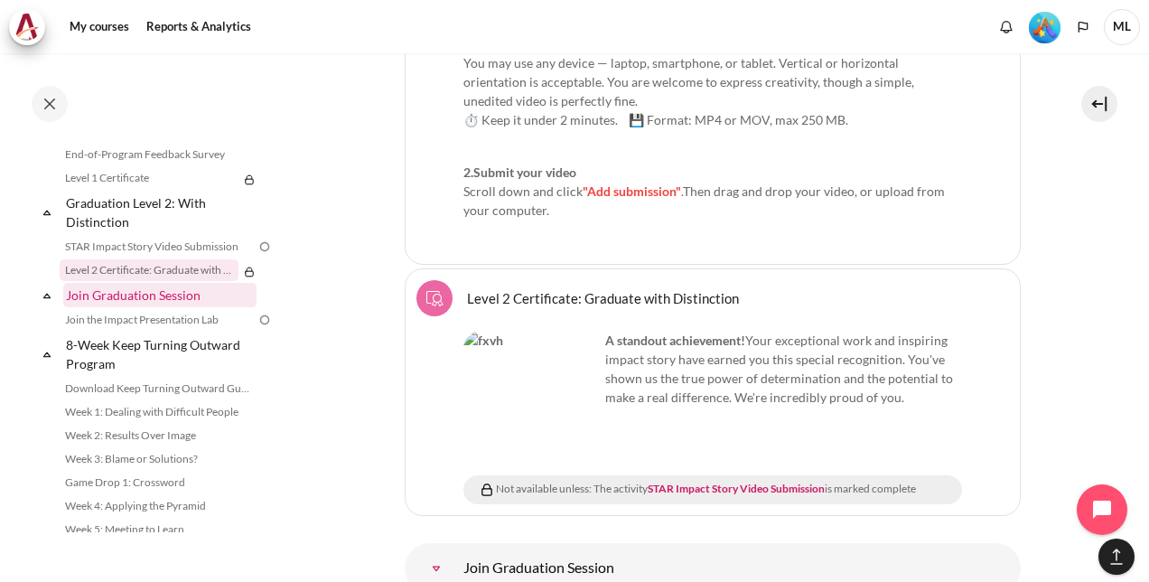
click at [152, 307] on link "Join Graduation Session" at bounding box center [159, 295] width 193 height 24
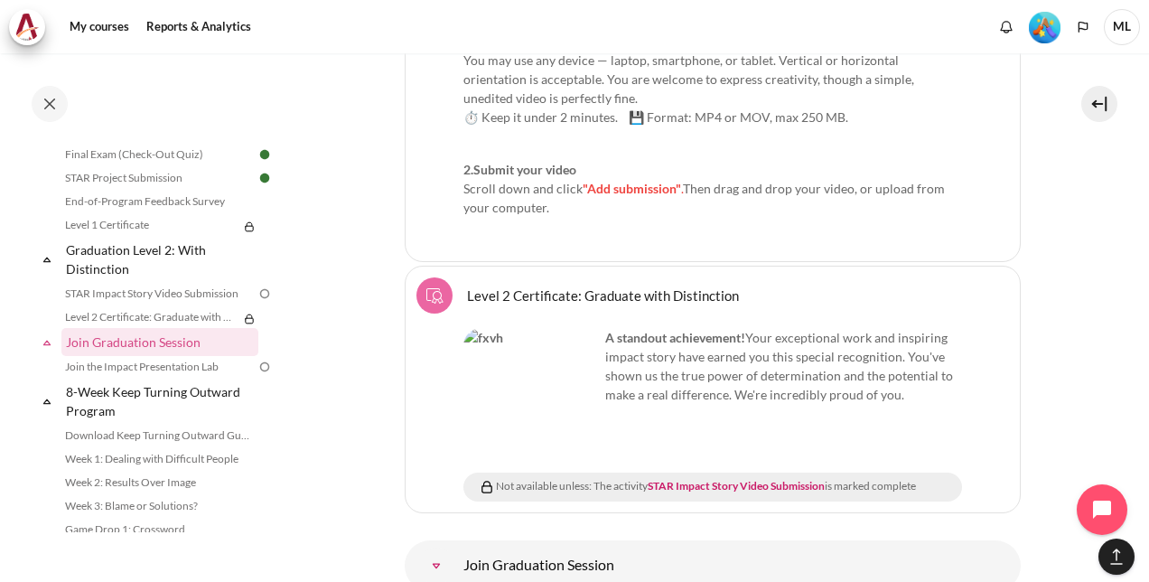
scroll to position [25134, 0]
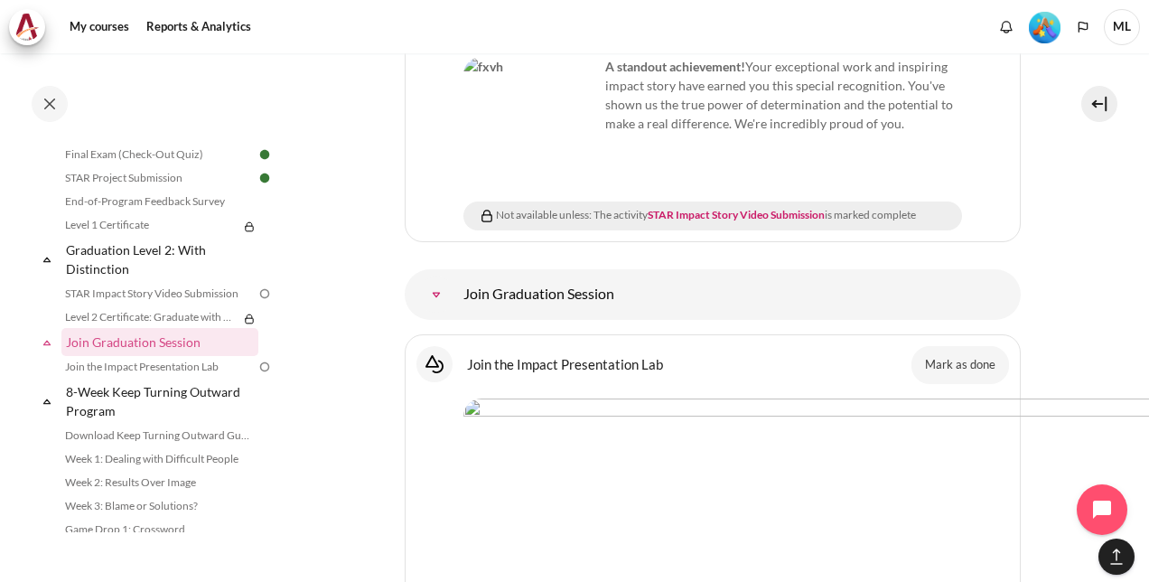
drag, startPoint x: 464, startPoint y: 358, endPoint x: 926, endPoint y: 551, distance: 500.5
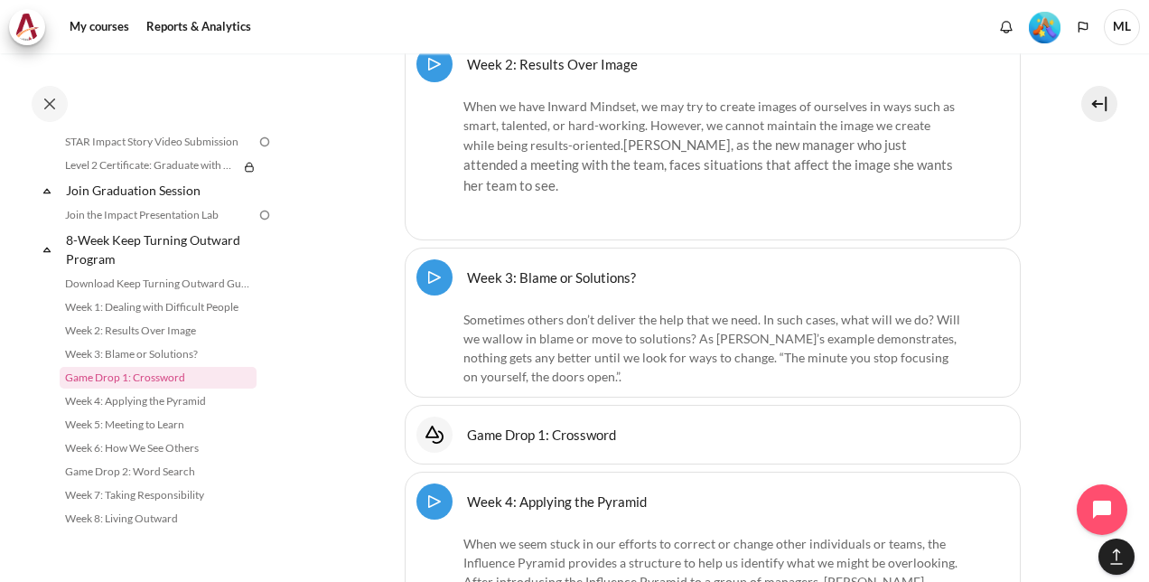
scroll to position [26407, 0]
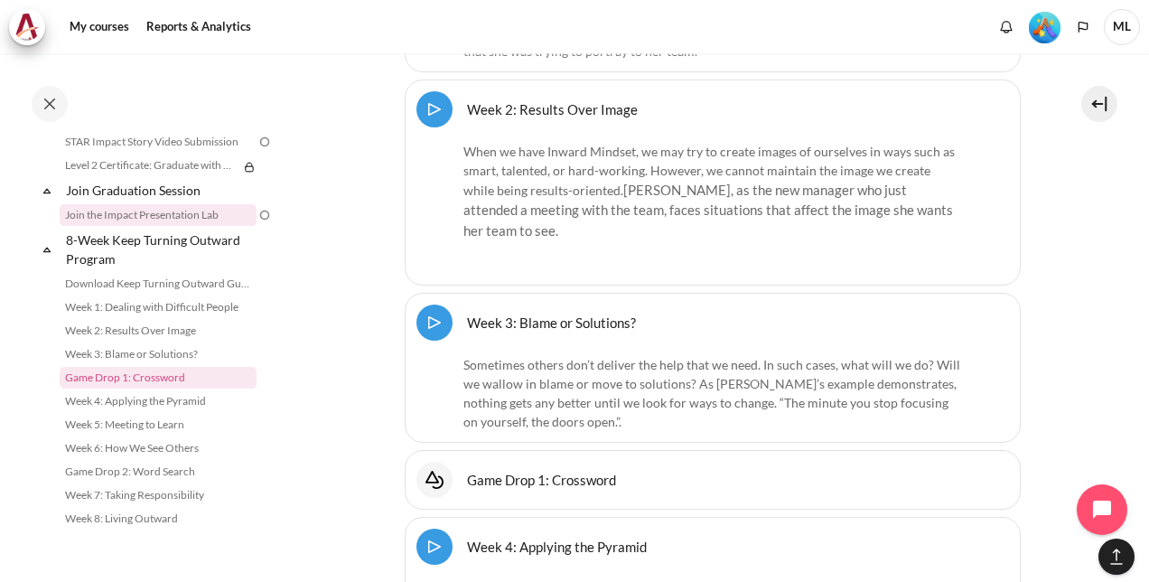
click at [146, 219] on link "Join the Impact Presentation Lab" at bounding box center [158, 215] width 197 height 22
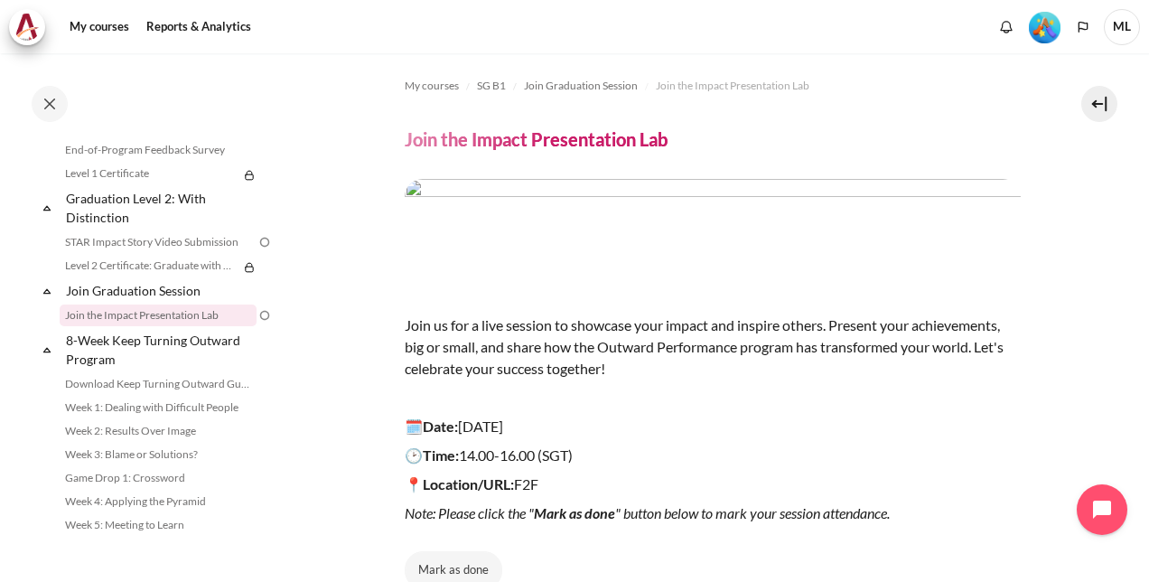
scroll to position [181, 0]
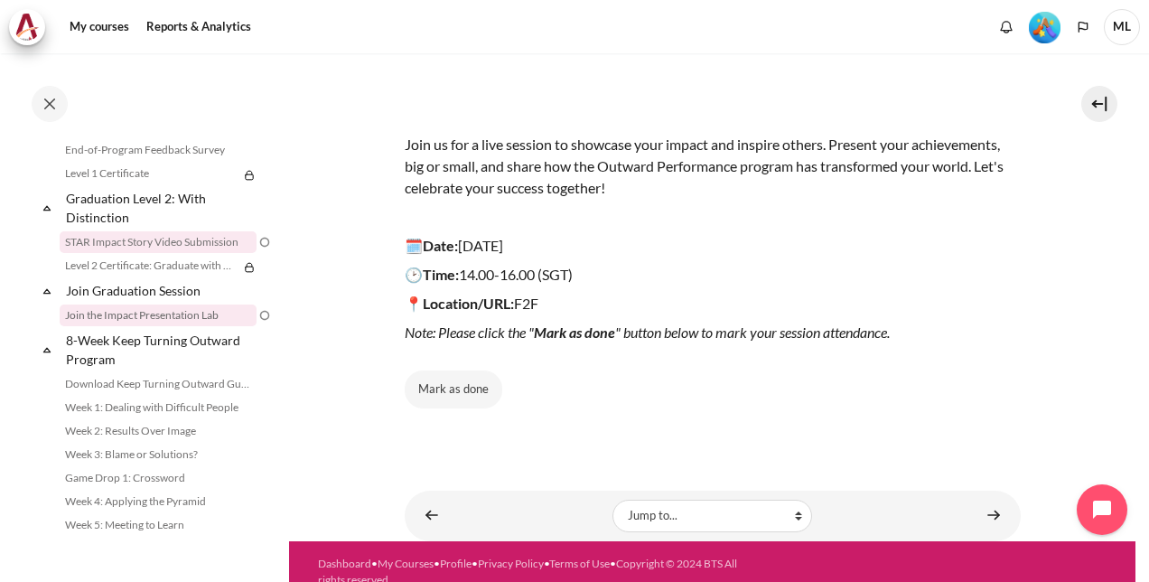
click at [179, 253] on link "STAR Impact Story Video Submission" at bounding box center [158, 242] width 197 height 22
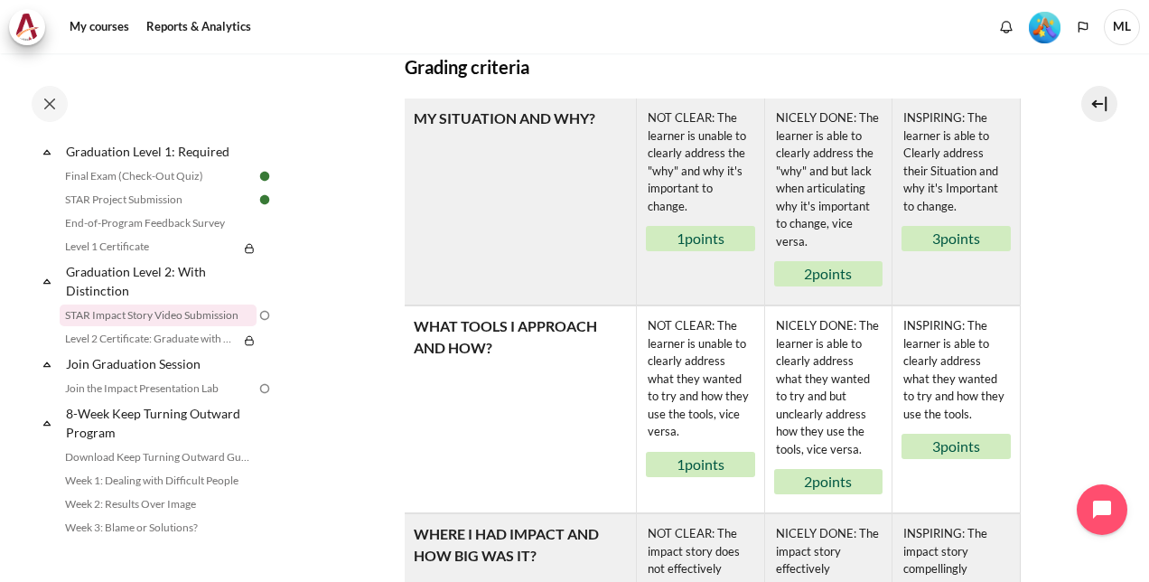
scroll to position [1084, 0]
